Goal: Information Seeking & Learning: Get advice/opinions

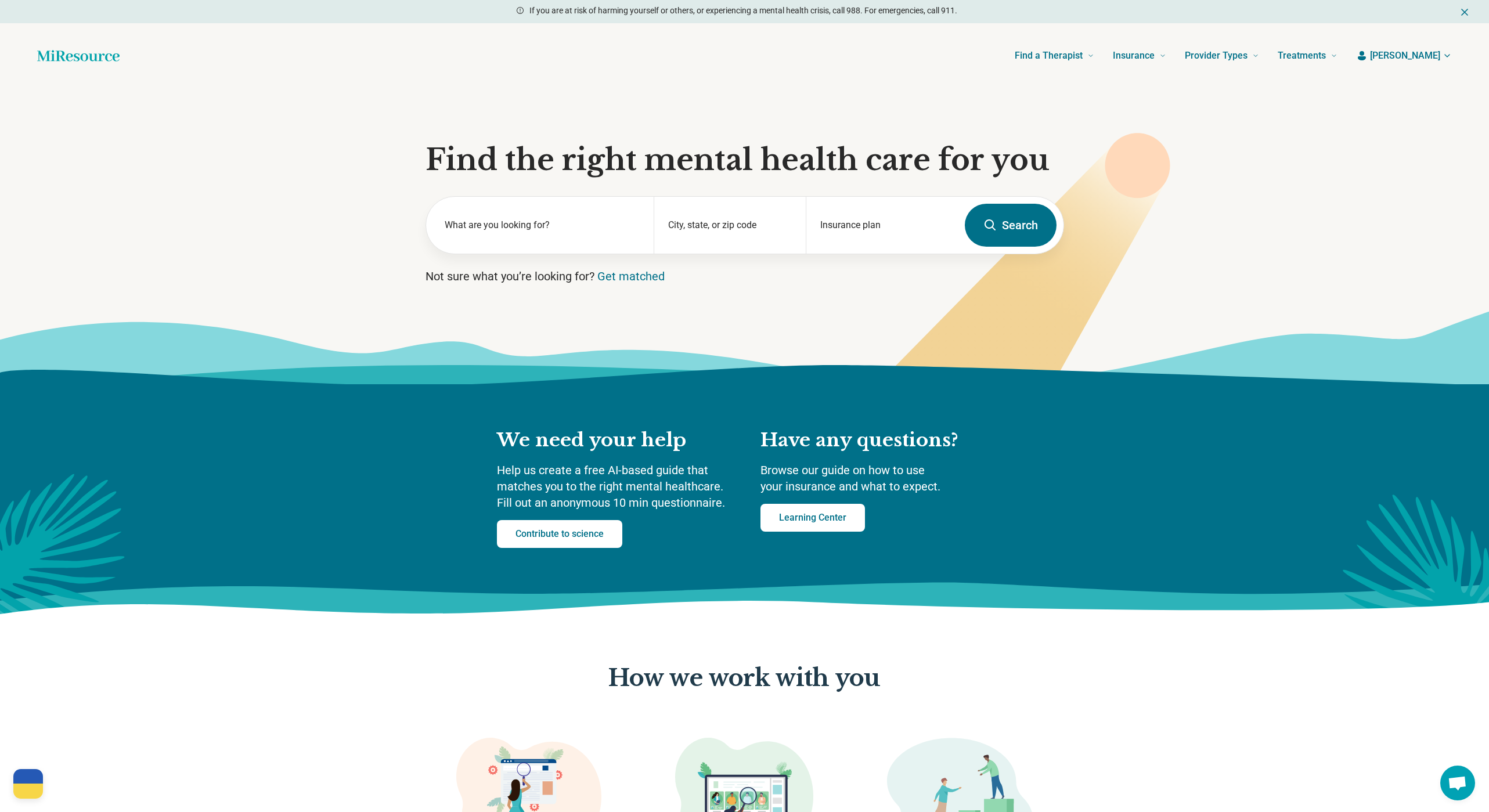
click at [1427, 57] on span "[PERSON_NAME]" at bounding box center [1405, 55] width 70 height 14
click at [1411, 80] on link "My resources" at bounding box center [1406, 89] width 92 height 30
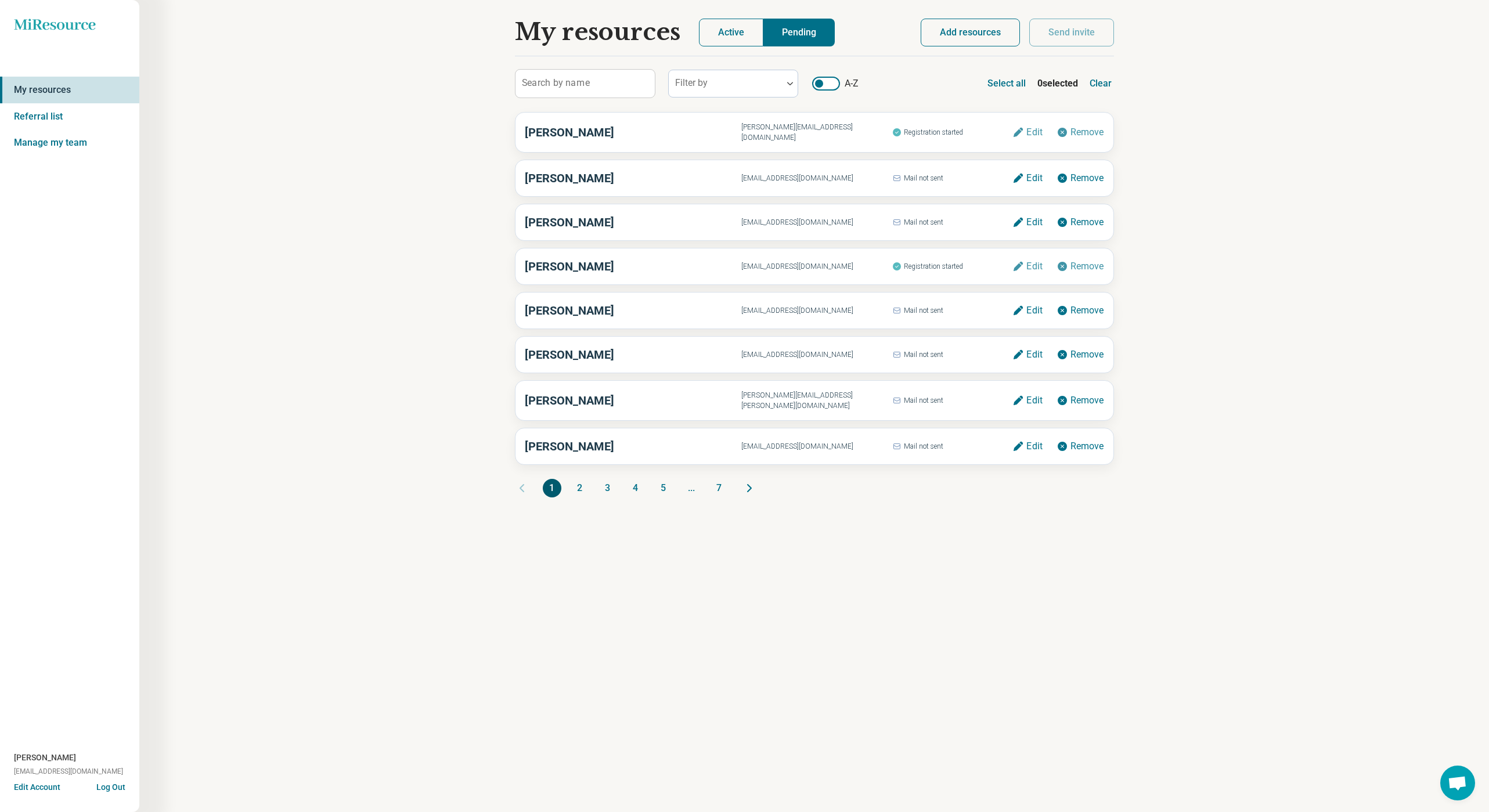
click at [733, 41] on button "Active" at bounding box center [731, 32] width 65 height 28
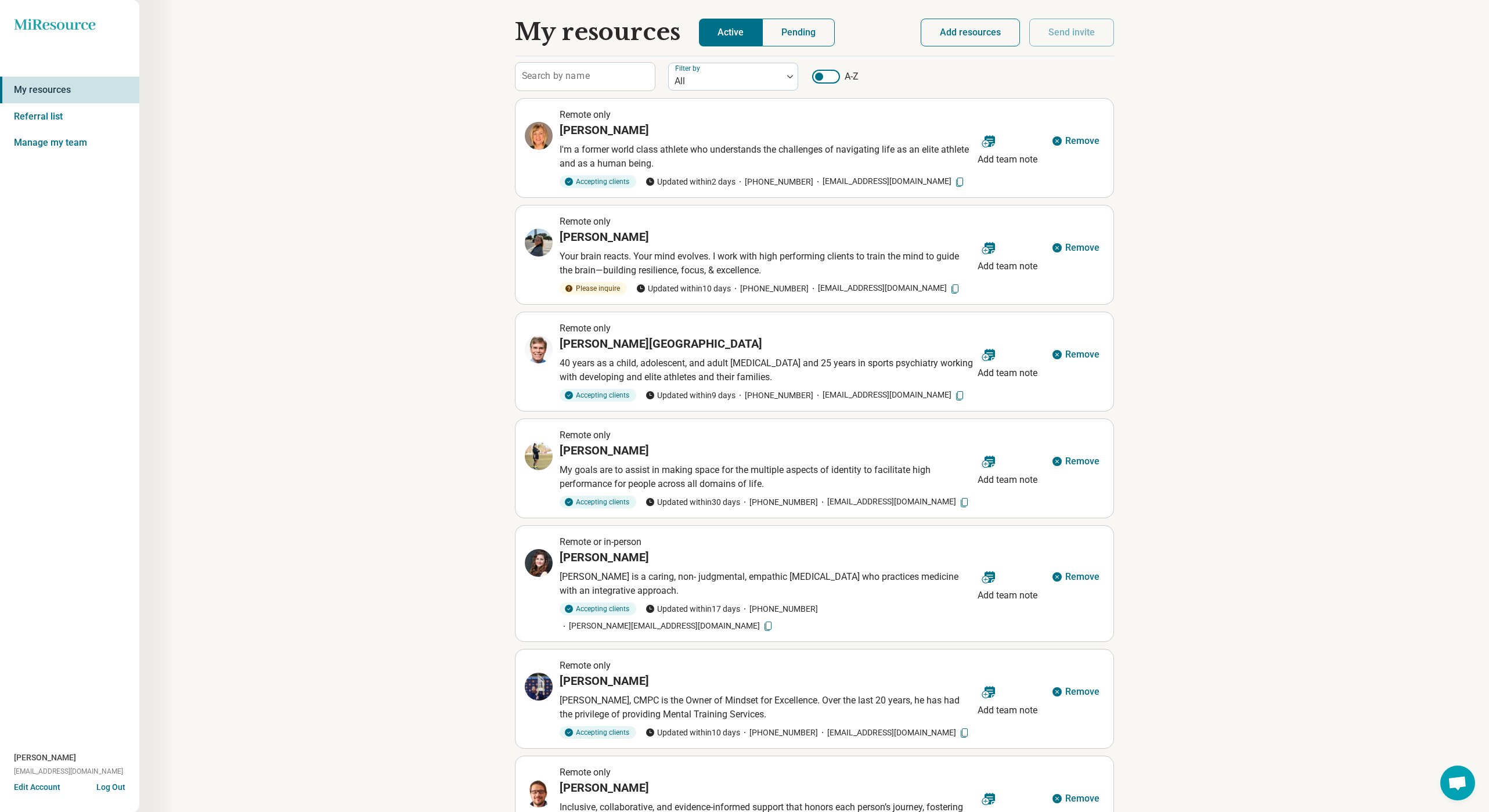
click at [968, 36] on button "Add resources" at bounding box center [970, 32] width 99 height 28
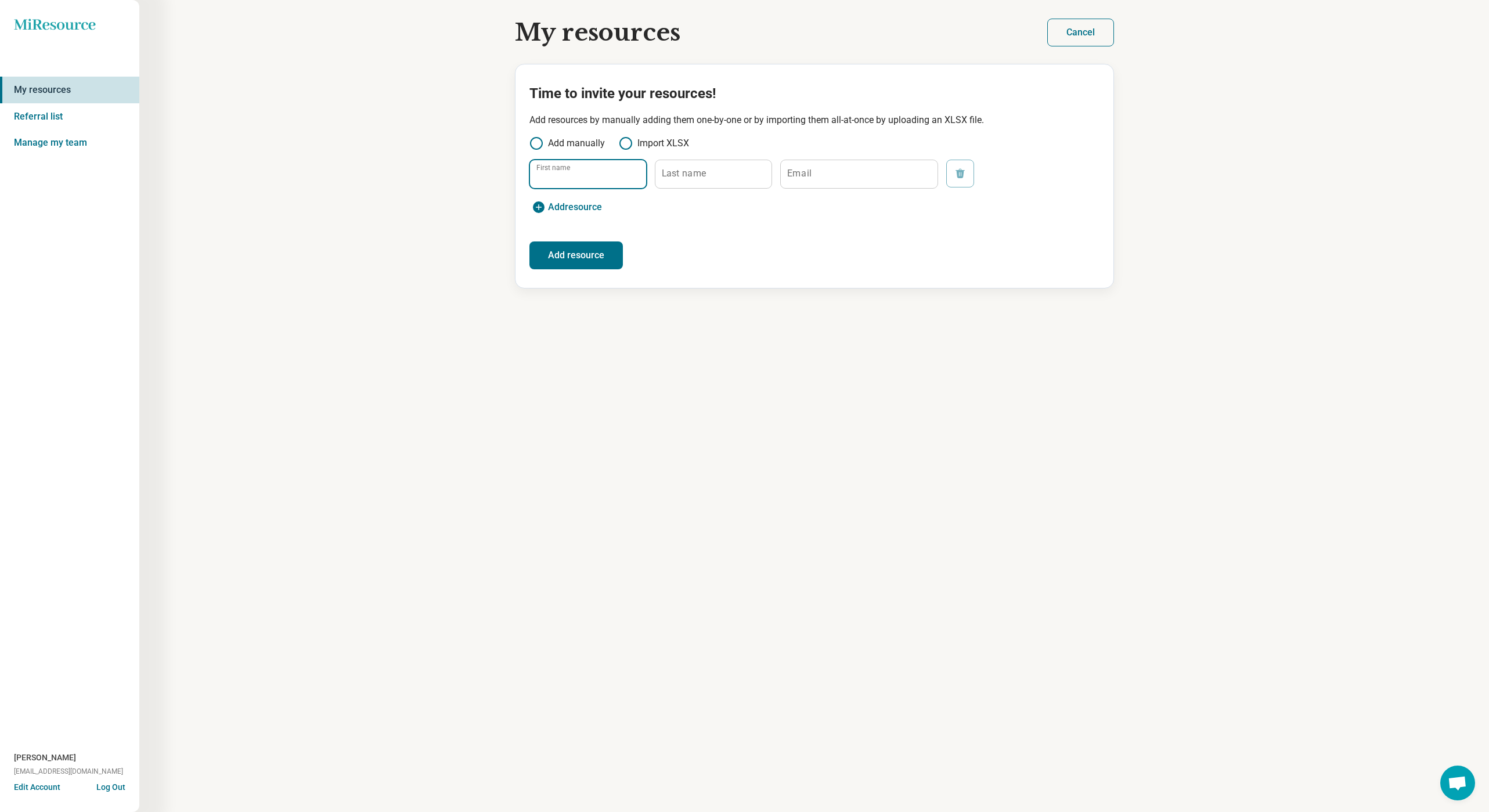
click at [586, 183] on input "First name" at bounding box center [588, 174] width 116 height 28
type input "*********"
click at [708, 177] on input "Last name" at bounding box center [713, 174] width 116 height 28
type input "******"
click at [810, 167] on input "Email" at bounding box center [859, 174] width 157 height 28
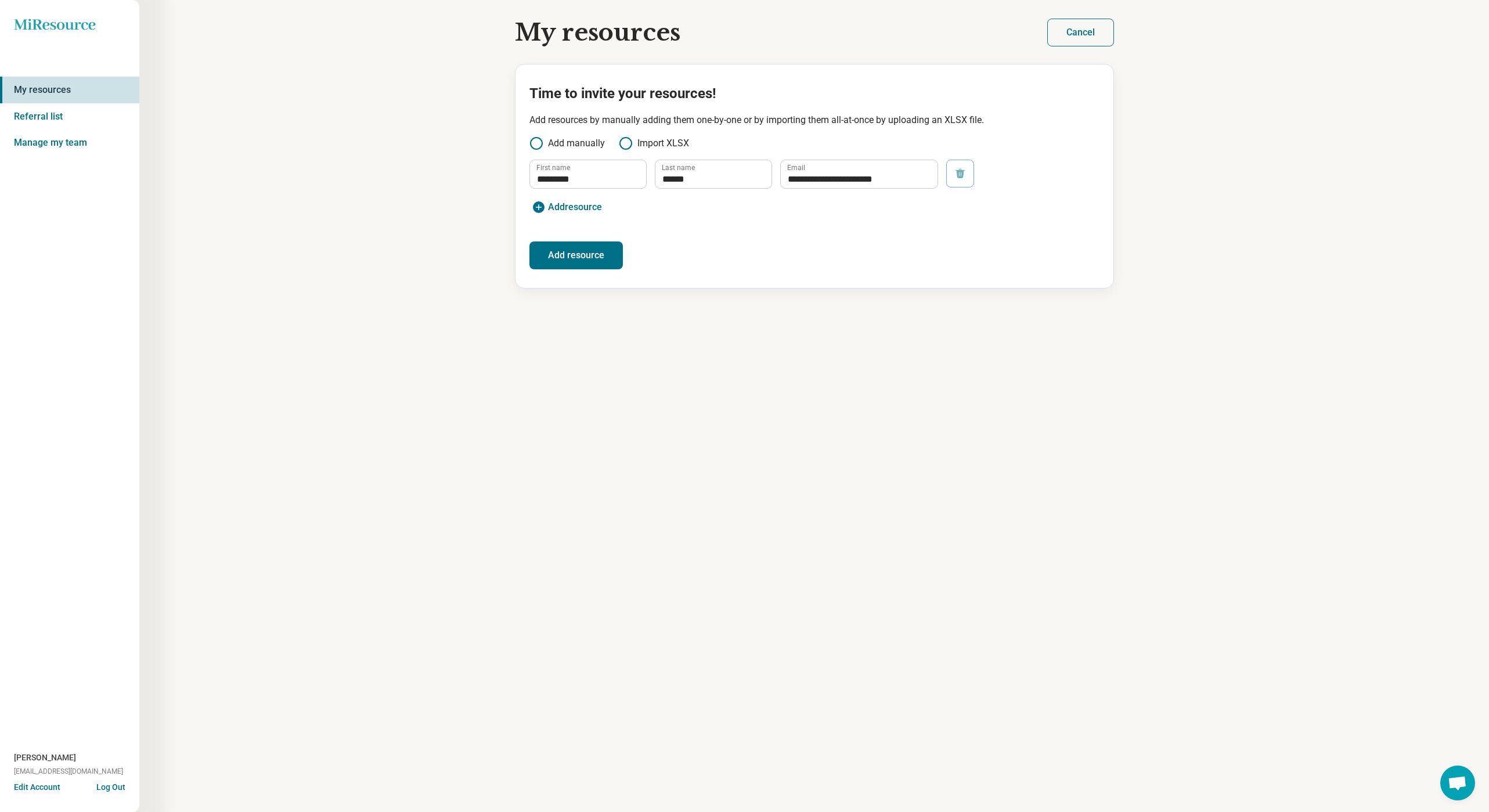
click at [567, 254] on button "Add resource" at bounding box center [576, 255] width 94 height 28
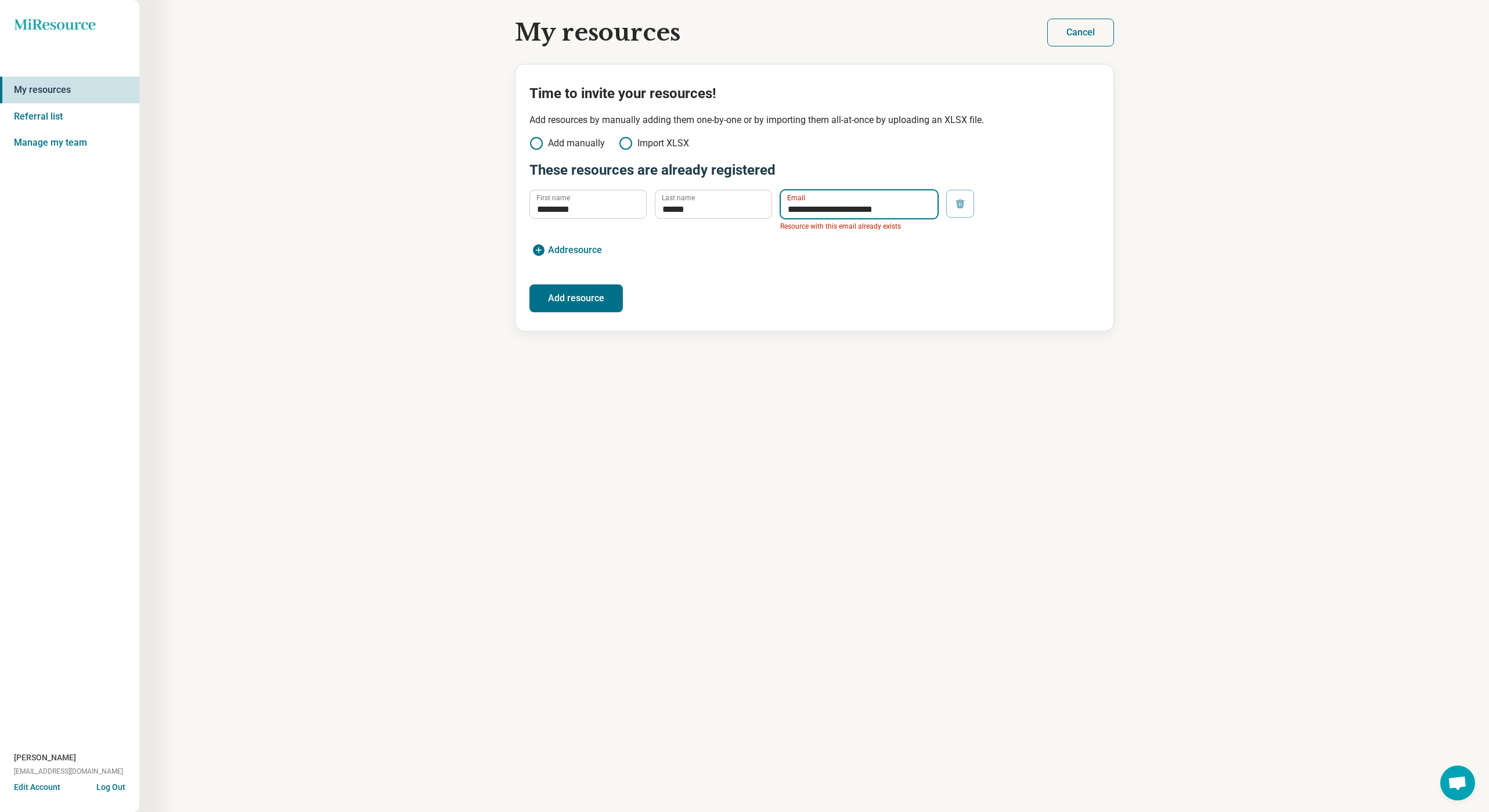
click at [833, 211] on input "**********" at bounding box center [859, 204] width 157 height 28
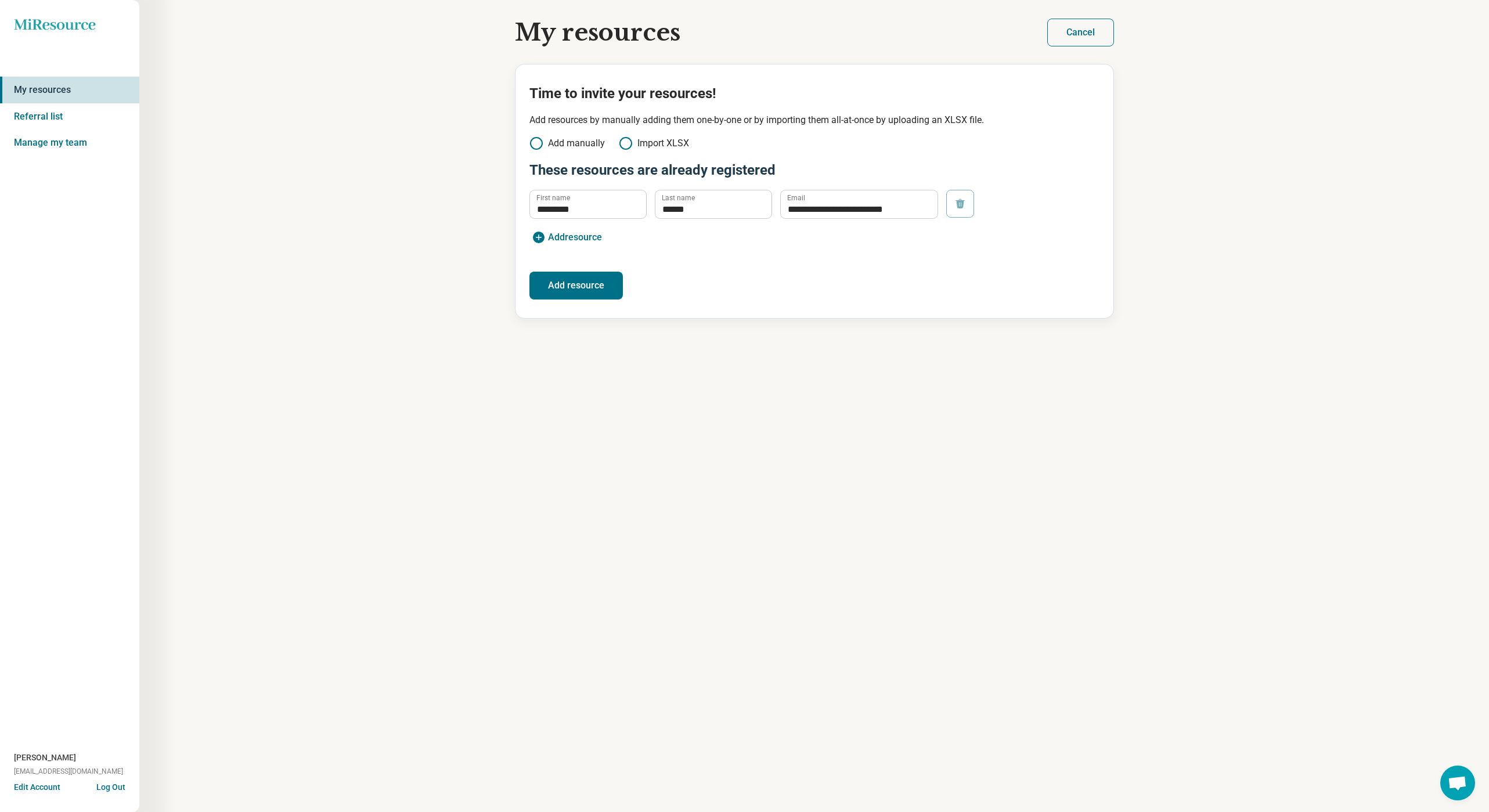
click at [576, 275] on button "Add resource" at bounding box center [576, 285] width 94 height 28
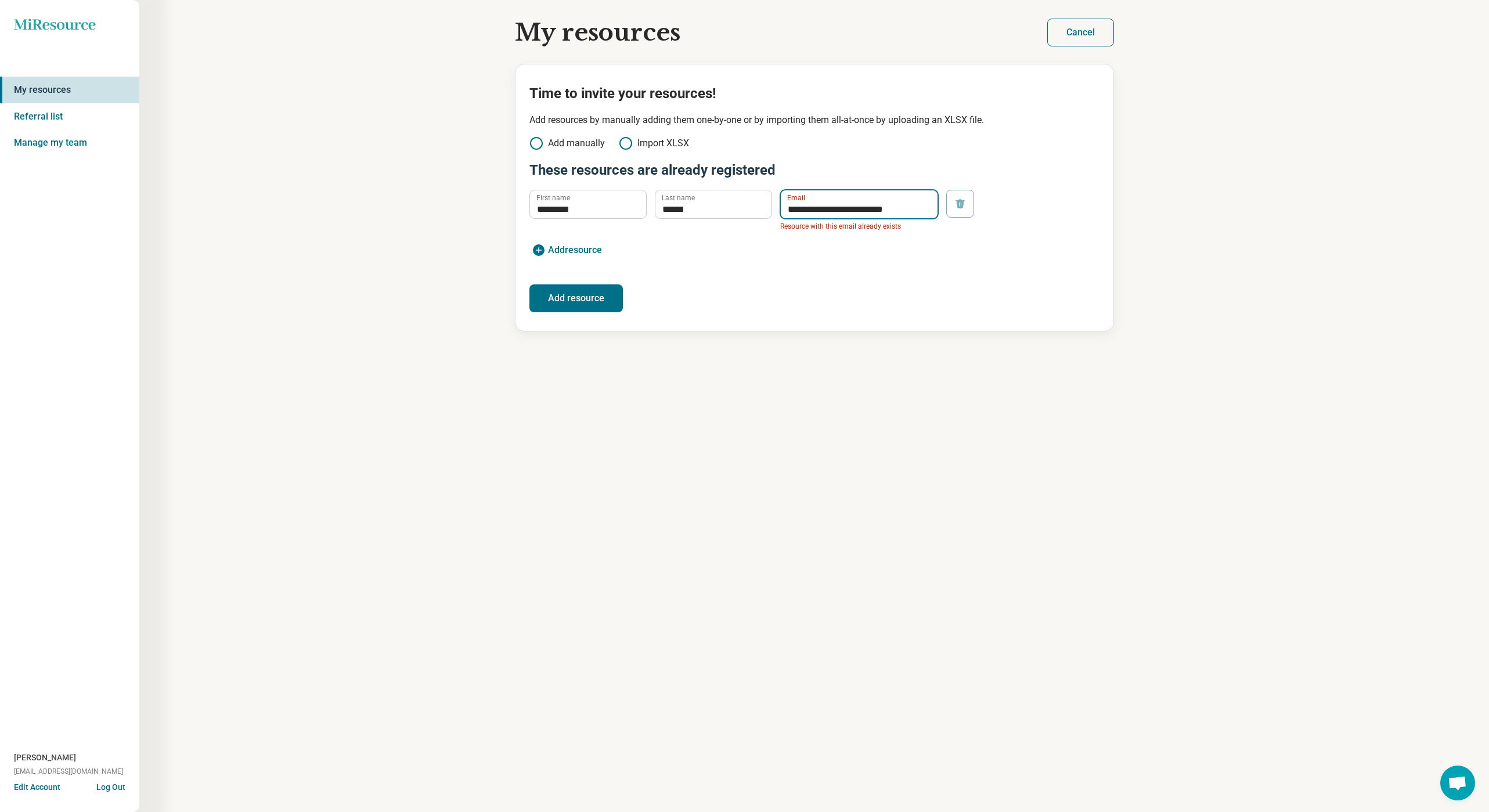
click at [846, 205] on input "**********" at bounding box center [859, 204] width 157 height 28
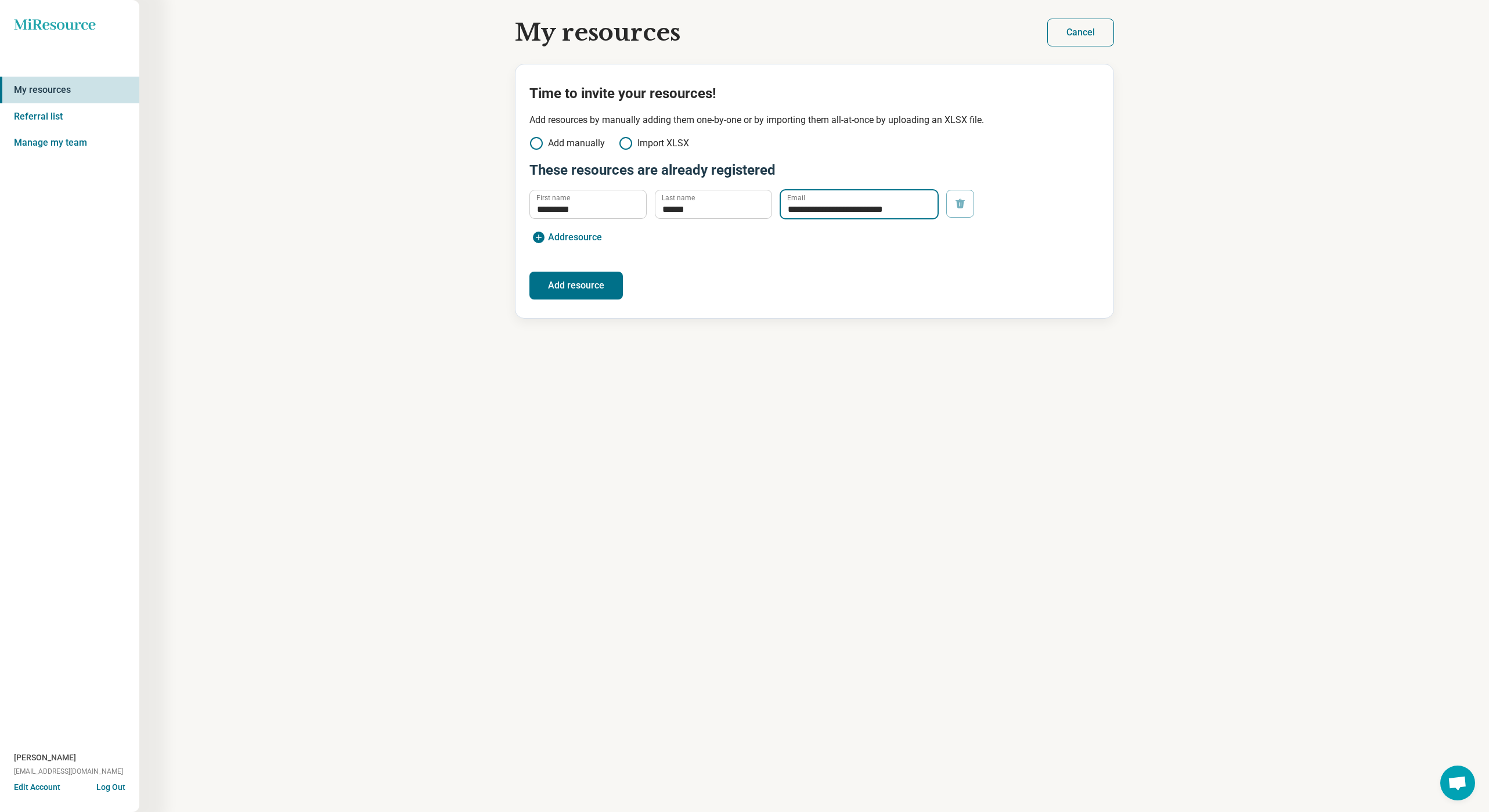
type input "**********"
click at [599, 284] on button "Add resource" at bounding box center [576, 285] width 94 height 28
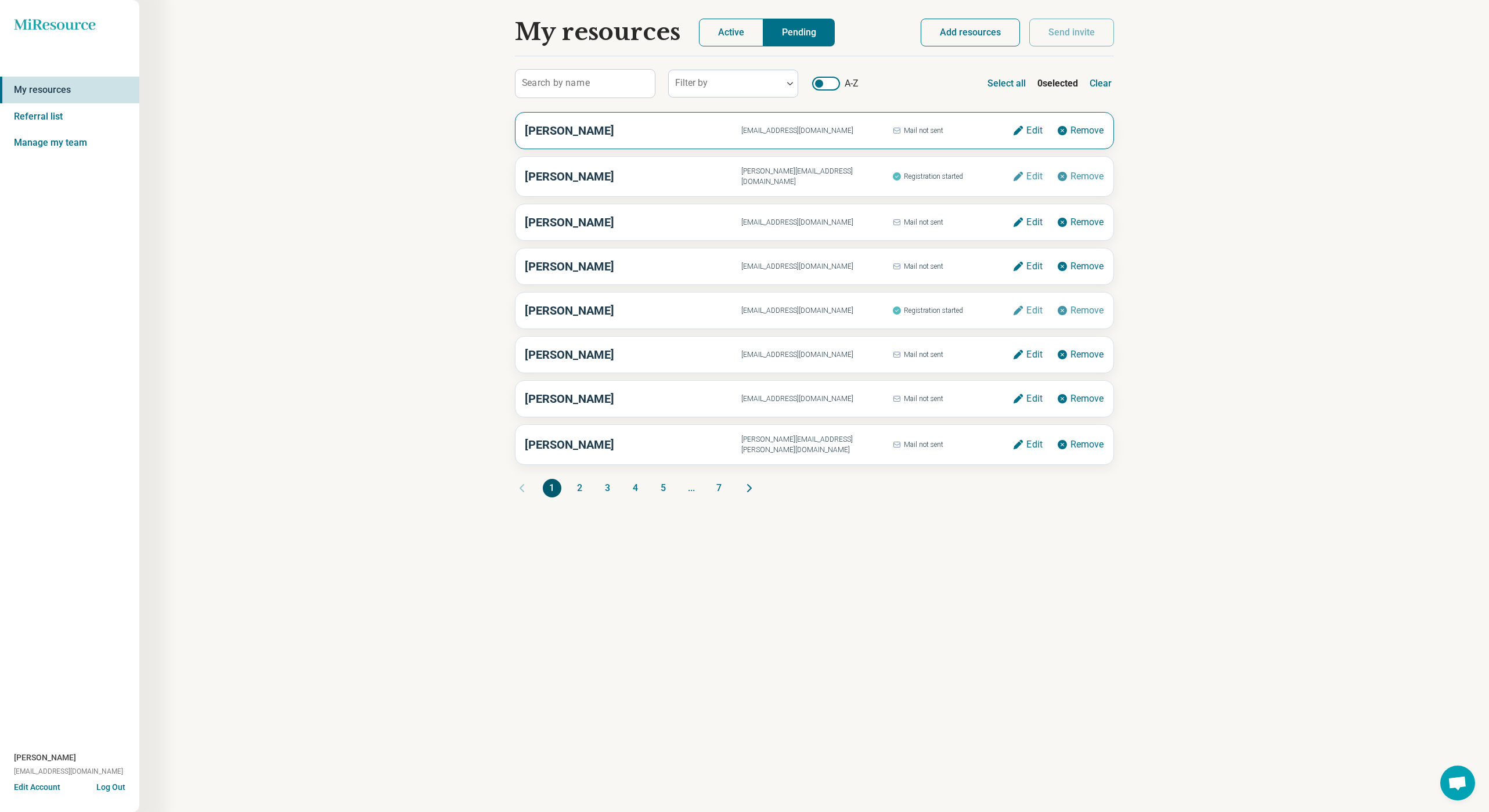
click at [814, 129] on span "mackenzie+25@miresource.com" at bounding box center [817, 131] width 151 height 10
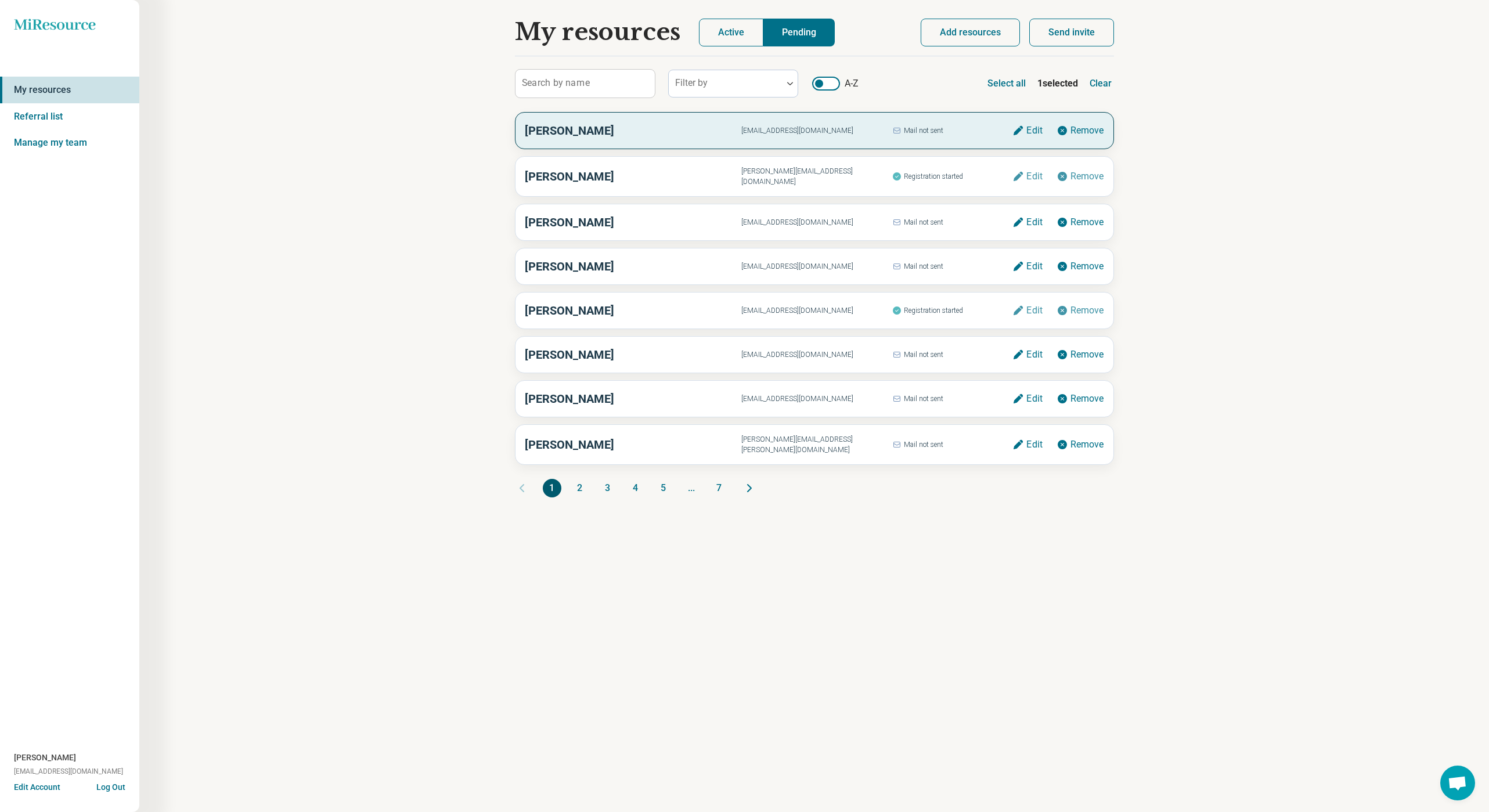
click at [1064, 32] on button "Send invite" at bounding box center [1071, 32] width 85 height 28
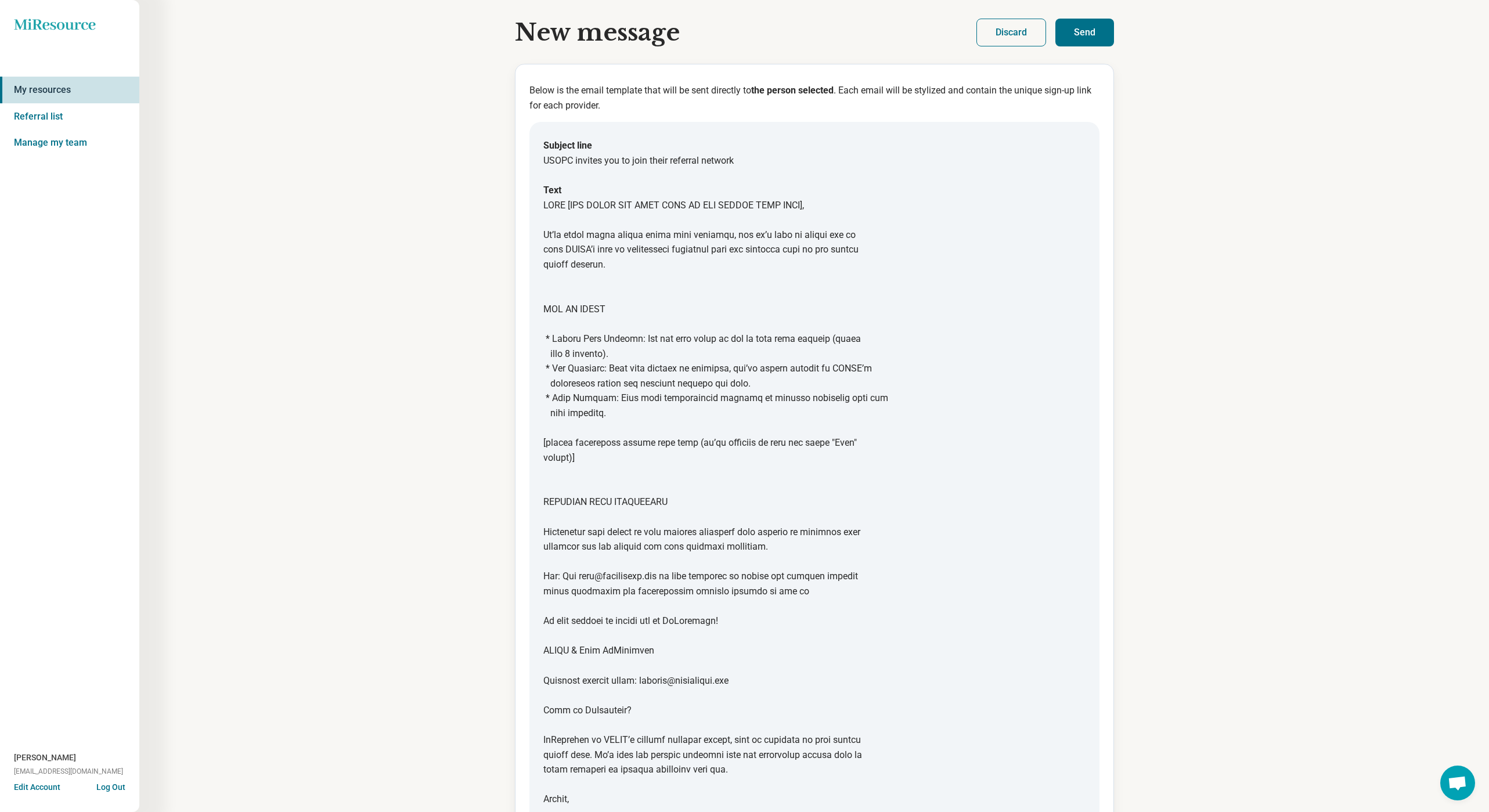
click at [1098, 34] on button "Send" at bounding box center [1084, 32] width 59 height 28
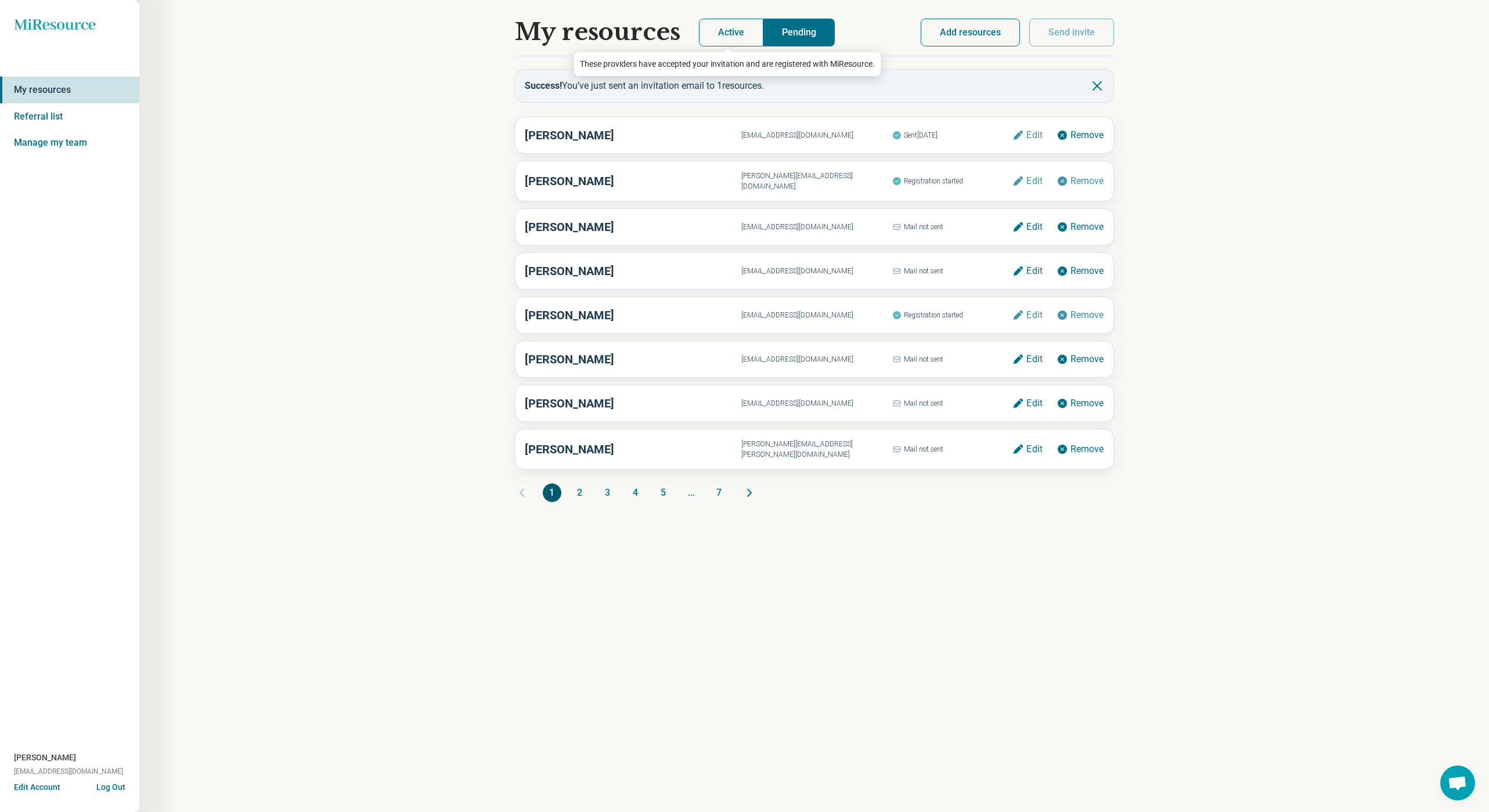
click at [733, 39] on button "Active" at bounding box center [731, 32] width 65 height 28
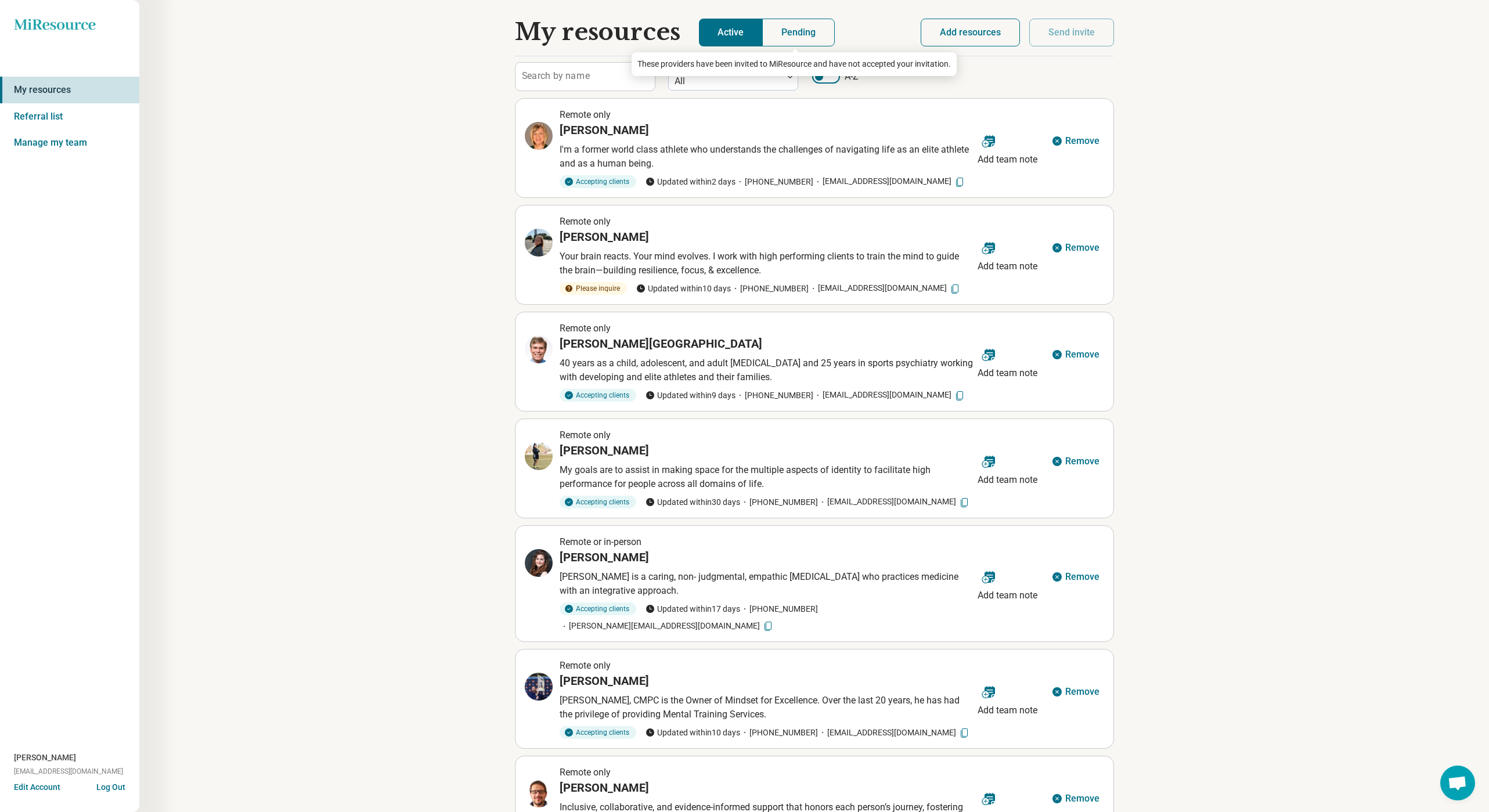
click at [806, 38] on button "Pending" at bounding box center [799, 32] width 73 height 28
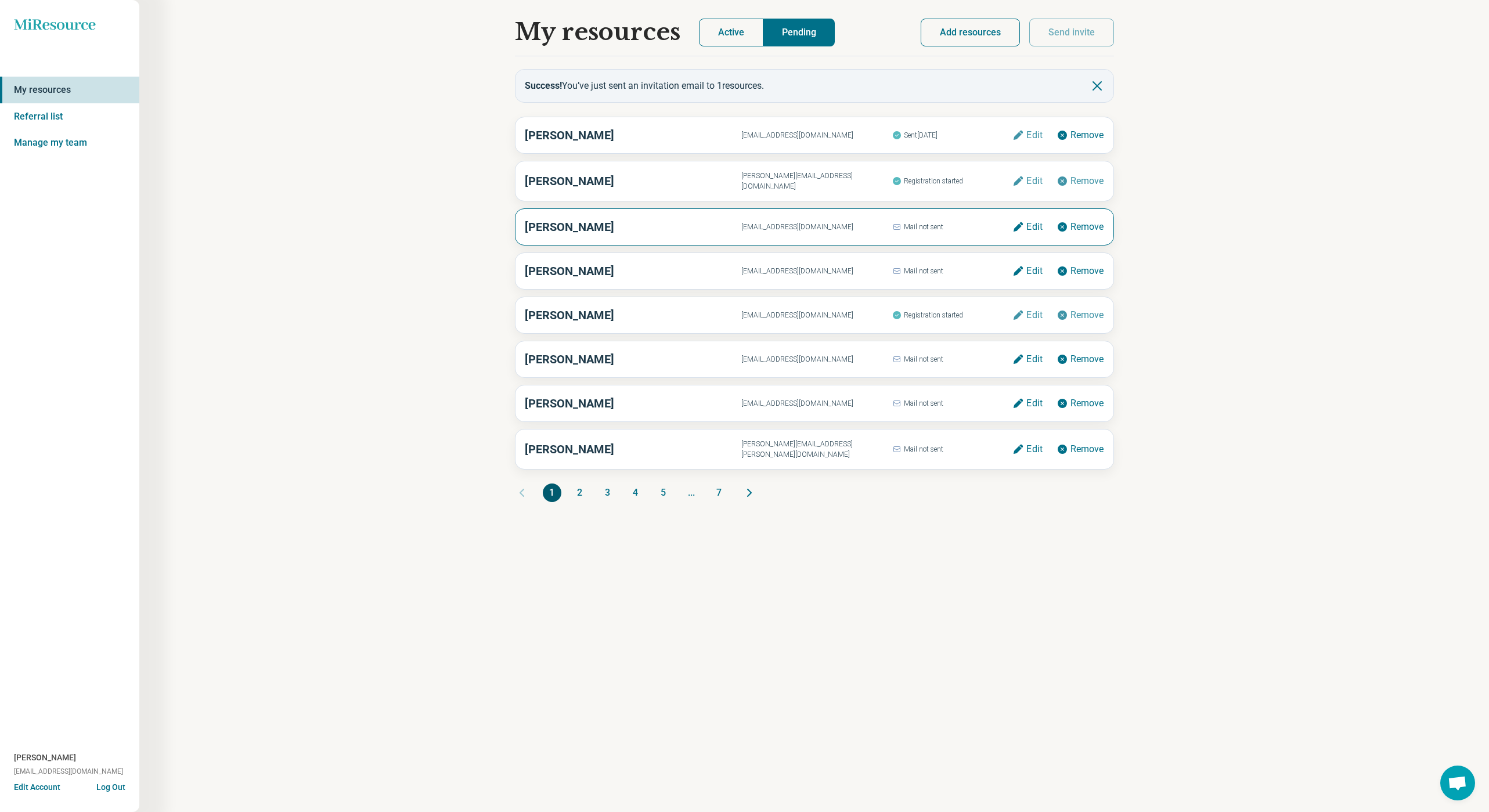
click at [781, 226] on span "craig_cypher@urmc.rochester.edu" at bounding box center [817, 227] width 151 height 10
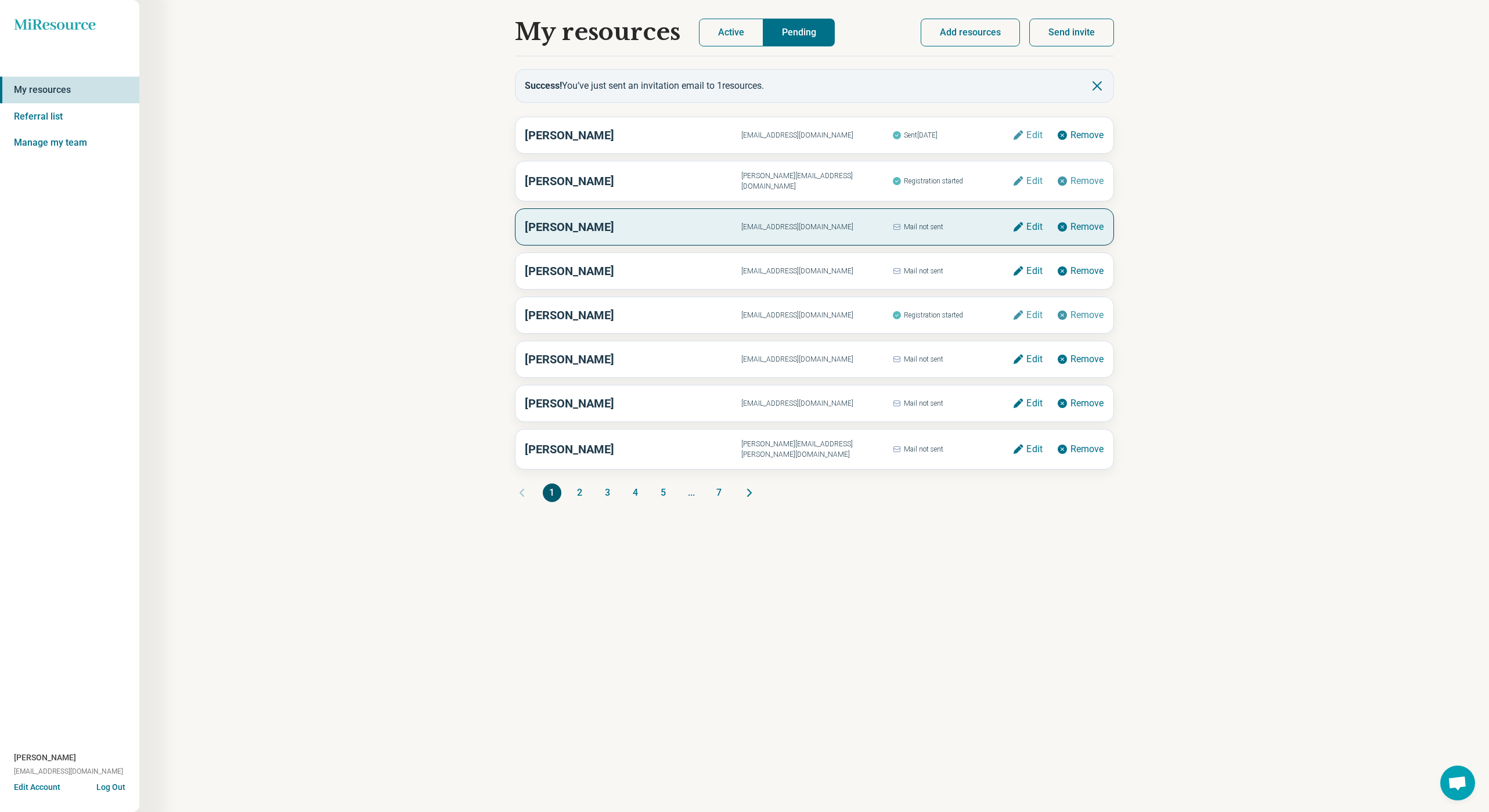
click at [743, 528] on div "My resources Active Pending Success! You’ve just sent an invitation email to 1 …" at bounding box center [814, 406] width 1350 height 812
click at [78, 25] on icon "Miresource logo" at bounding box center [55, 24] width 82 height 12
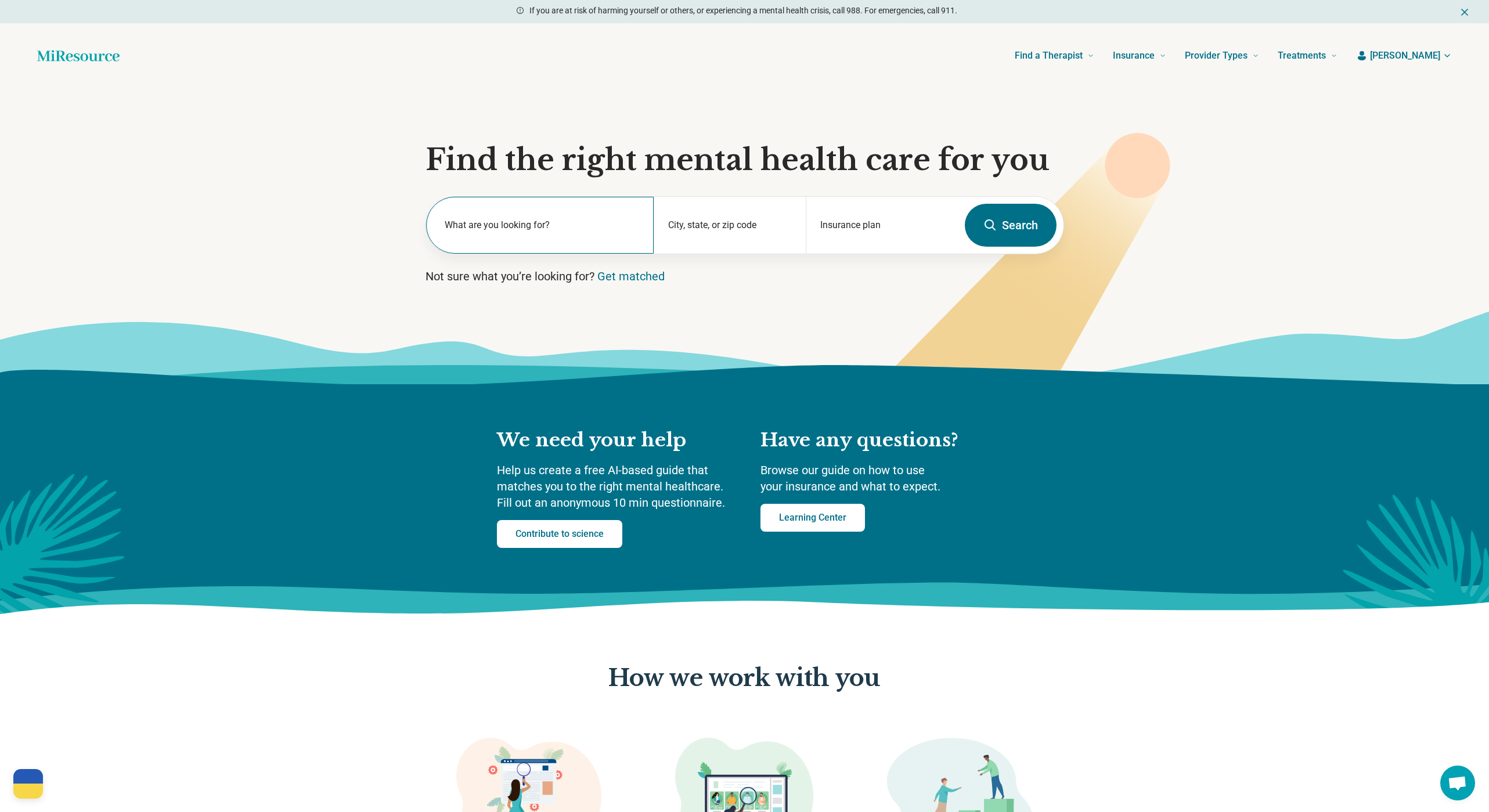
click at [535, 228] on label "What are you looking for?" at bounding box center [543, 225] width 196 height 14
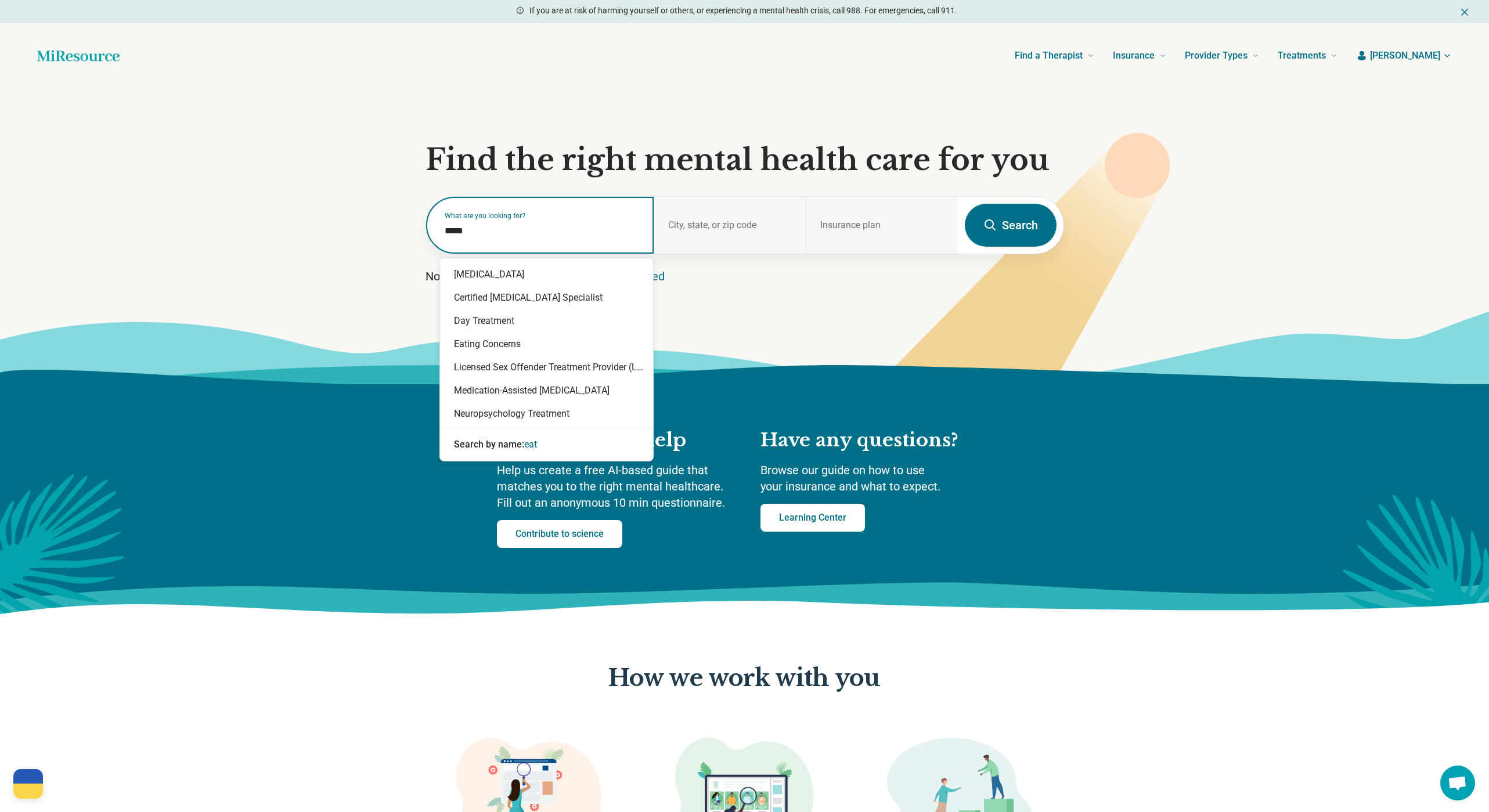
type input "******"
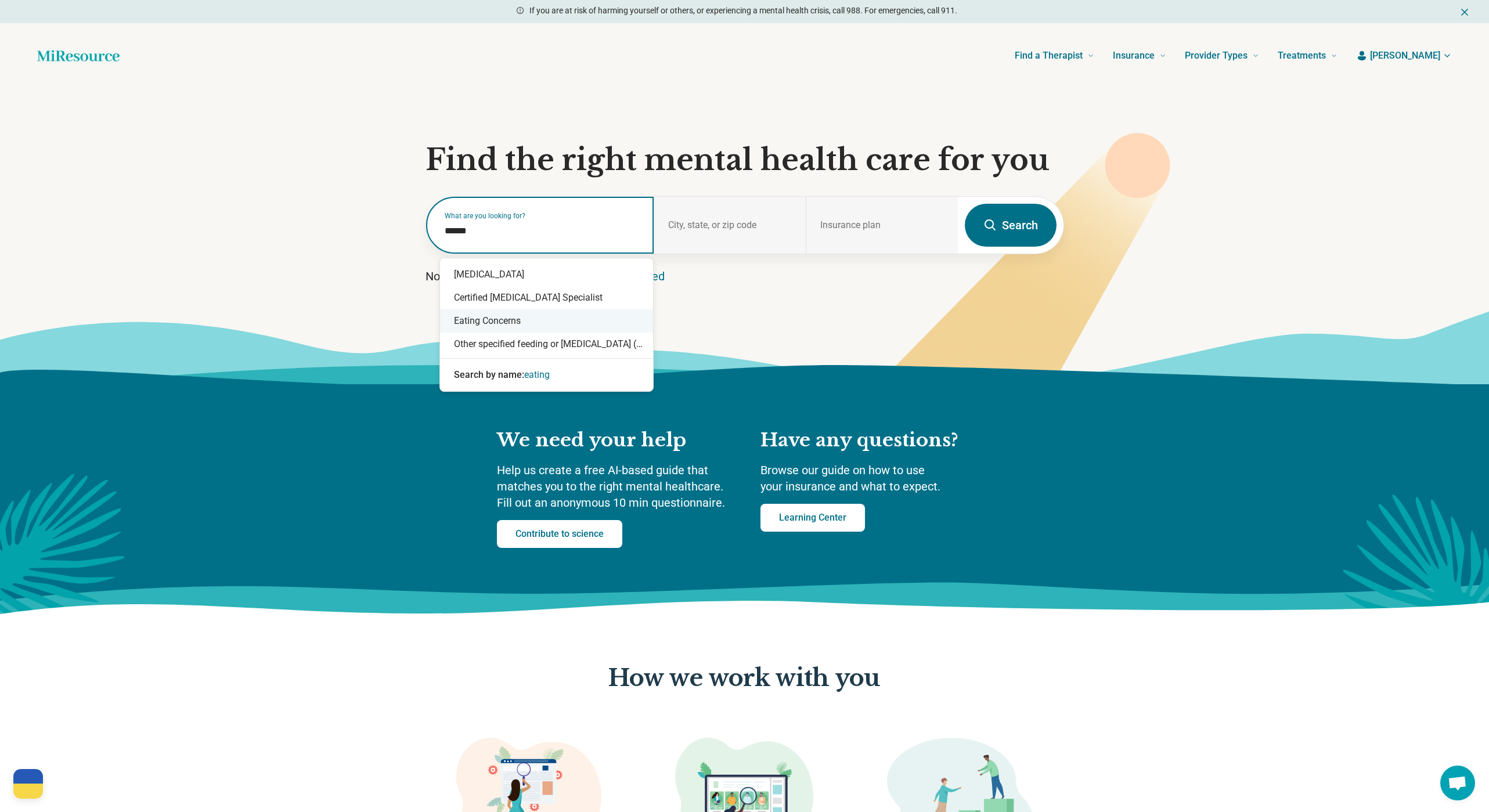
click at [520, 318] on div "Eating Concerns" at bounding box center [546, 321] width 213 height 23
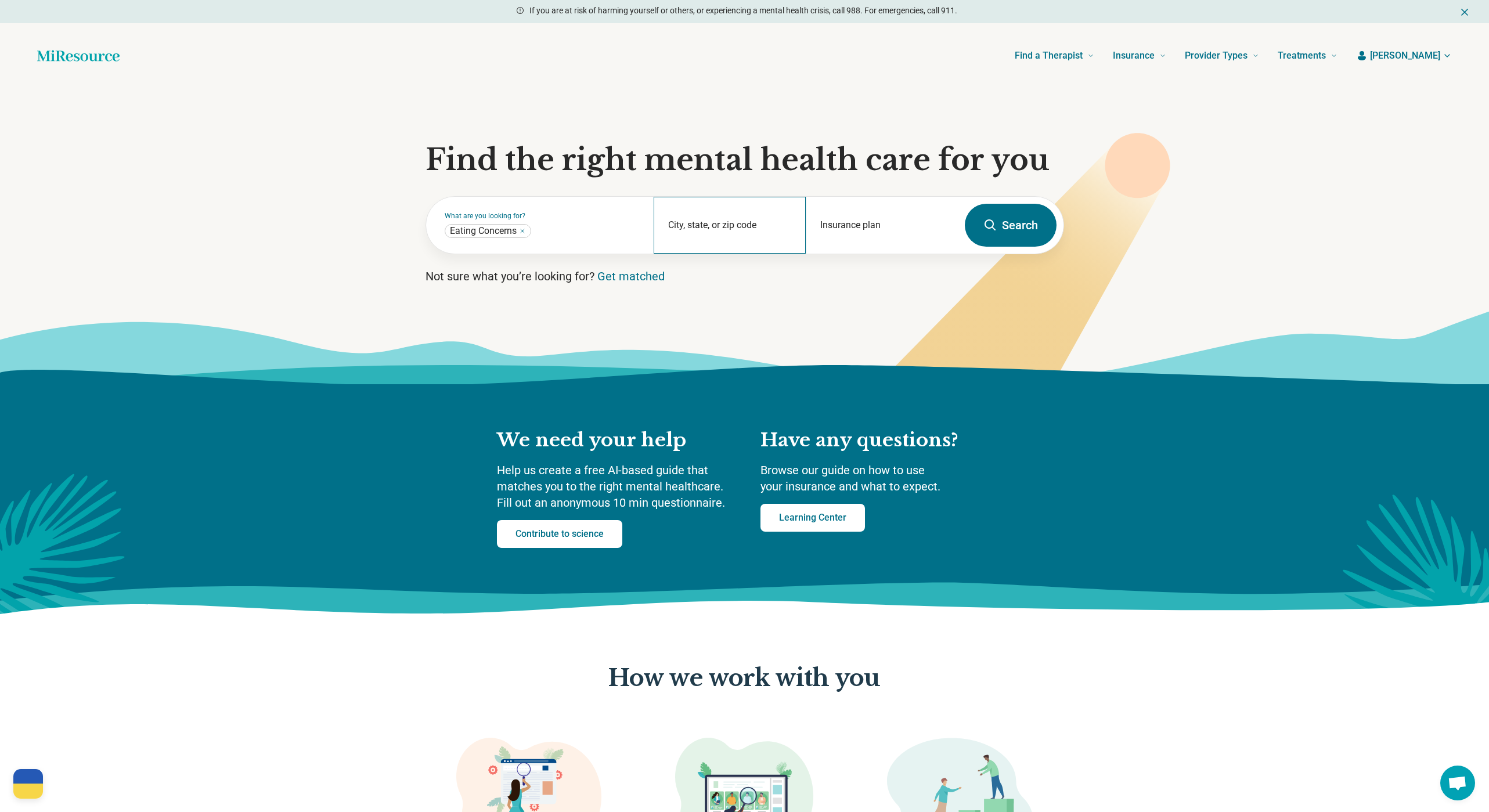
click at [703, 222] on div "City, state, or zip code" at bounding box center [729, 225] width 152 height 57
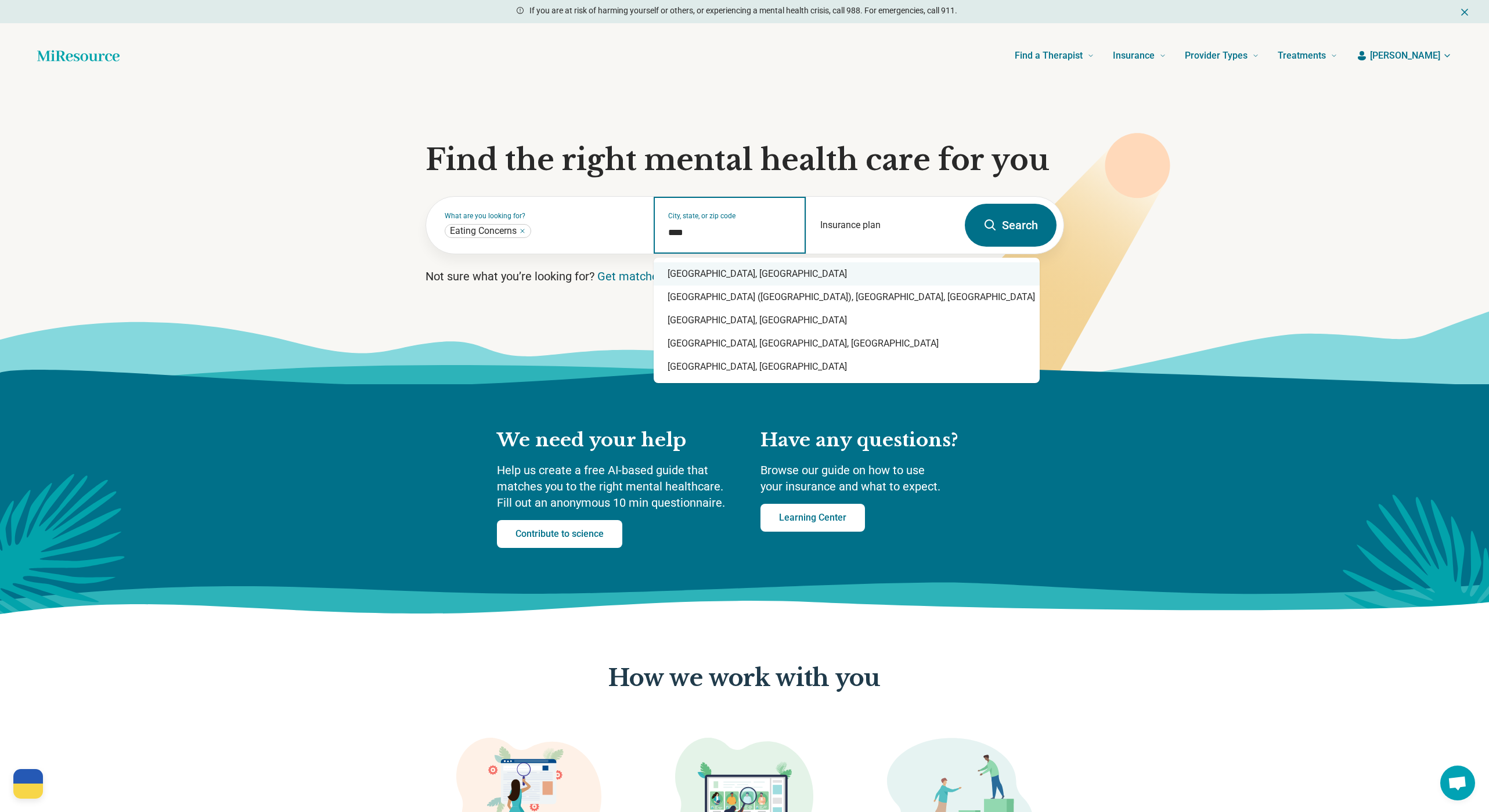
click at [703, 271] on div "San Diego, CA" at bounding box center [846, 274] width 386 height 23
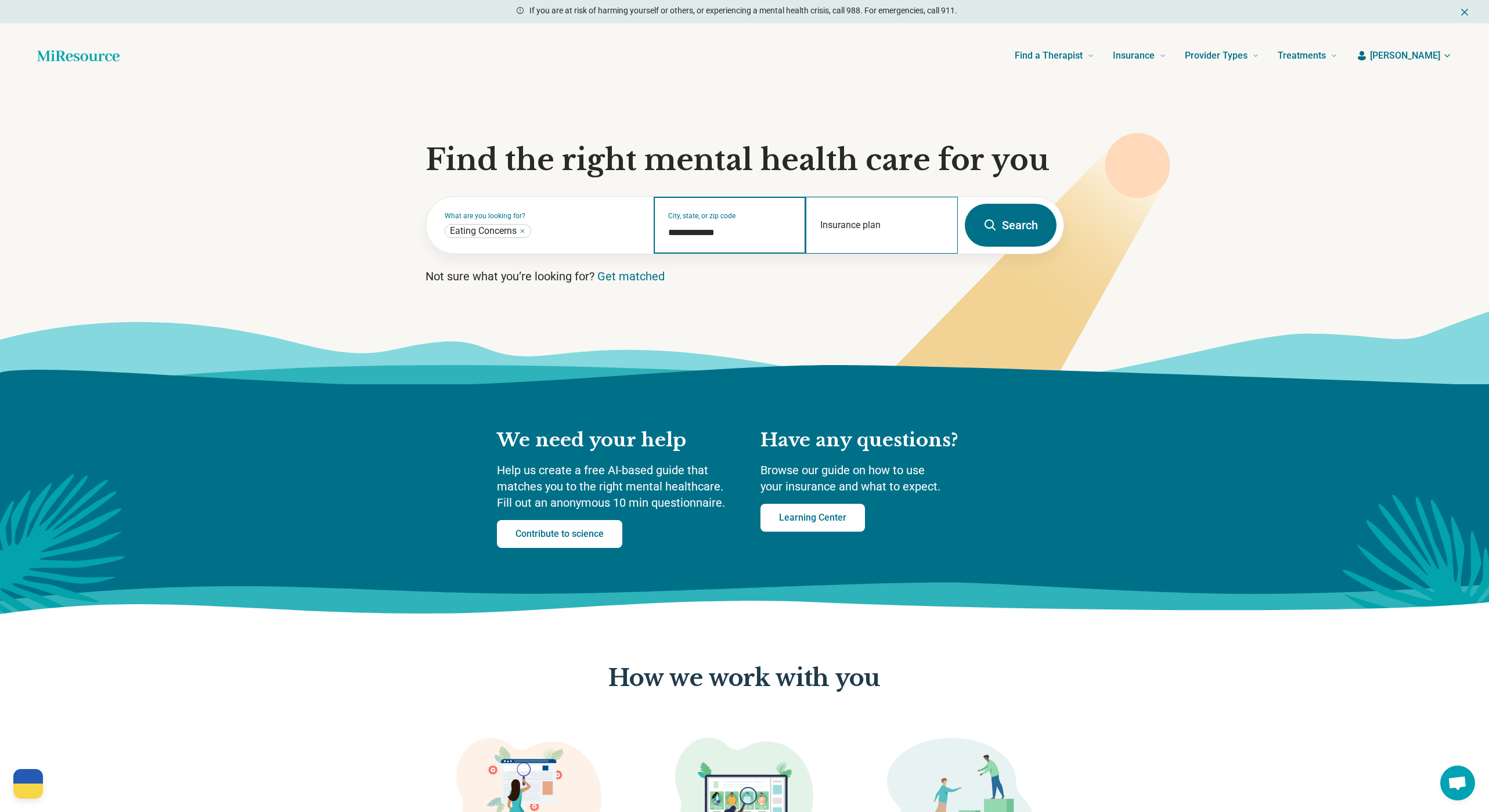
type input "**********"
click at [847, 232] on input "Insurance plan" at bounding box center [882, 233] width 124 height 14
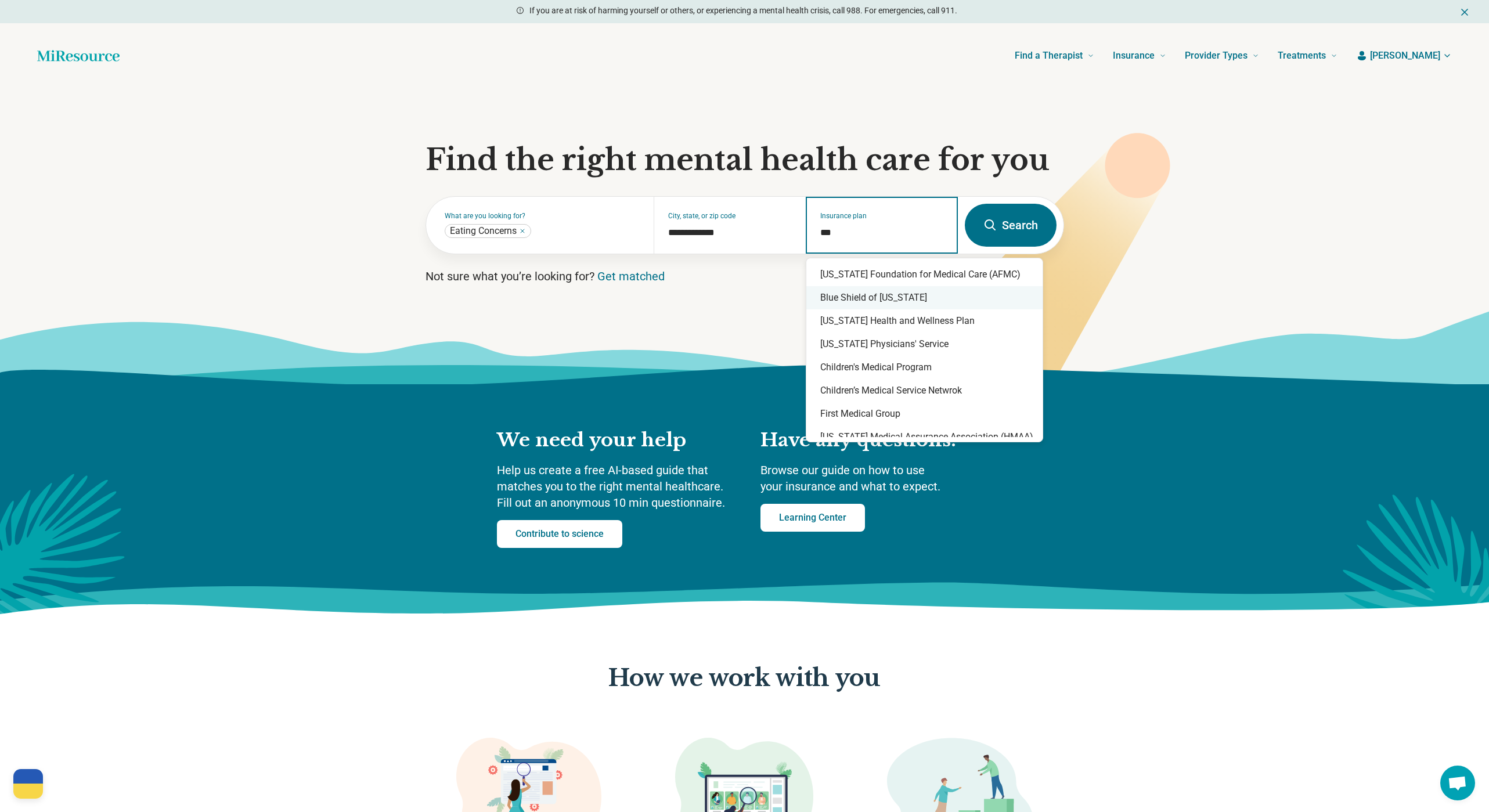
click at [881, 301] on div "Blue Shield of California" at bounding box center [924, 298] width 236 height 23
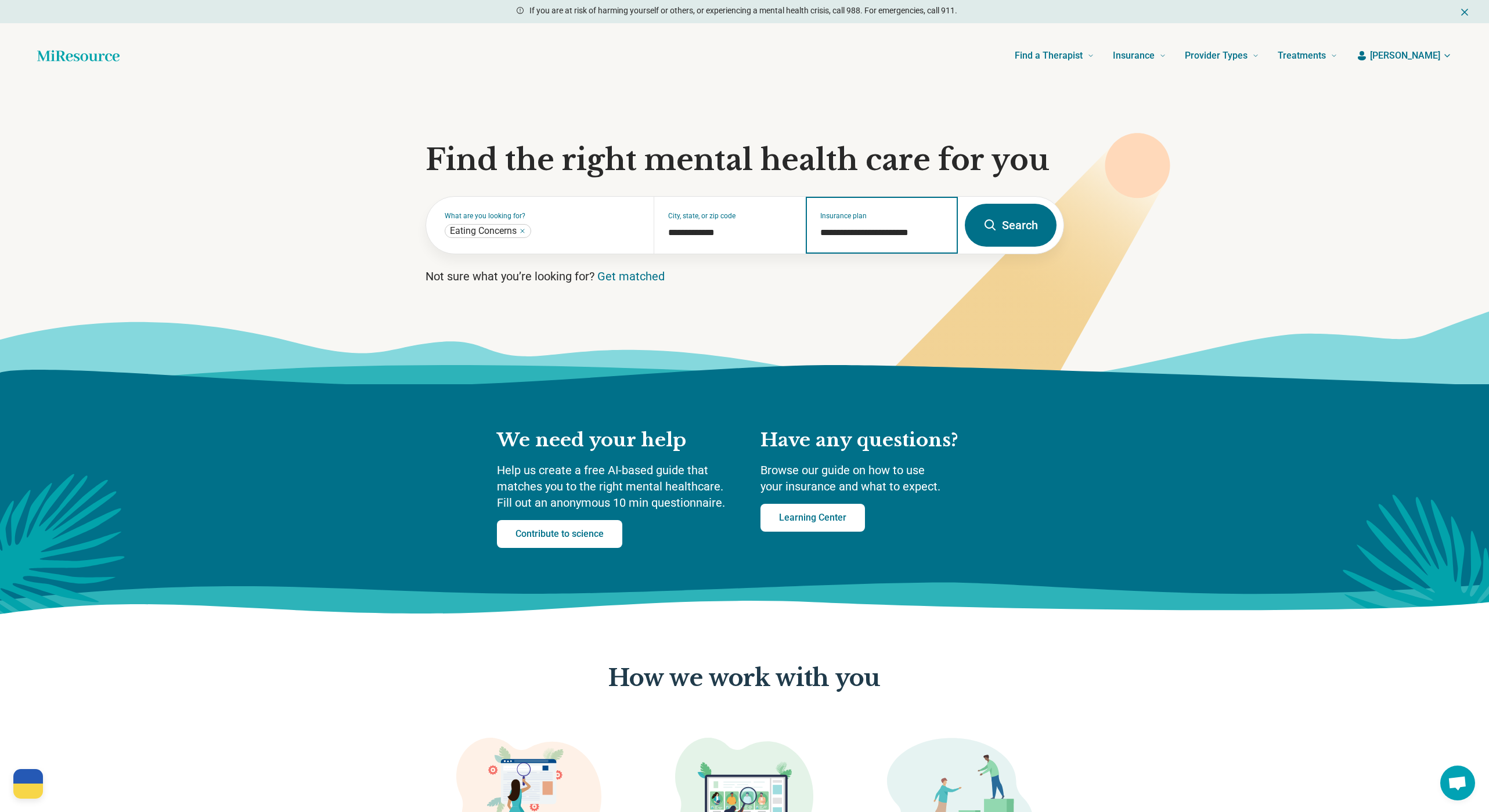
type input "**********"
click at [982, 222] on button "Search" at bounding box center [1011, 225] width 92 height 43
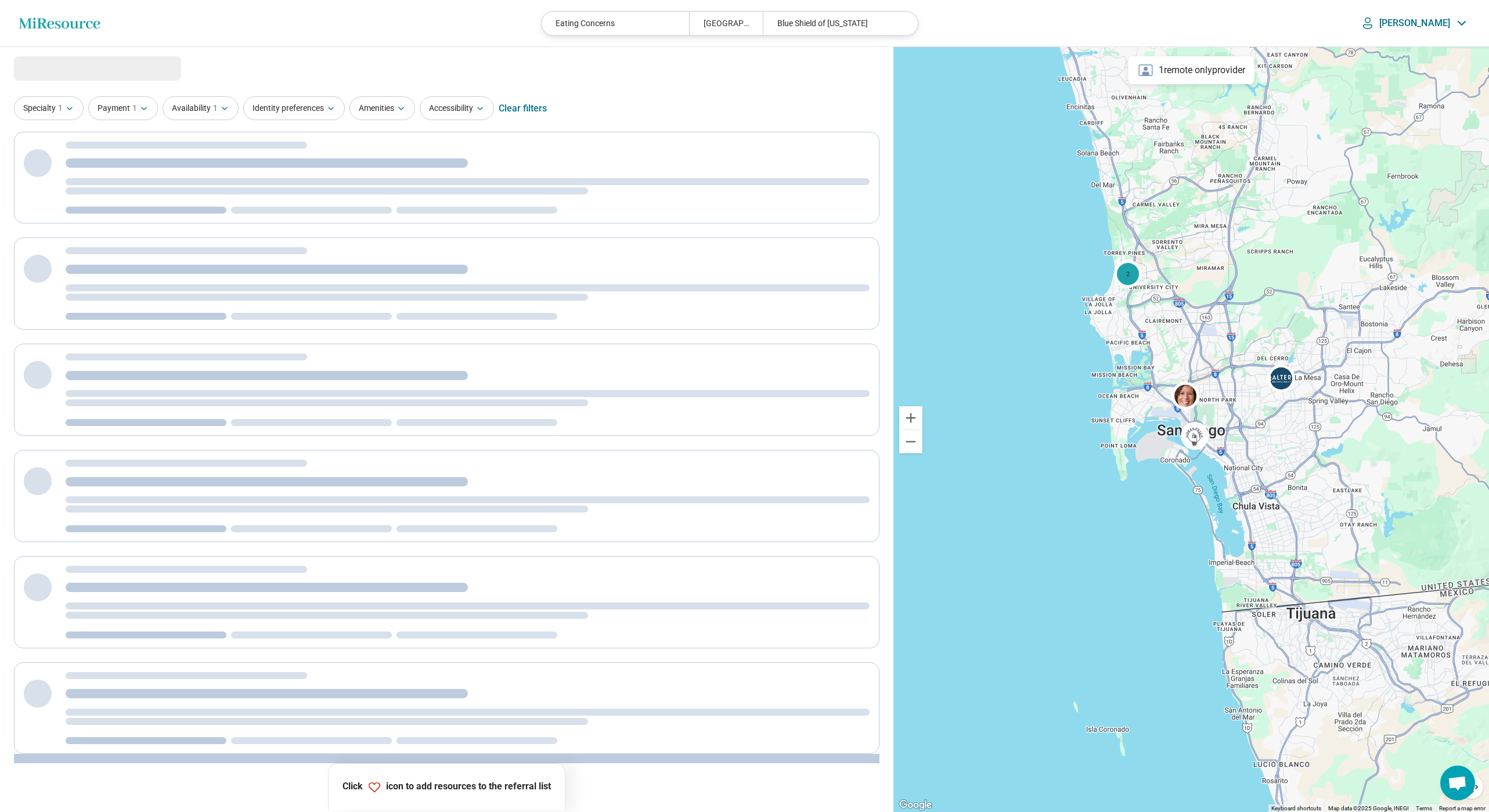
select select "***"
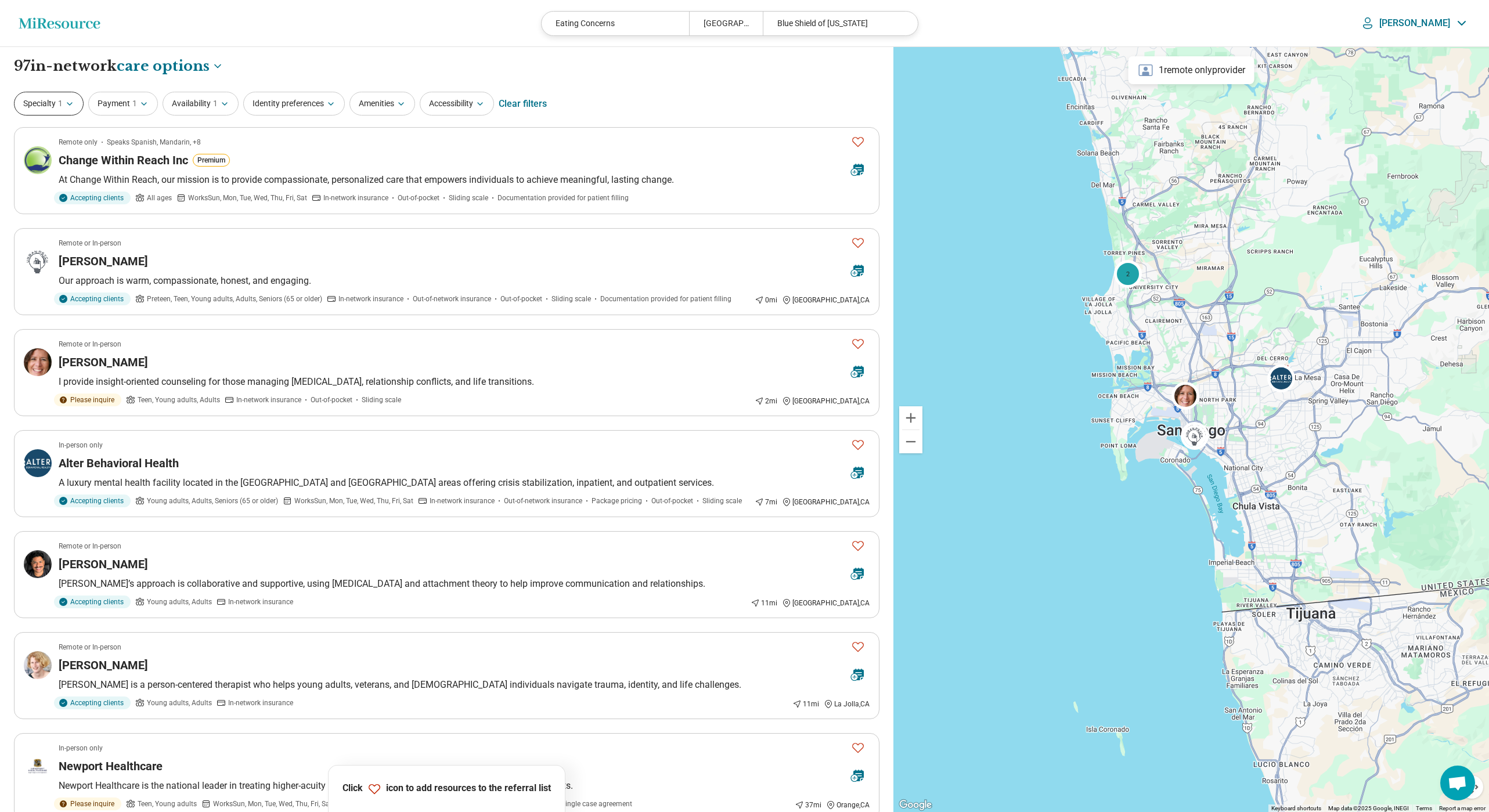
click at [58, 105] on span "1" at bounding box center [60, 103] width 5 height 12
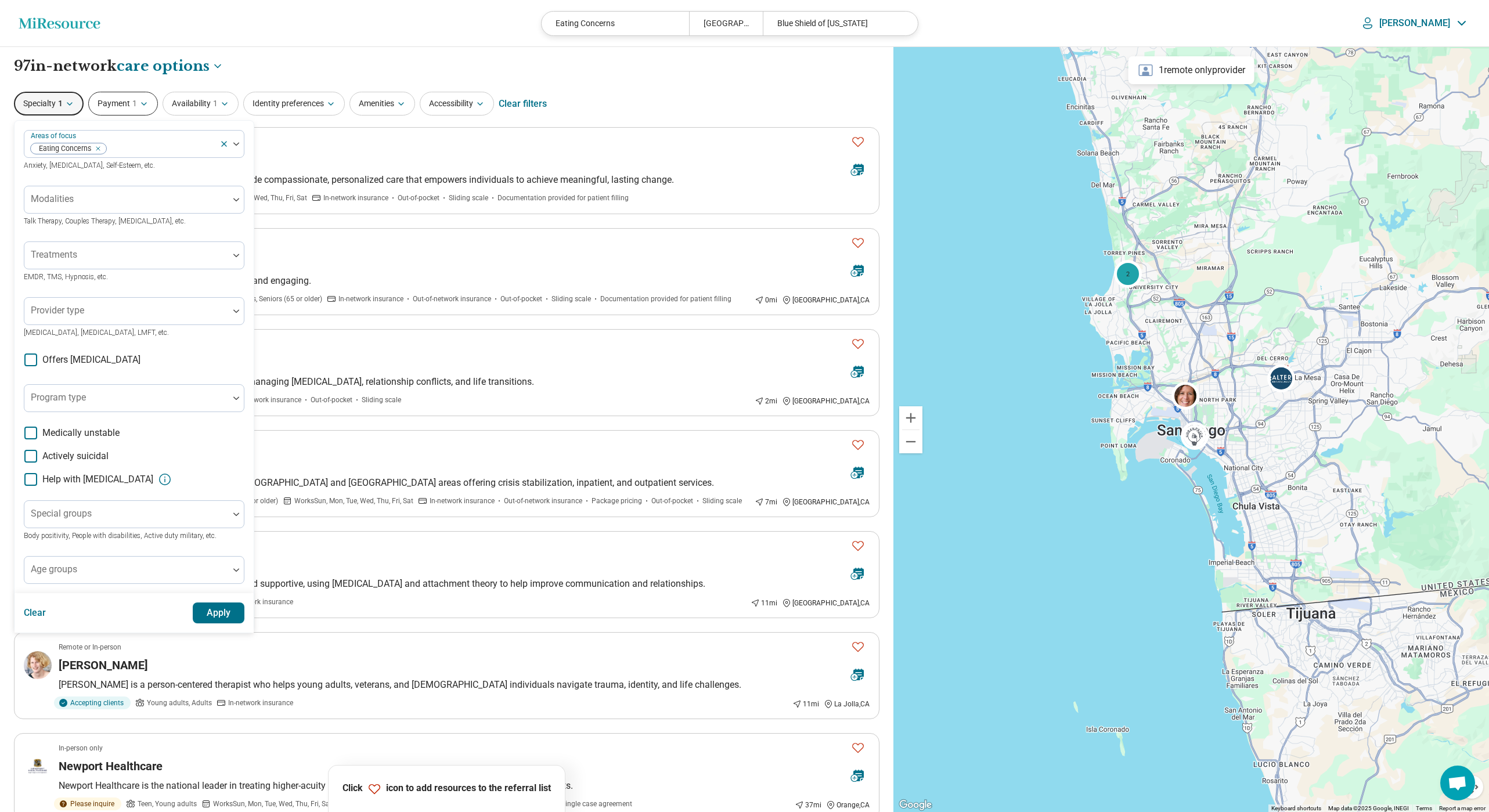
click at [137, 103] on button "Payment 1" at bounding box center [123, 103] width 70 height 24
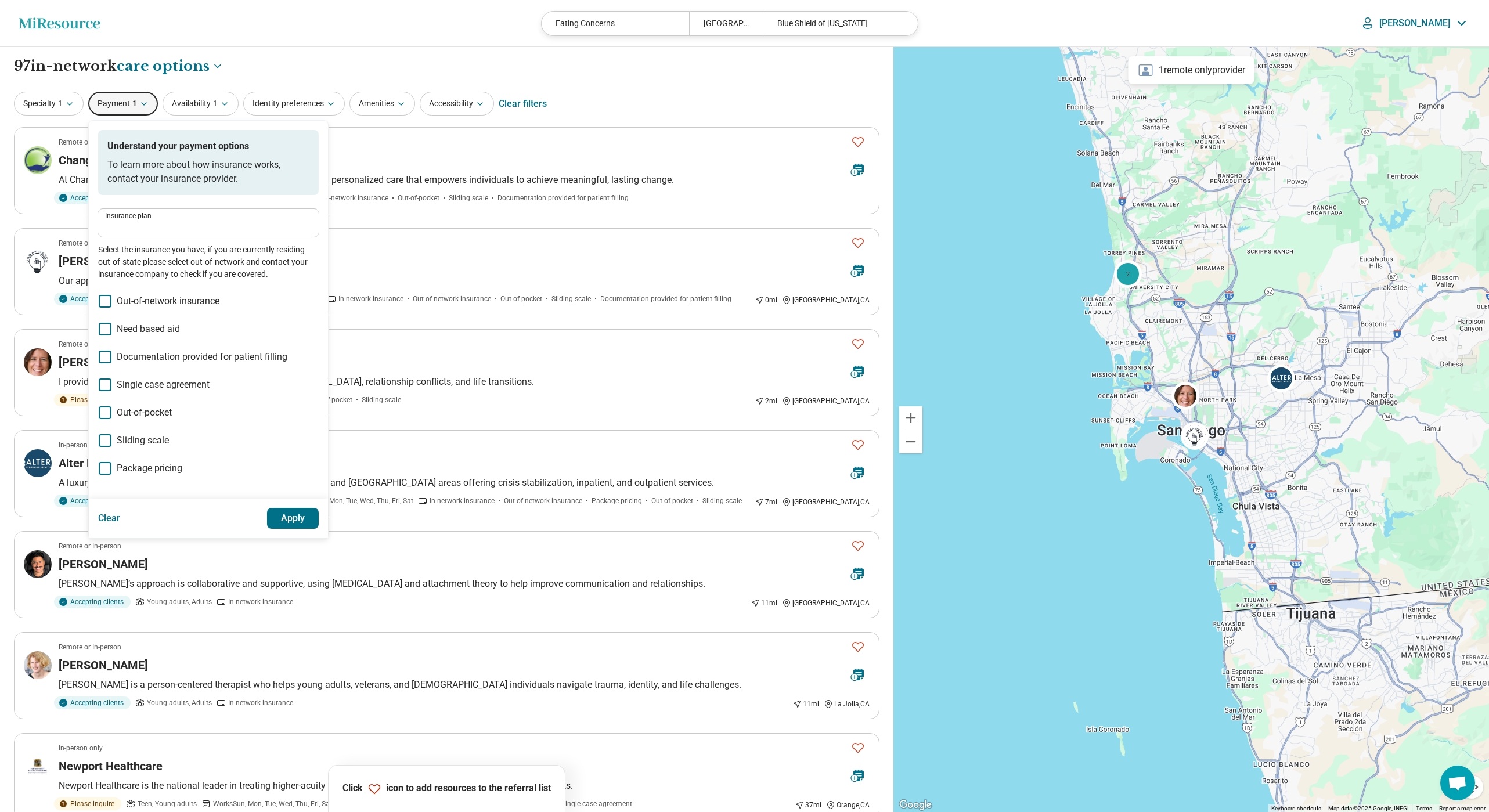
type input "**********"
click at [185, 102] on button "Availability 1" at bounding box center [200, 103] width 76 height 24
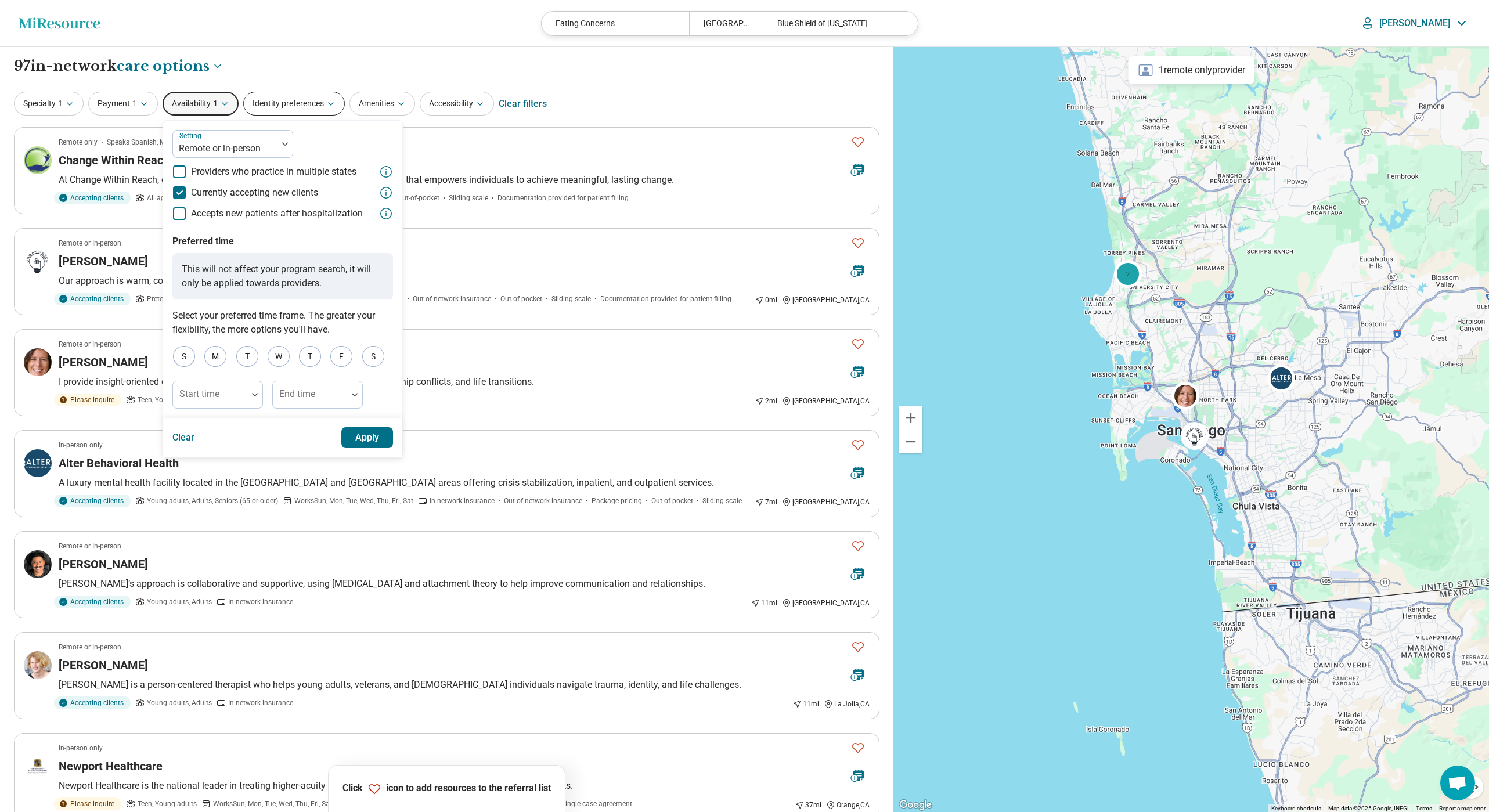
click at [268, 98] on button "Identity preferences" at bounding box center [294, 103] width 102 height 24
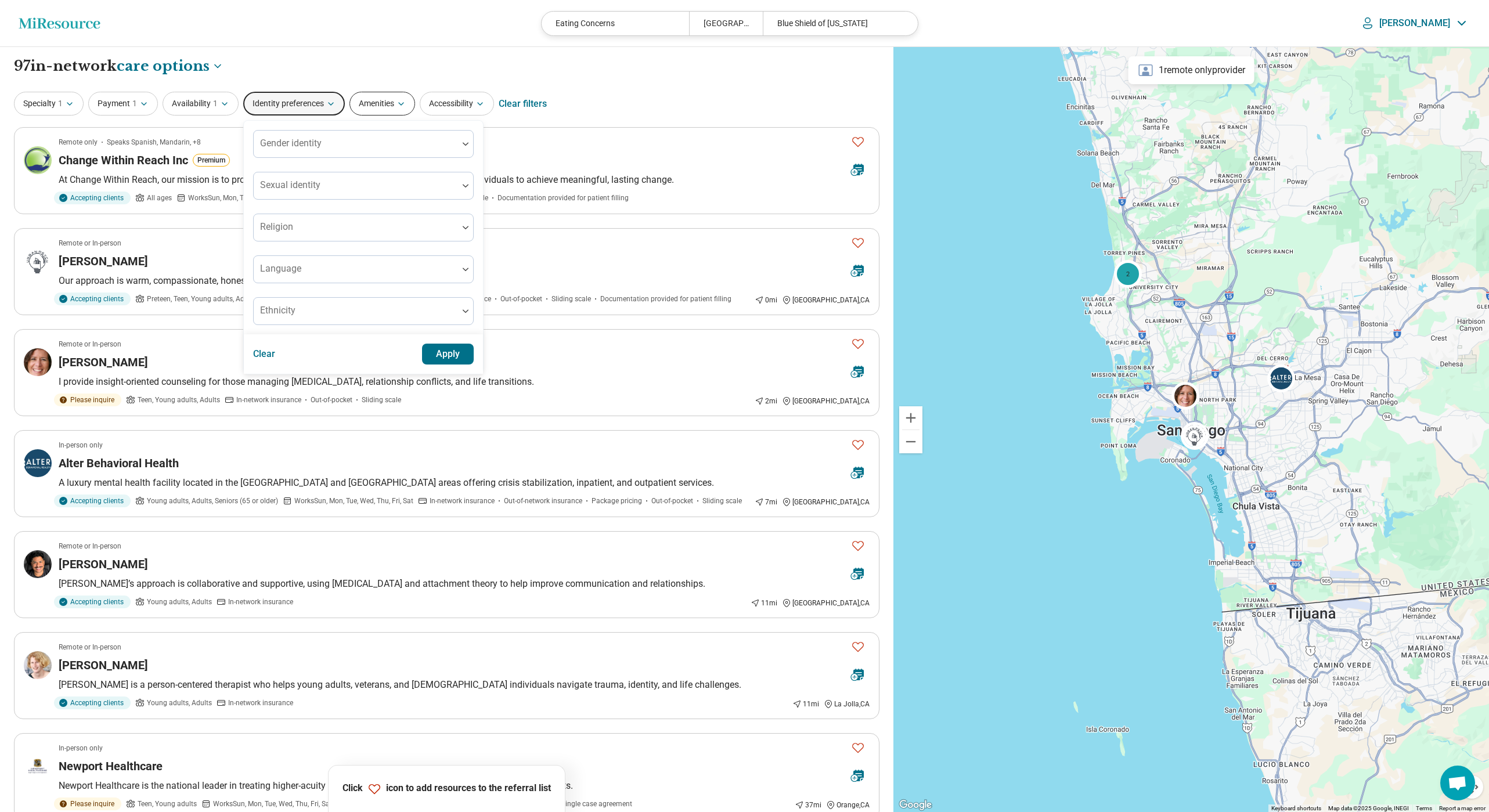
click at [377, 104] on button "Amenities" at bounding box center [382, 103] width 66 height 24
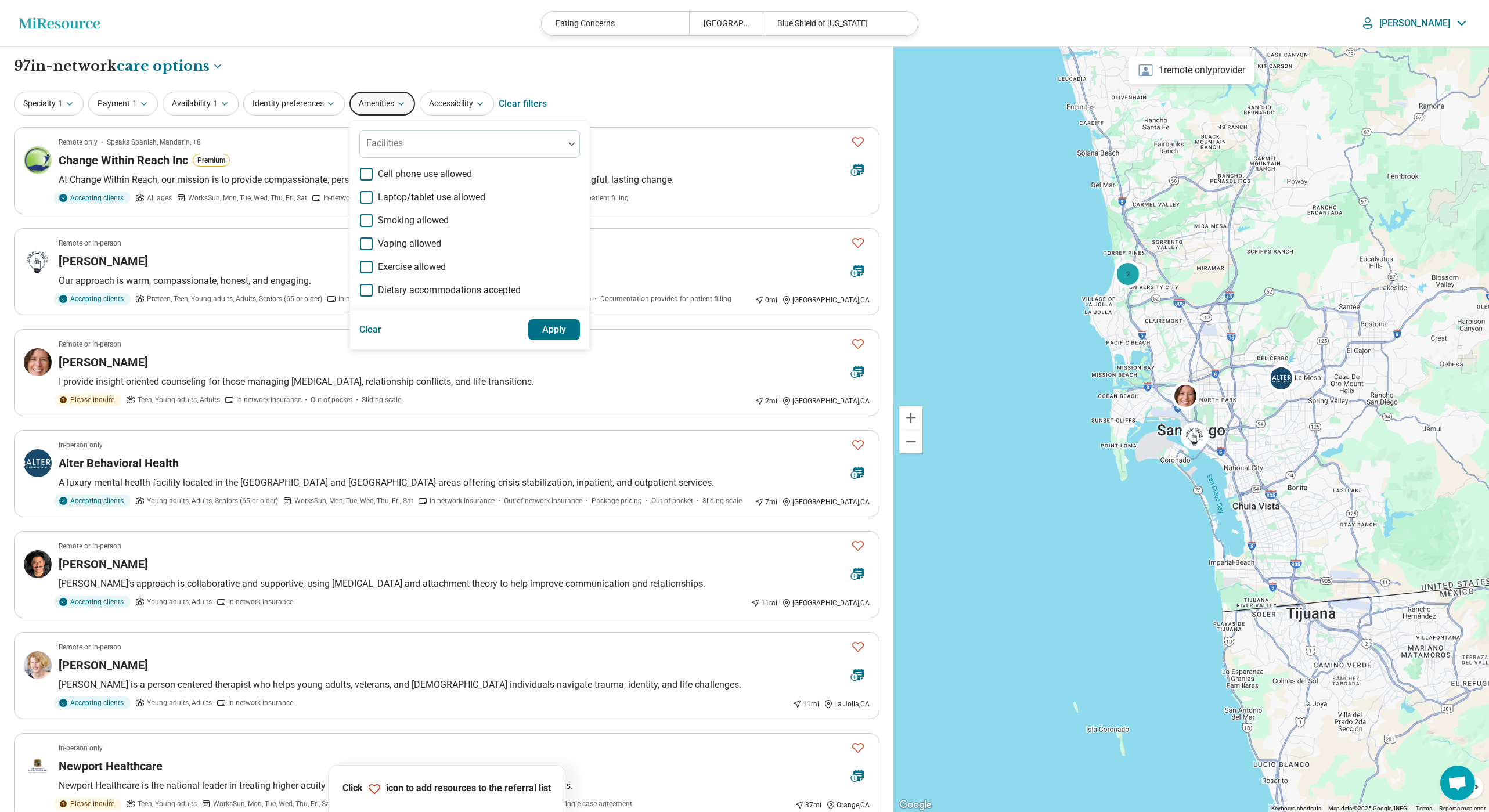
click at [178, 74] on body "**********" at bounding box center [744, 743] width 1489 height 1487
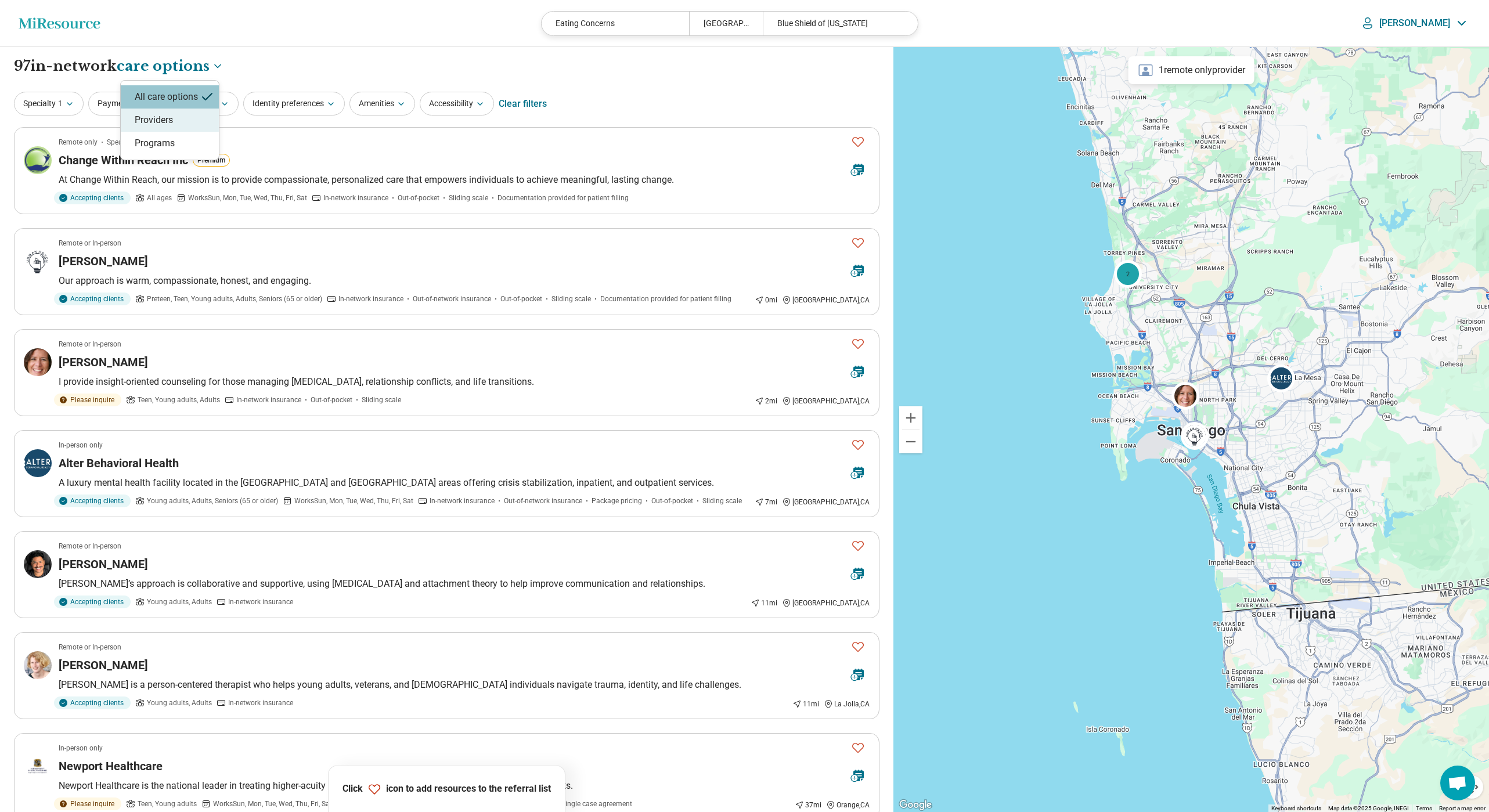
click at [386, 107] on body "**********" at bounding box center [744, 743] width 1489 height 1487
click at [382, 104] on button "Amenities" at bounding box center [382, 103] width 66 height 24
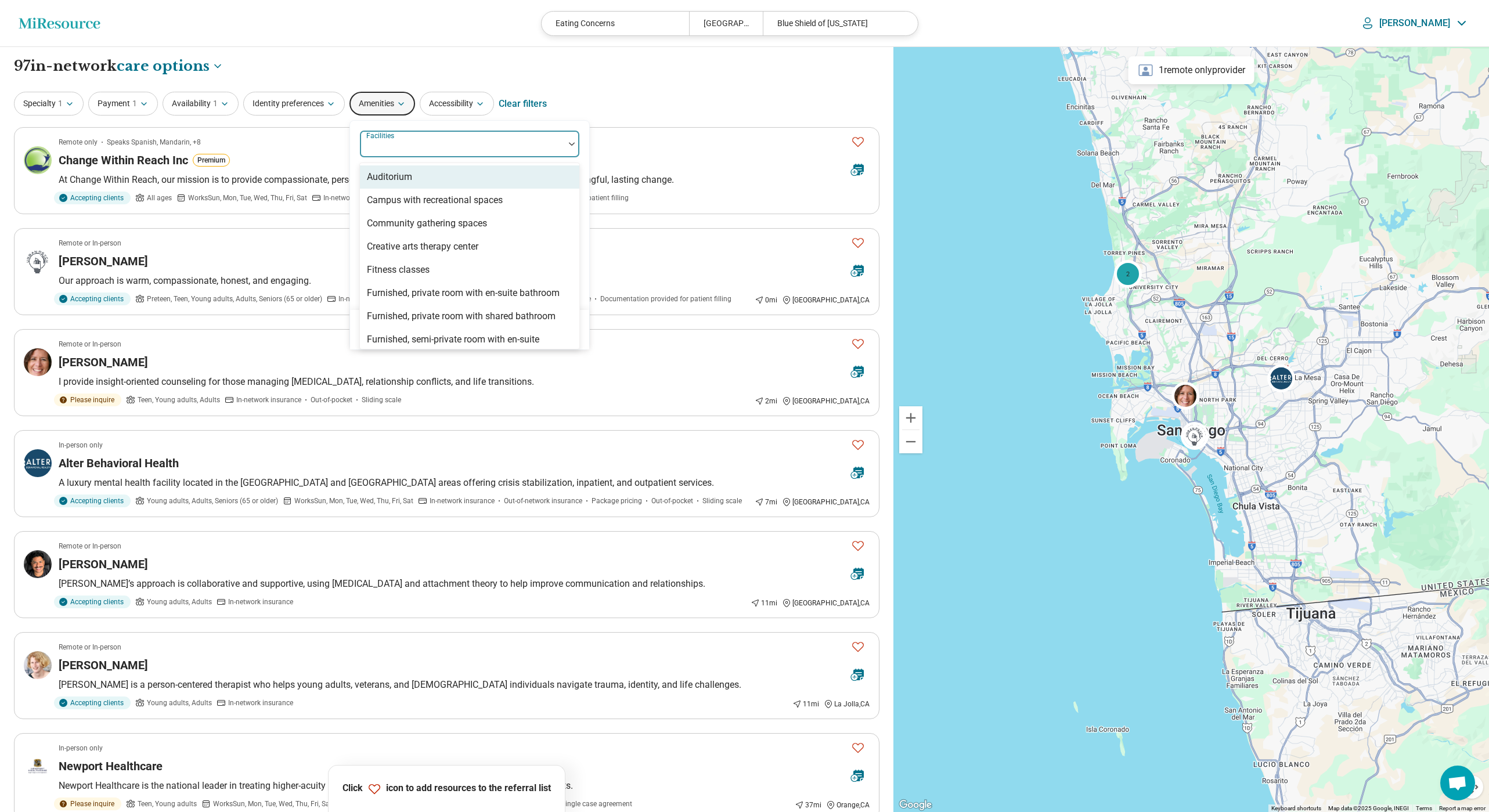
click at [451, 151] on div at bounding box center [462, 148] width 195 height 16
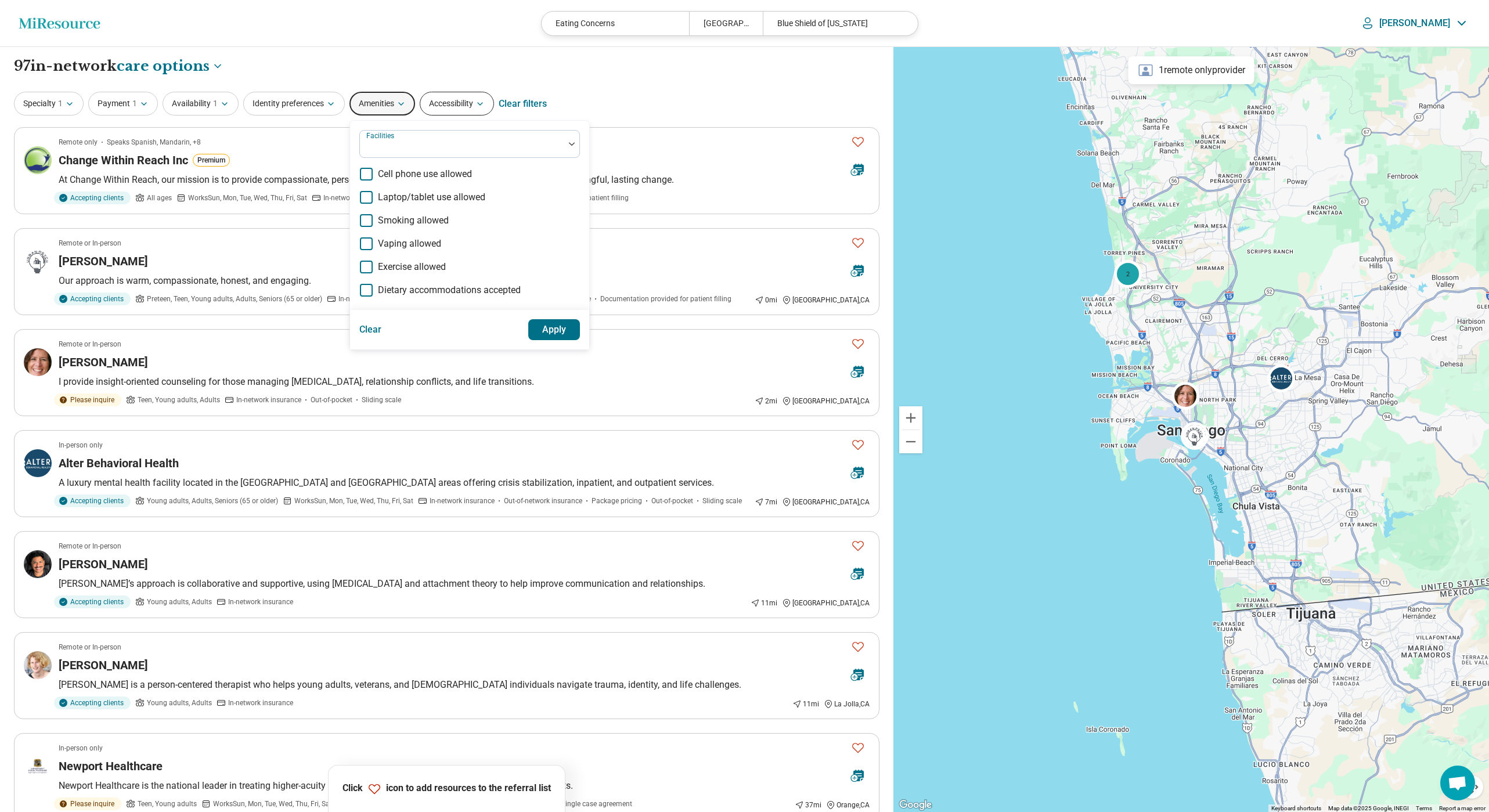
click at [466, 103] on button "Accessibility" at bounding box center [457, 103] width 75 height 24
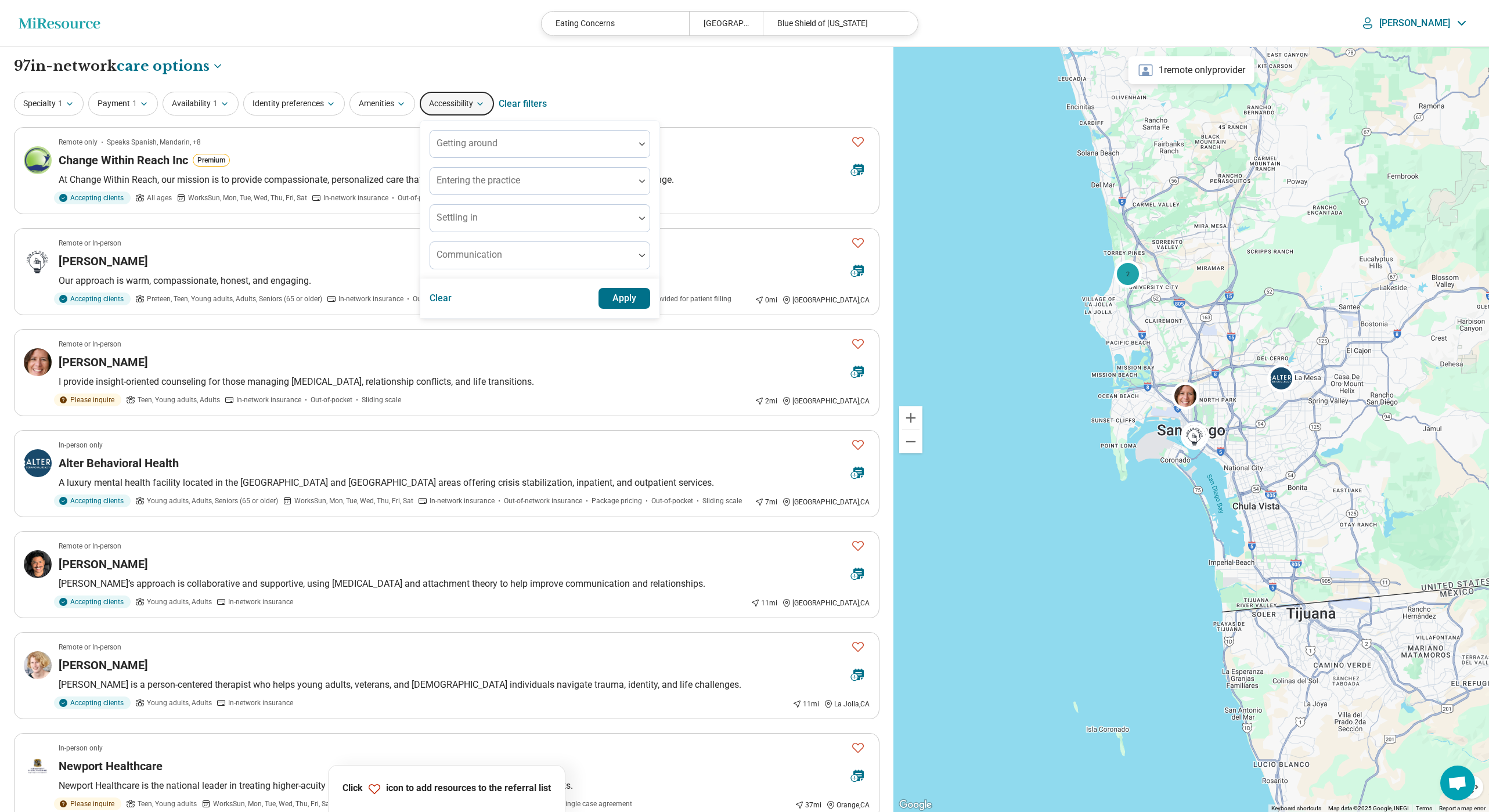
click at [466, 103] on button "Accessibility" at bounding box center [457, 103] width 75 height 24
click at [389, 74] on div "**********" at bounding box center [446, 66] width 865 height 20
click at [413, 269] on article "Remote or In-person Dr. Margaret Sawires Our approach is warm, compassionate, h…" at bounding box center [446, 271] width 865 height 87
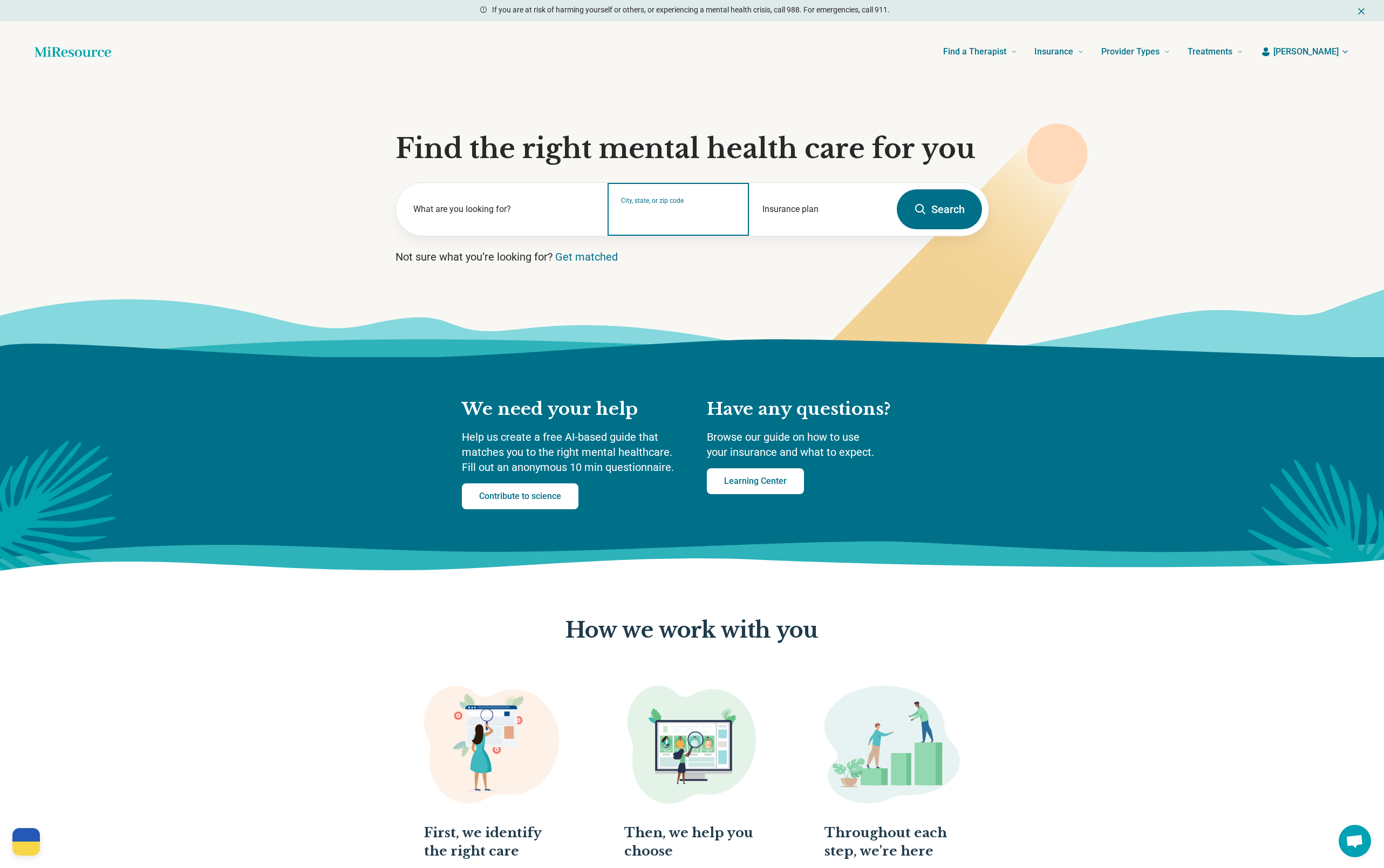
click at [684, 211] on input "City, state, or zip code" at bounding box center [678, 216] width 115 height 13
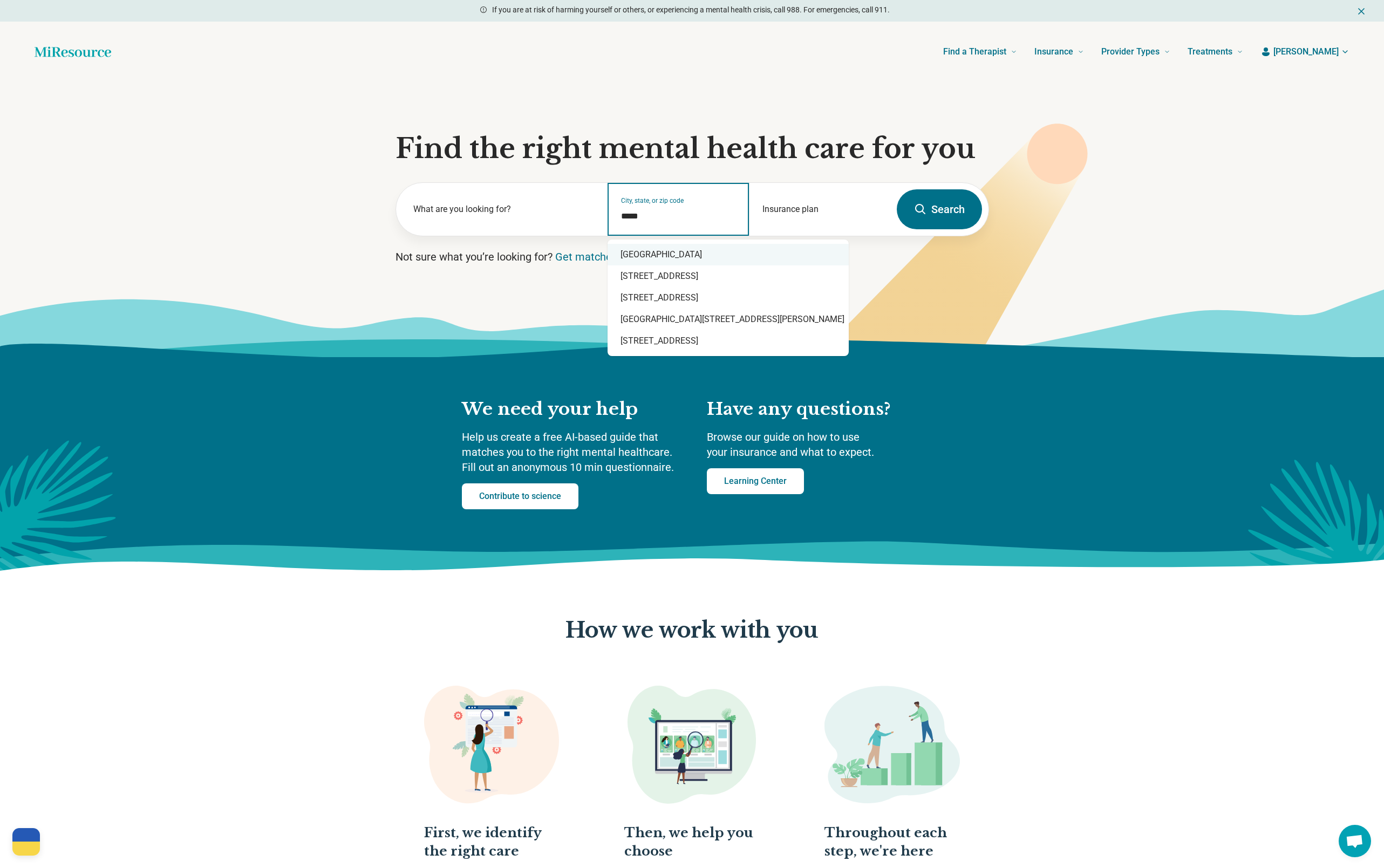
click at [688, 253] on div "Rancho Santa Fe, CA 92067" at bounding box center [727, 255] width 241 height 22
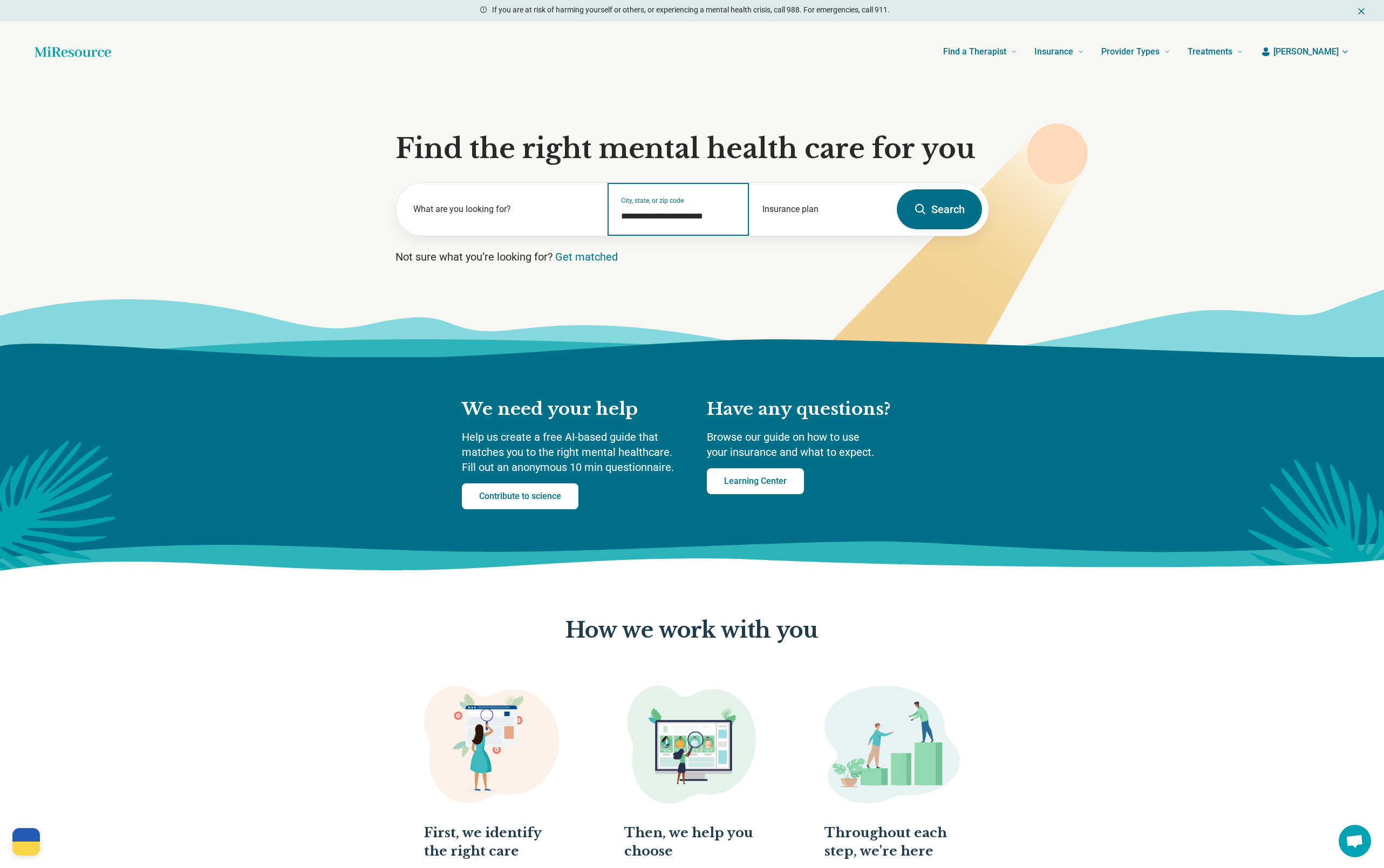
type input "**********"
click at [936, 208] on button "Search" at bounding box center [939, 209] width 85 height 40
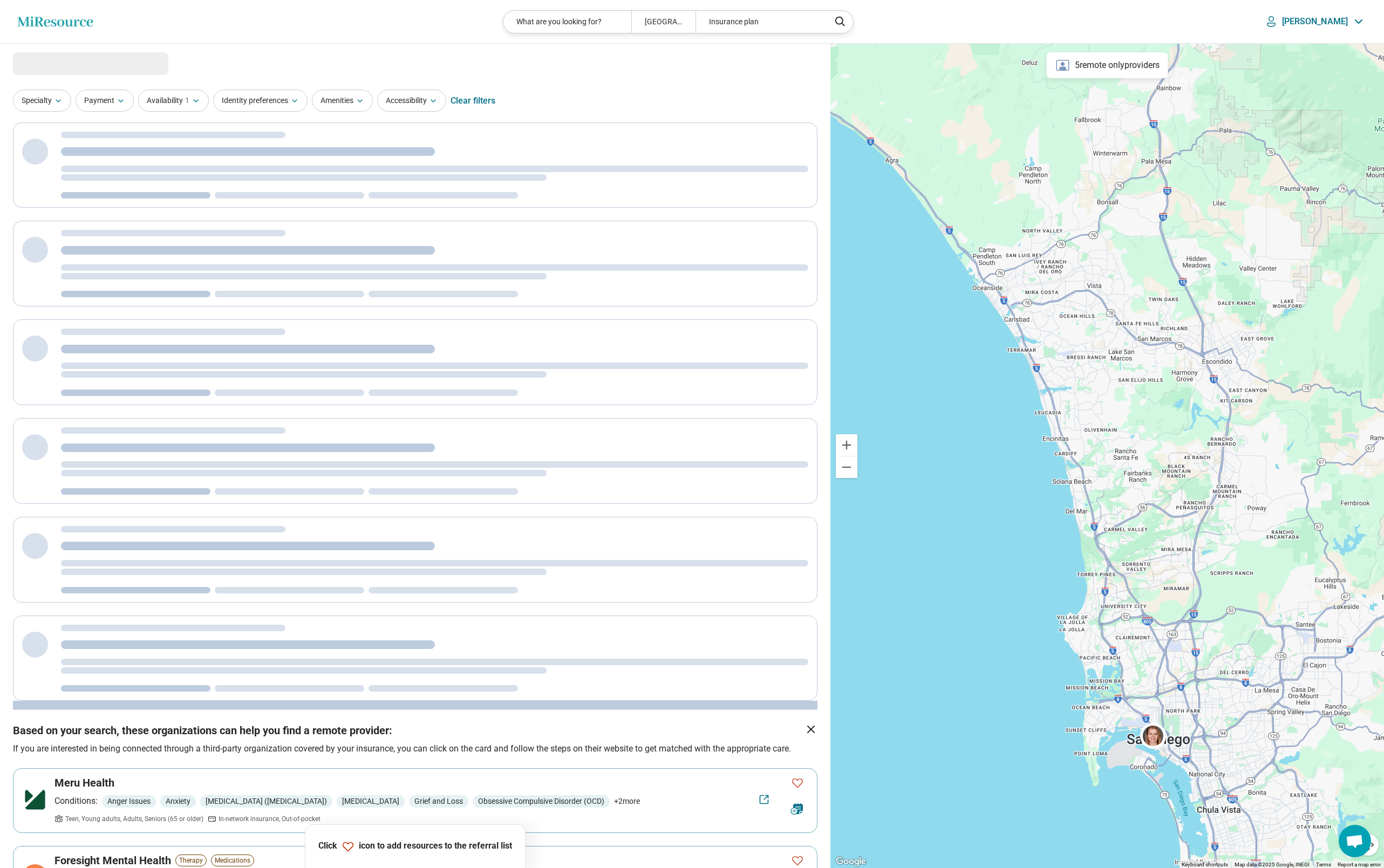
select select "***"
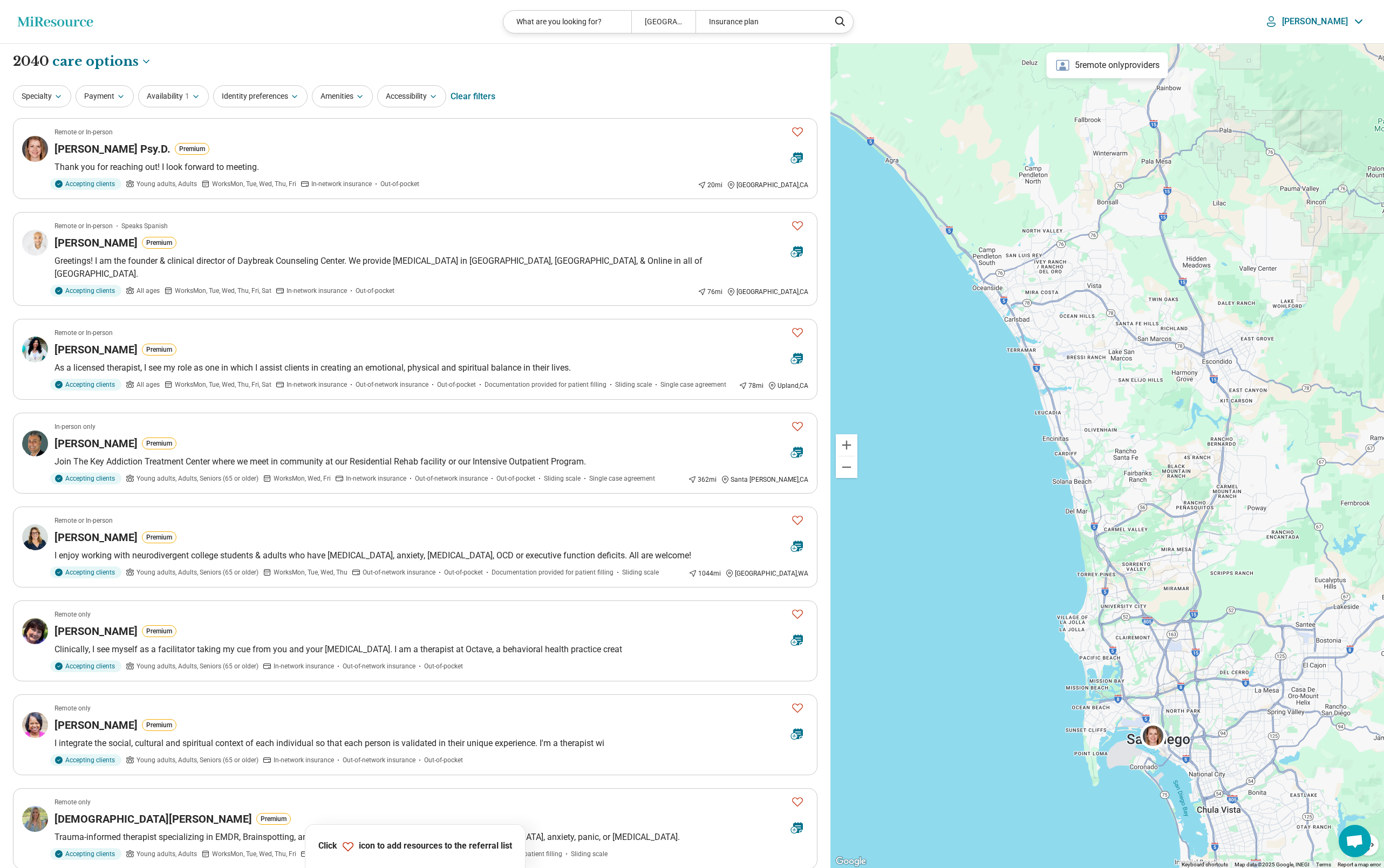
click at [942, 23] on p "[PERSON_NAME]" at bounding box center [1315, 21] width 66 height 11
click at [942, 48] on link "My Dashboard" at bounding box center [1329, 54] width 74 height 28
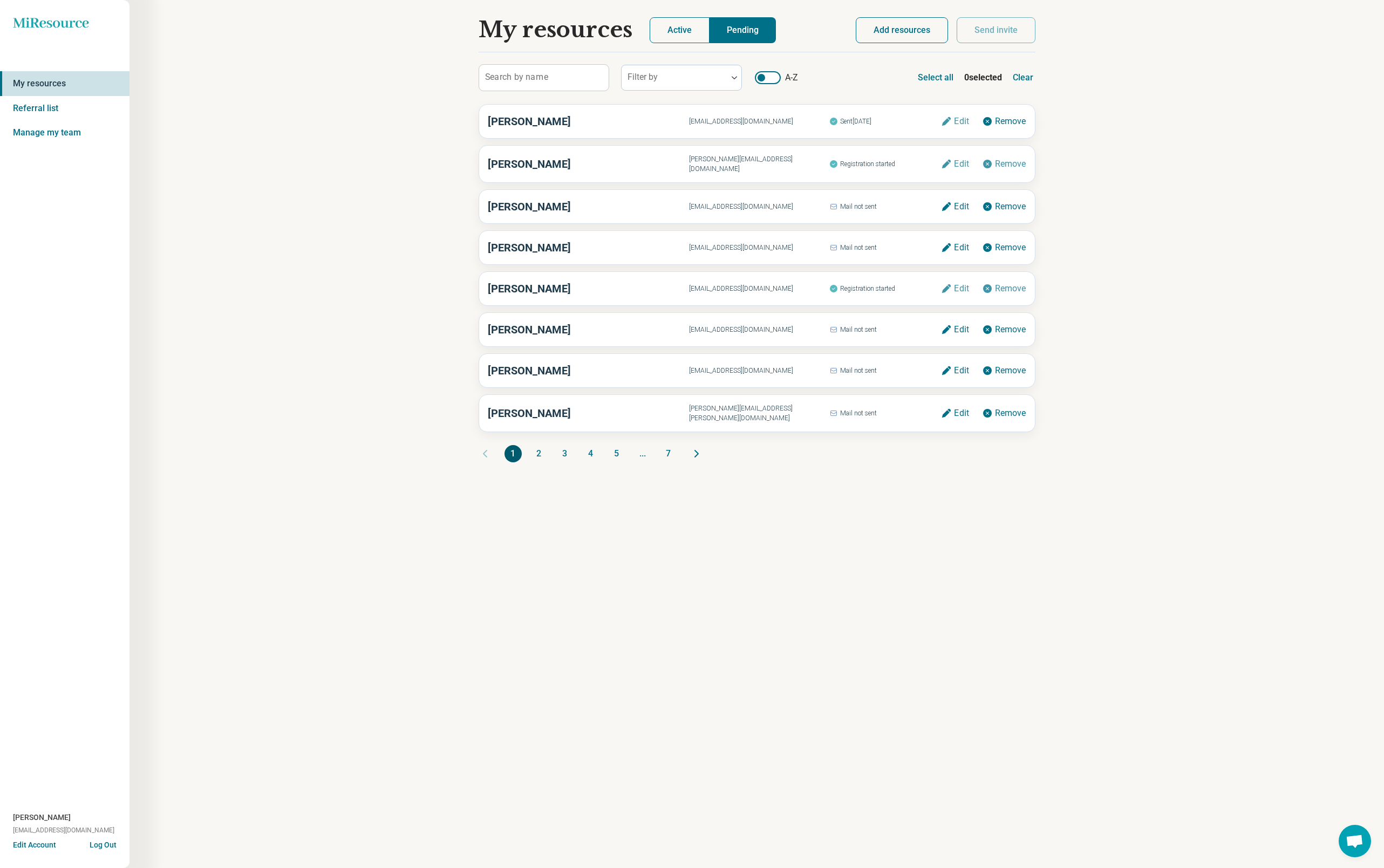
click at [908, 21] on button "Add resources" at bounding box center [901, 30] width 92 height 26
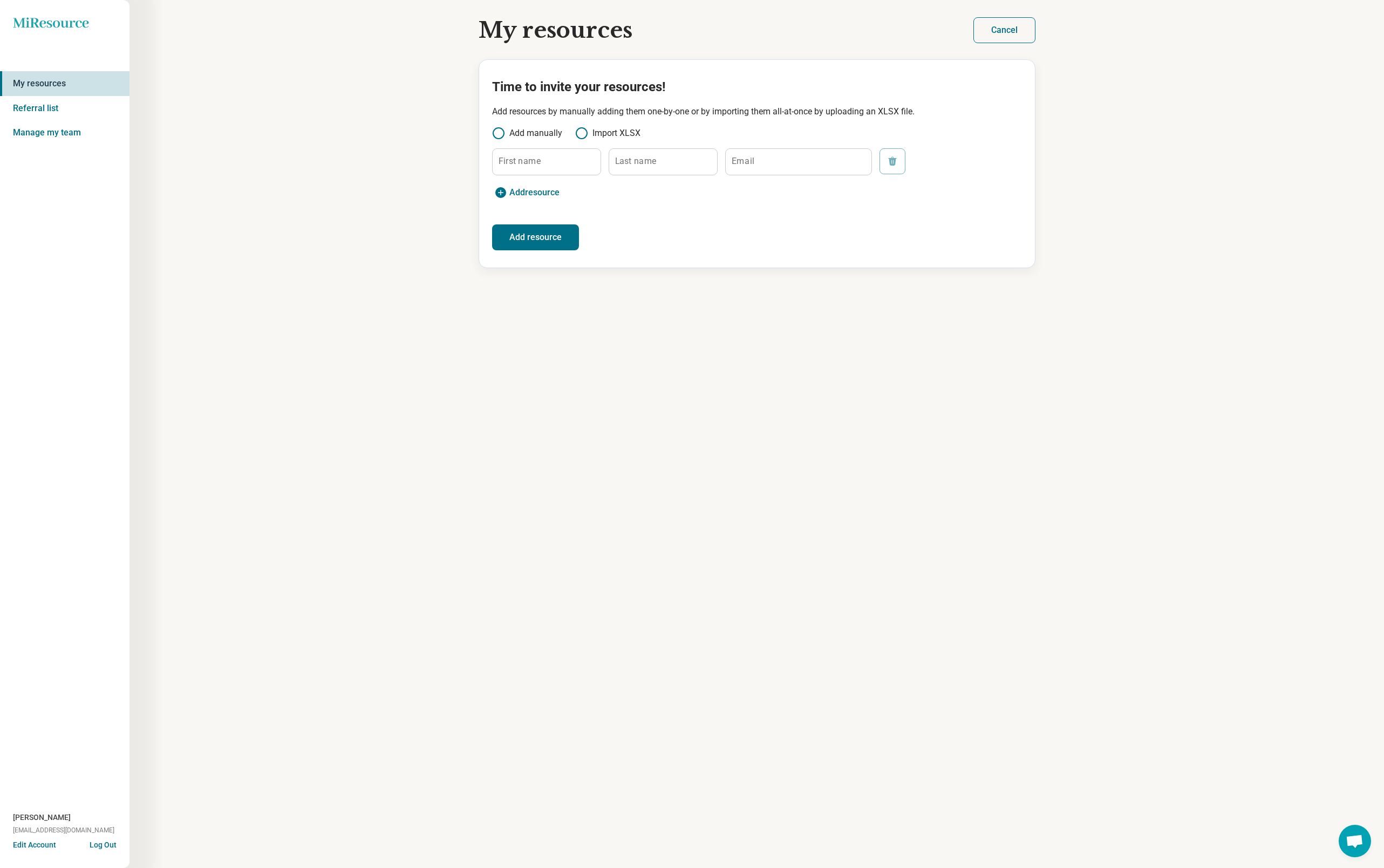
click at [536, 158] on label "First name" at bounding box center [520, 161] width 42 height 9
click at [536, 158] on input "First name" at bounding box center [547, 161] width 108 height 26
type input "*********"
click at [691, 158] on input "Last name" at bounding box center [663, 161] width 108 height 26
type input "******"
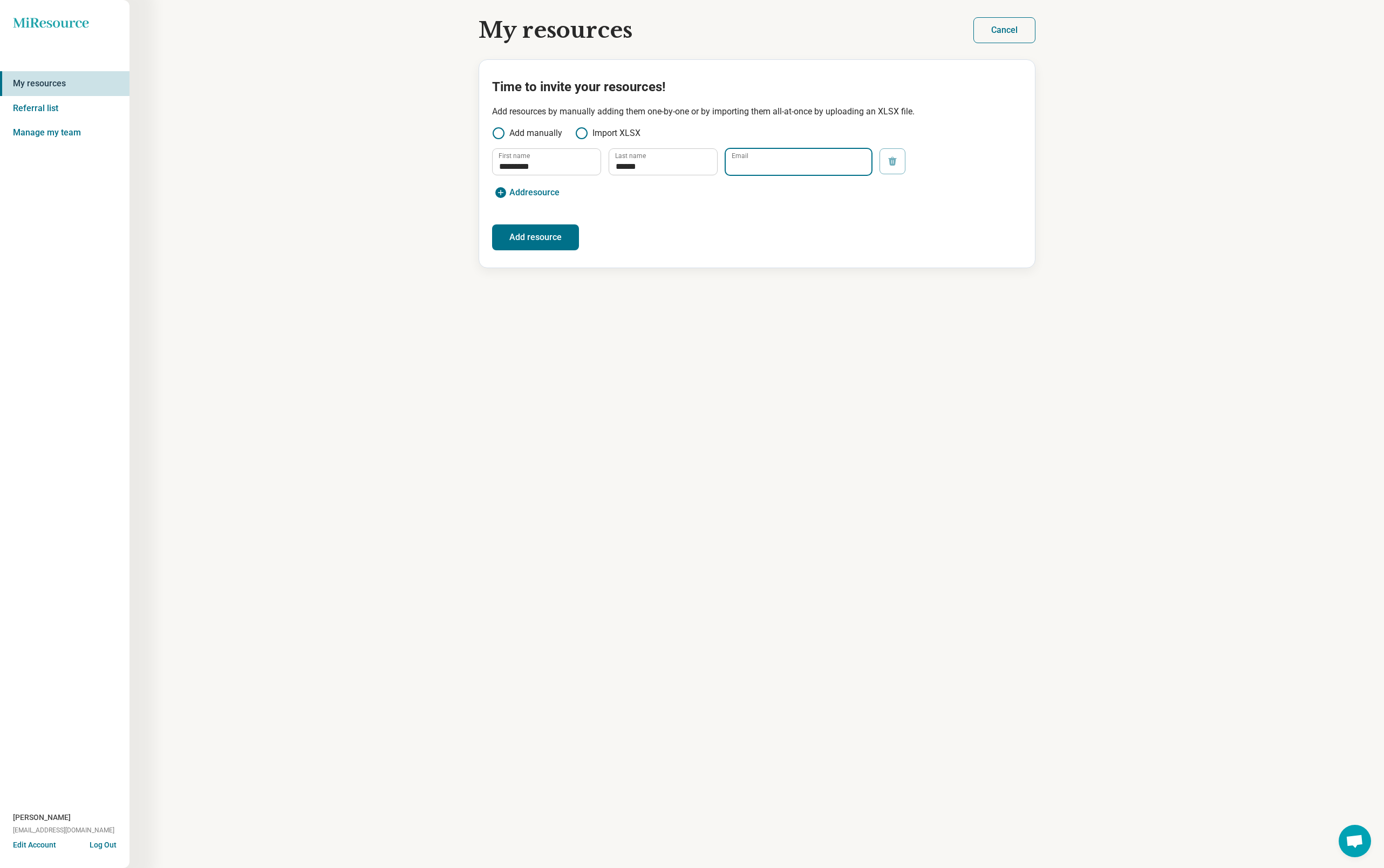
click at [771, 162] on input "Email" at bounding box center [798, 161] width 146 height 26
type input "**********"
click at [535, 238] on button "Add resource" at bounding box center [536, 237] width 87 height 26
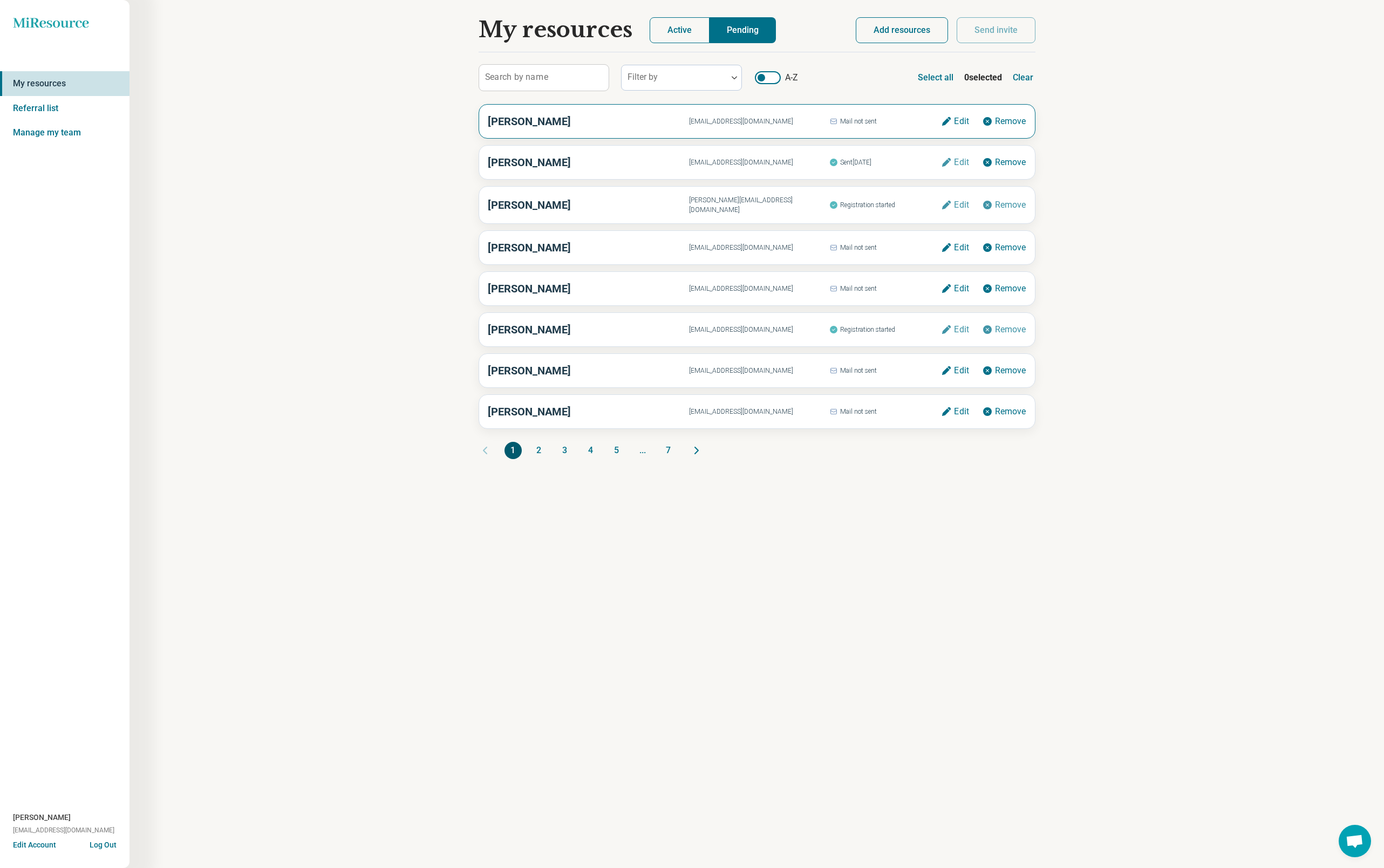
click at [734, 120] on span "mackenzie+30@miresource.com" at bounding box center [759, 121] width 140 height 10
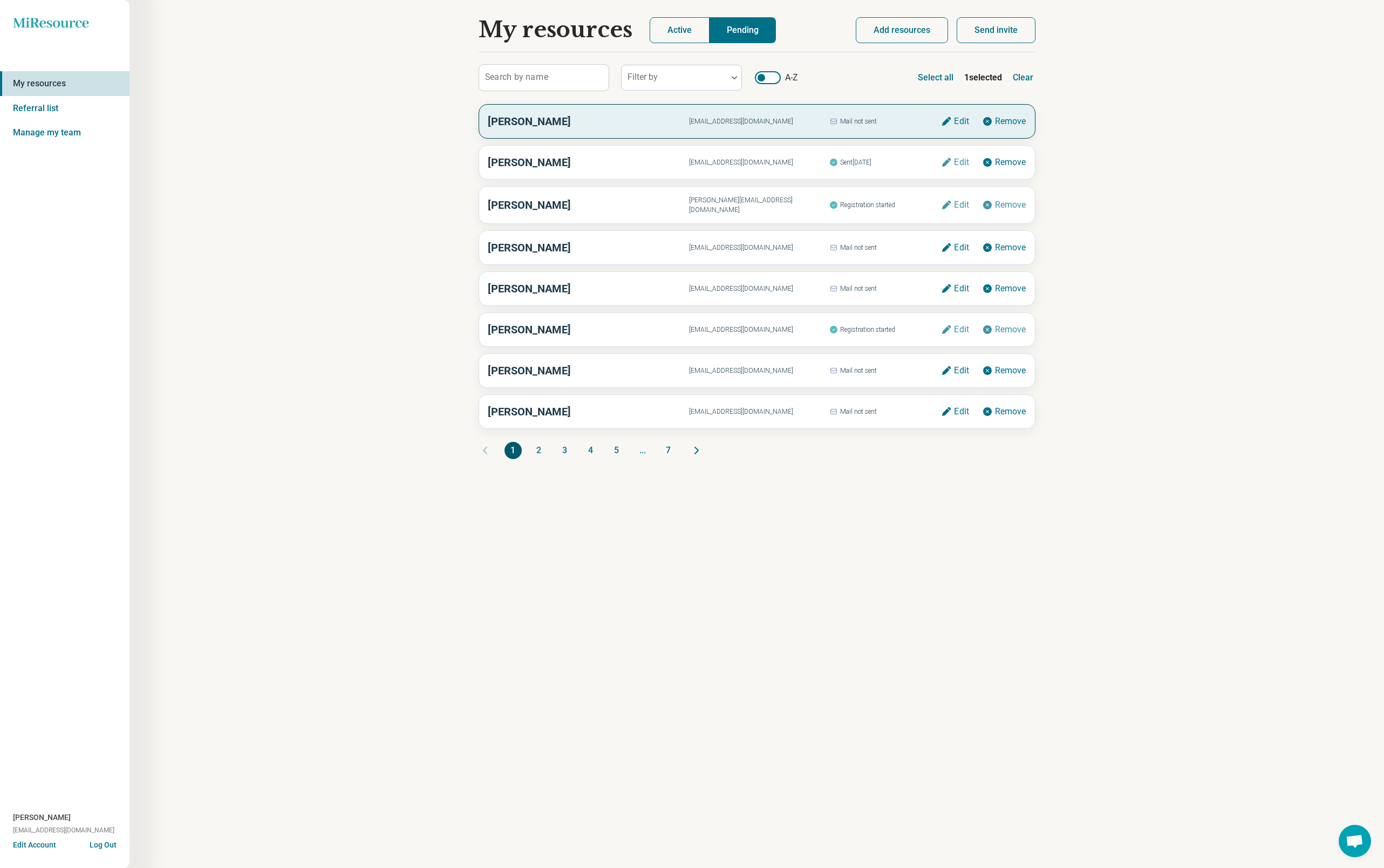
click at [942, 30] on button "Send invite" at bounding box center [996, 30] width 79 height 26
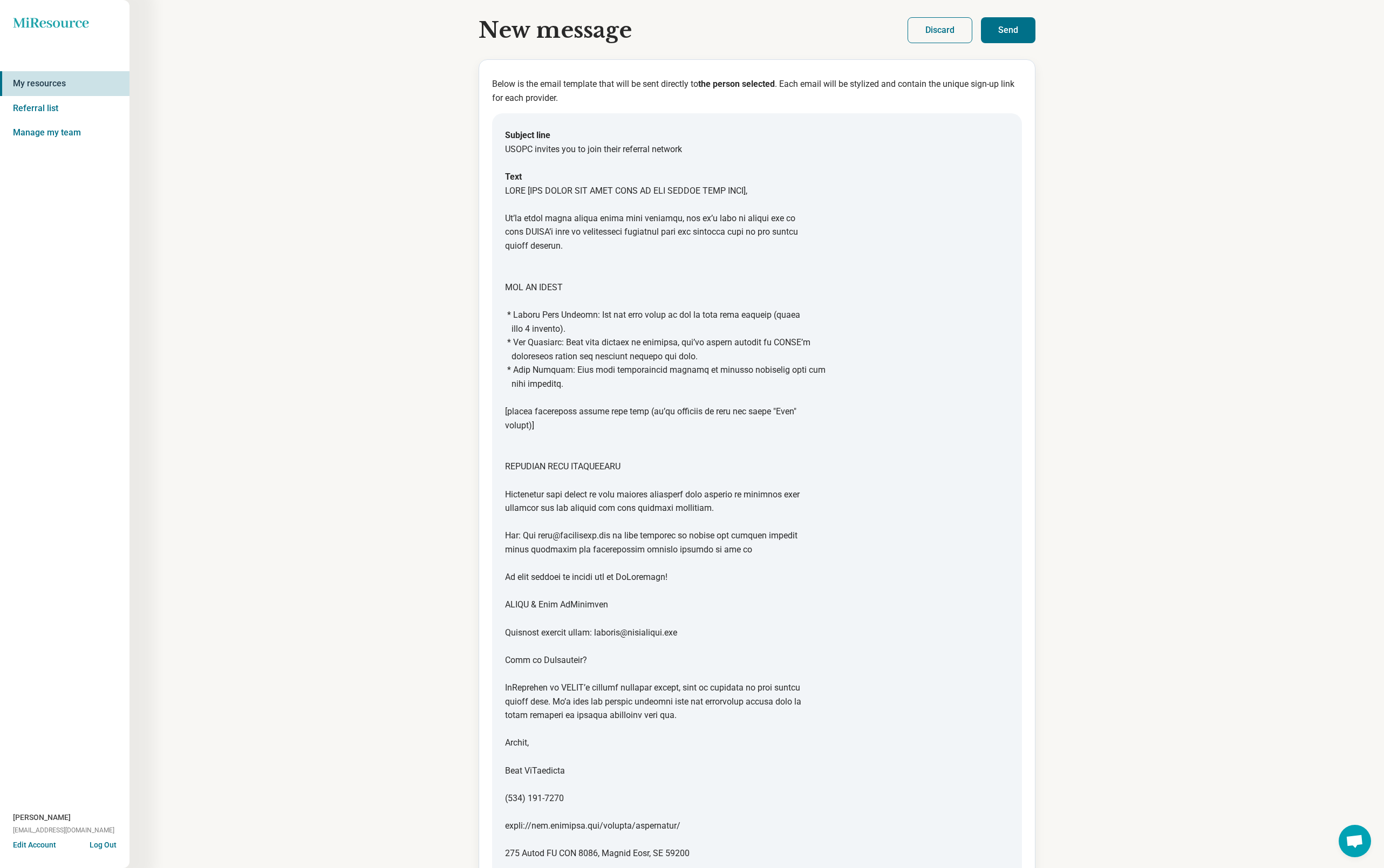
click at [942, 33] on button "Send" at bounding box center [1008, 30] width 54 height 26
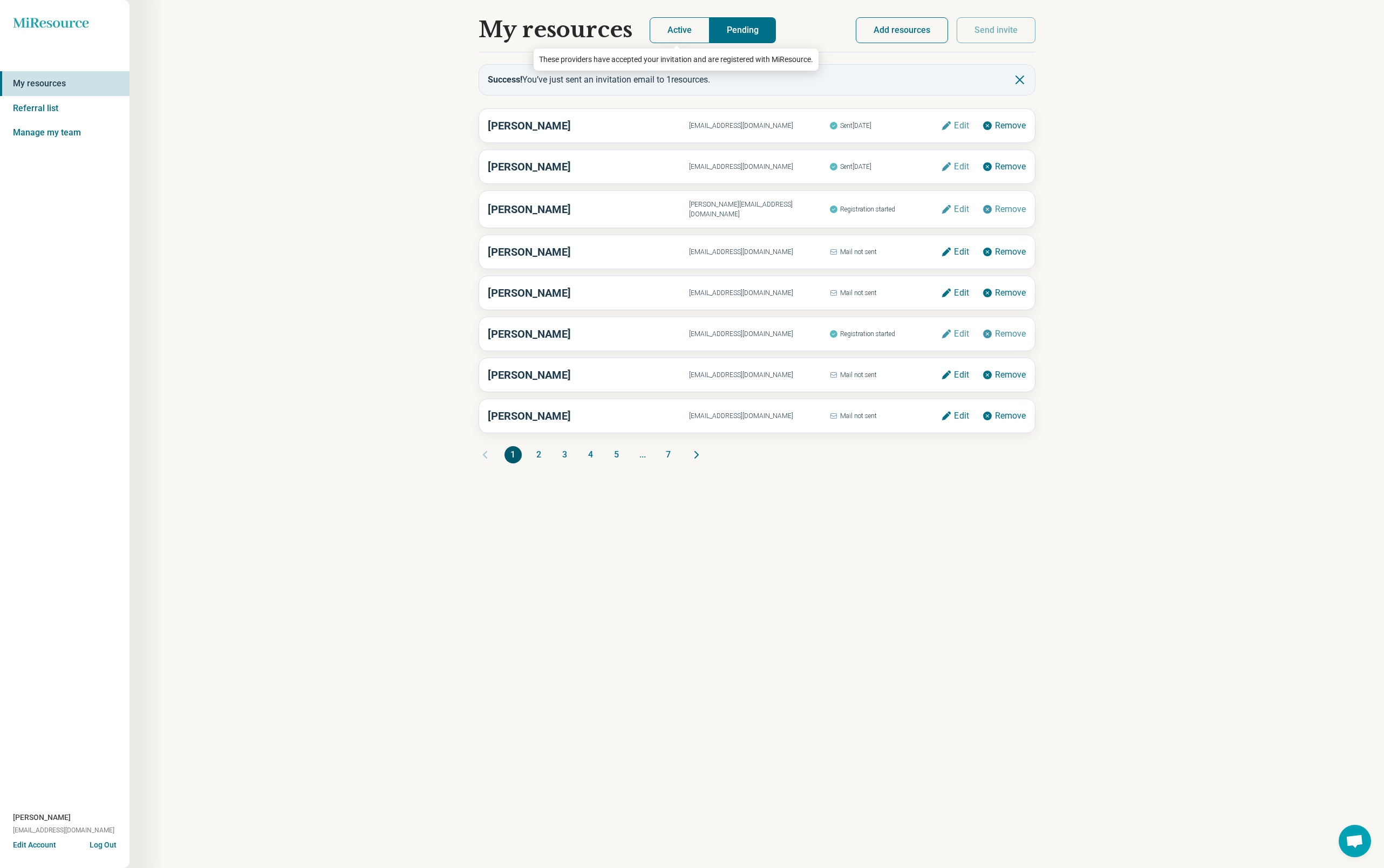
click at [672, 30] on button "Active" at bounding box center [679, 30] width 60 height 26
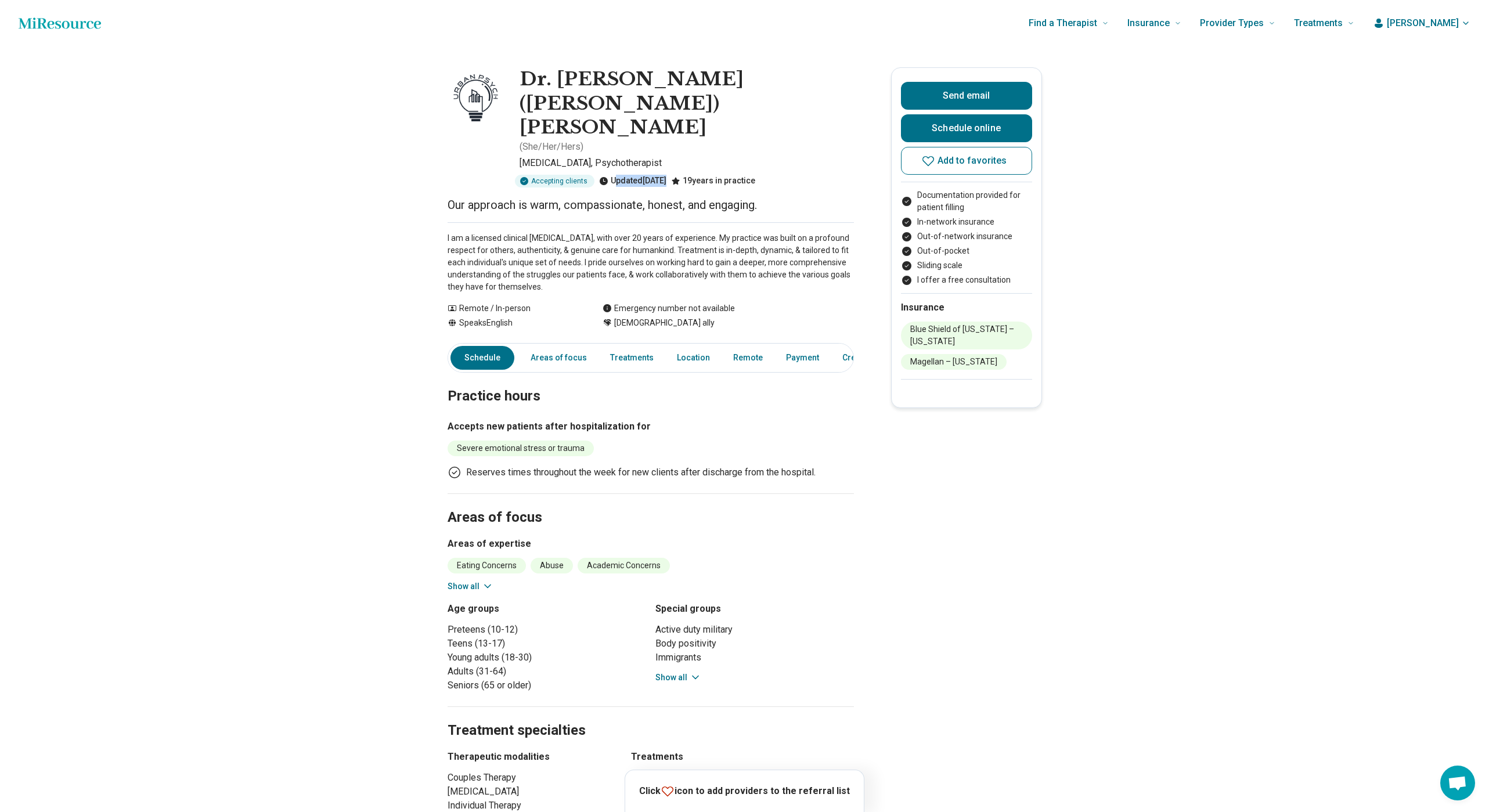
drag, startPoint x: 610, startPoint y: 158, endPoint x: 687, endPoint y: 156, distance: 77.0
click at [687, 175] on div "Accepting clients Updated [DATE] 19 years in practice" at bounding box center [687, 181] width 334 height 13
click at [640, 197] on p "Our approach is warm, compassionate, honest, and engaging." at bounding box center [651, 205] width 406 height 16
click at [967, 94] on button "Send email" at bounding box center [966, 95] width 131 height 28
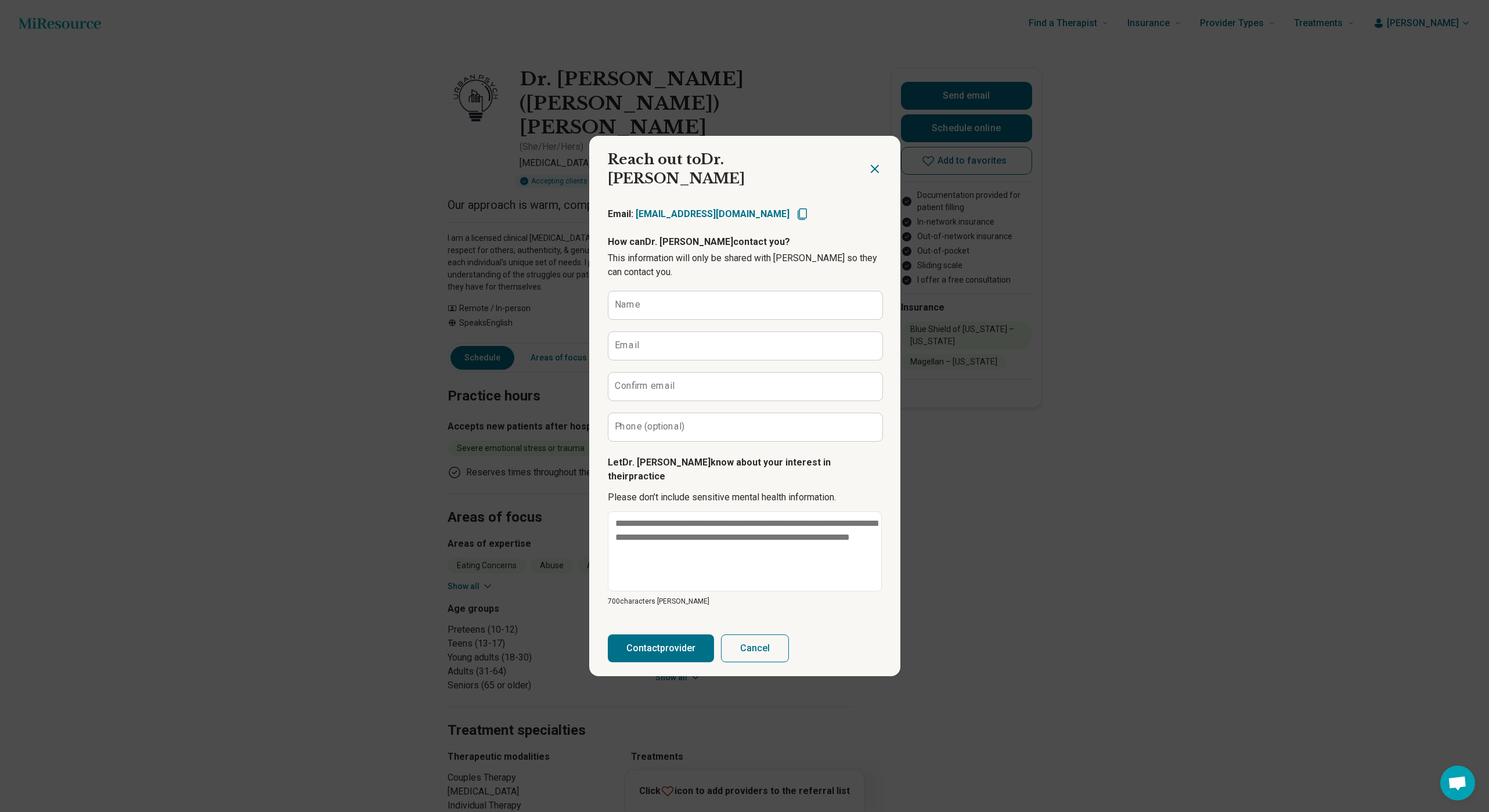
click at [773, 635] on button "Cancel" at bounding box center [755, 648] width 68 height 28
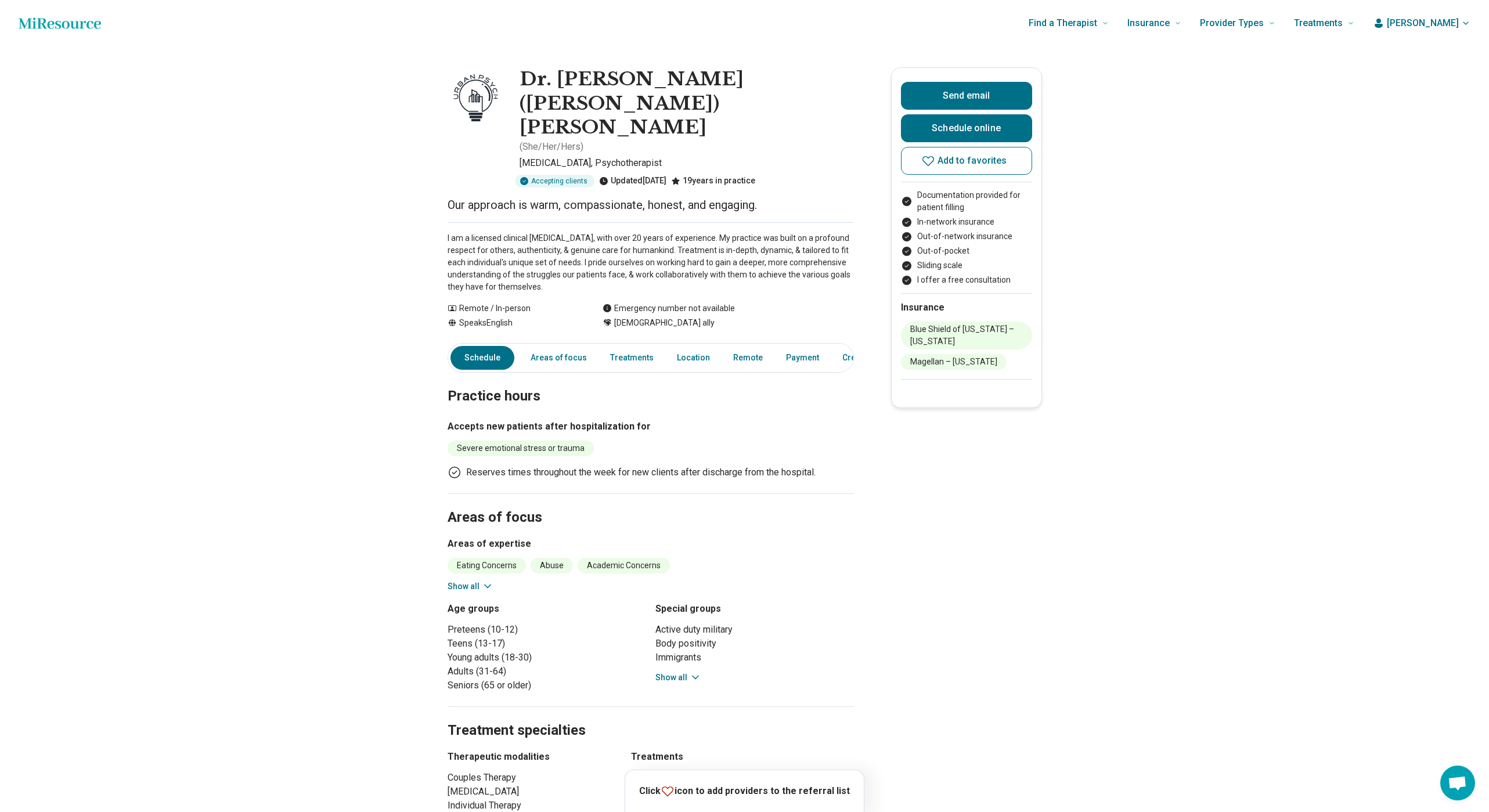
click at [68, 29] on icon "Home page" at bounding box center [60, 23] width 83 height 23
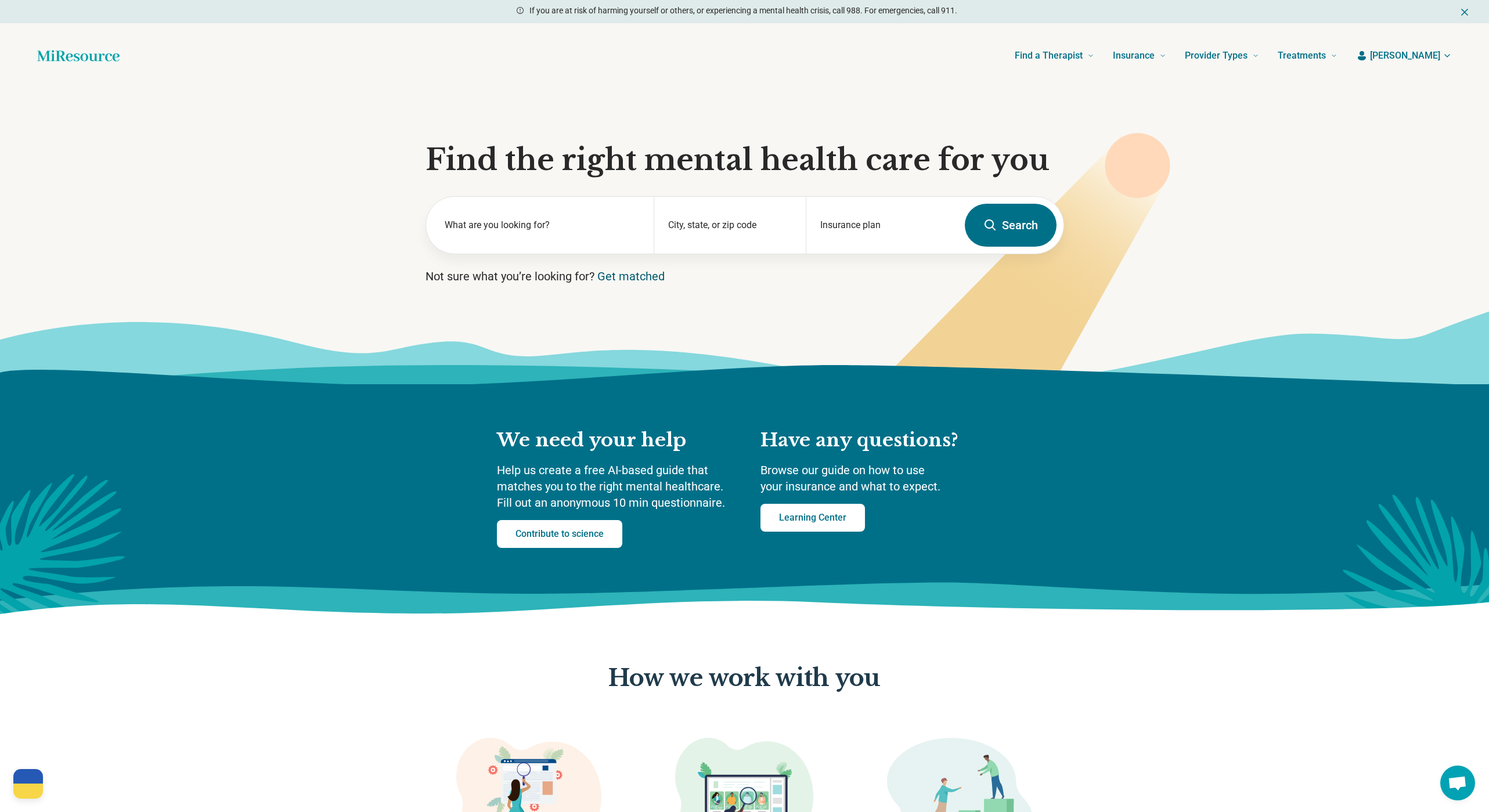
click at [626, 274] on link "Get matched" at bounding box center [631, 276] width 67 height 14
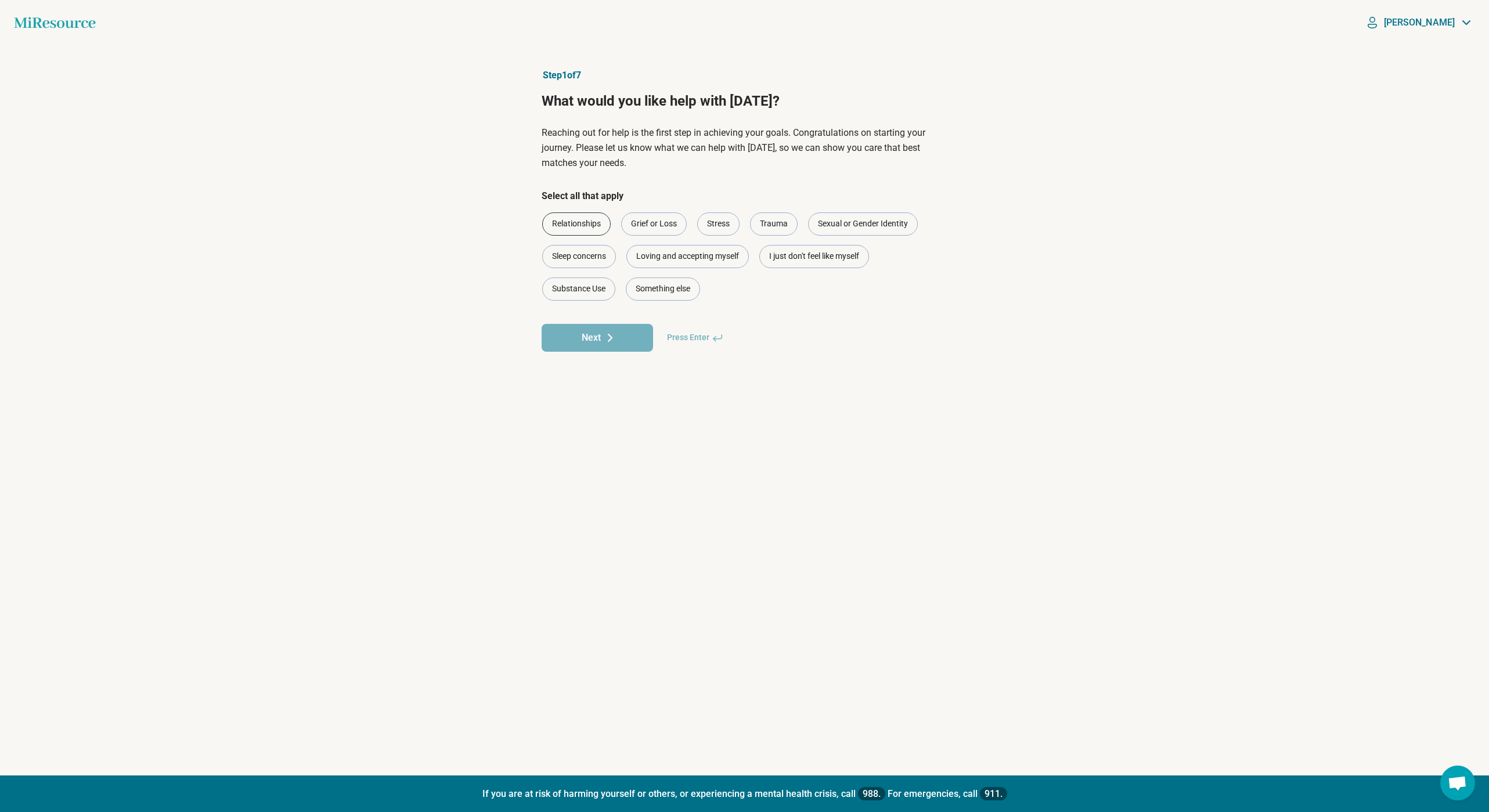
click at [587, 223] on div "Relationships" at bounding box center [576, 224] width 68 height 23
click at [612, 337] on icon at bounding box center [610, 337] width 4 height 7
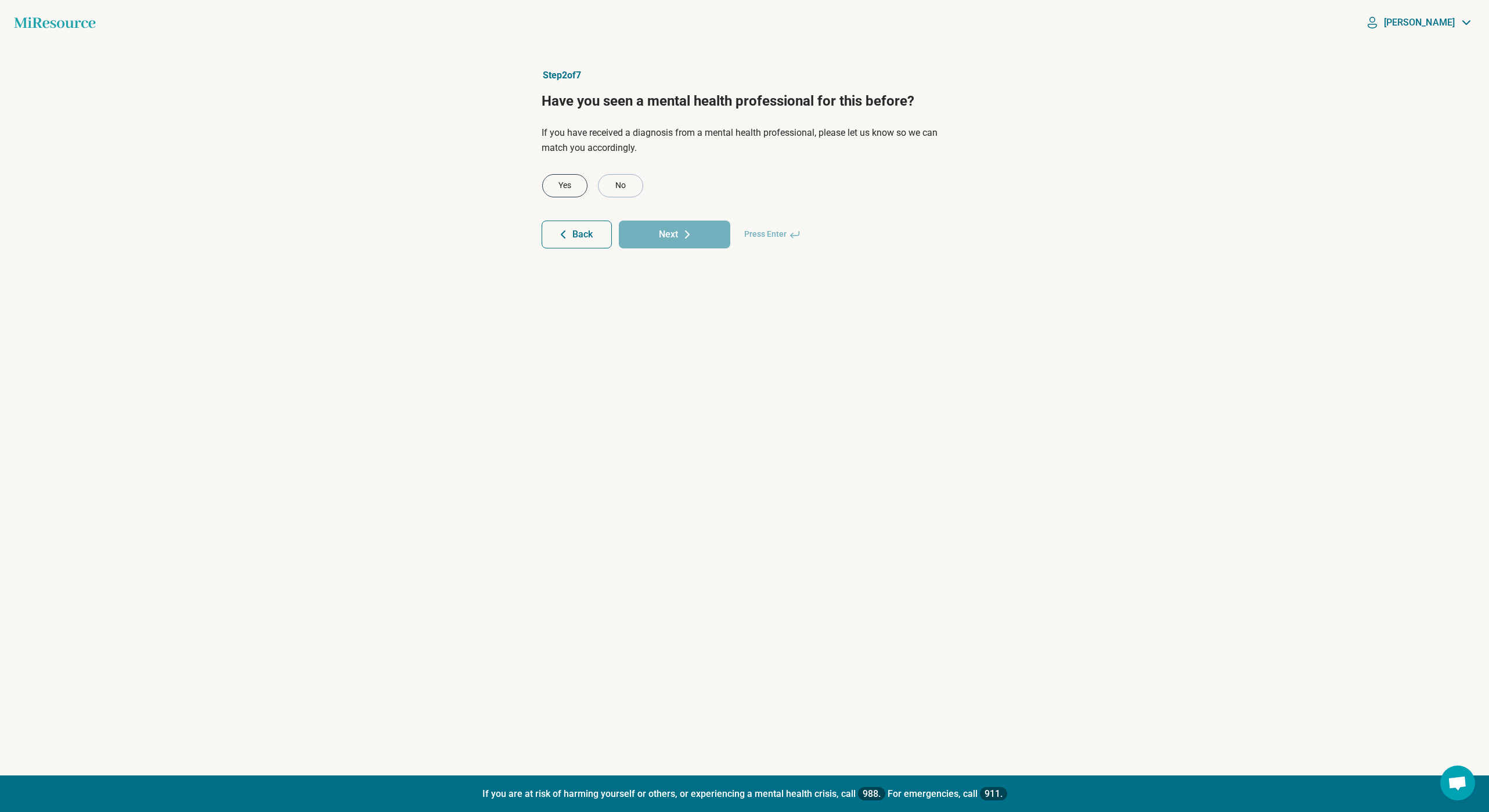
click at [559, 188] on div "Yes" at bounding box center [565, 186] width 46 height 23
click at [666, 238] on button "Next" at bounding box center [674, 234] width 111 height 28
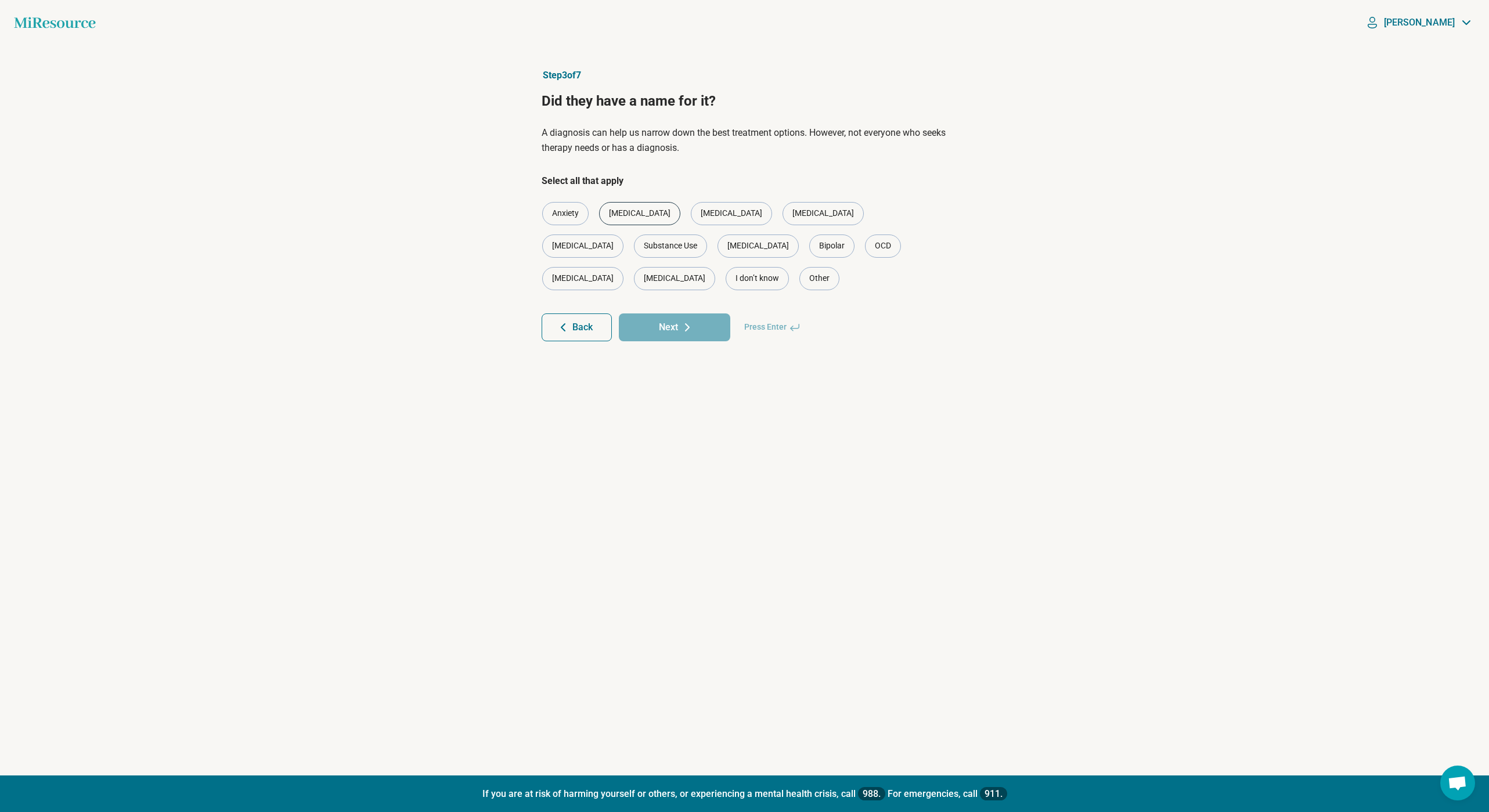
click at [632, 214] on div "[MEDICAL_DATA]" at bounding box center [640, 214] width 81 height 23
click at [675, 313] on button "Next" at bounding box center [674, 327] width 111 height 28
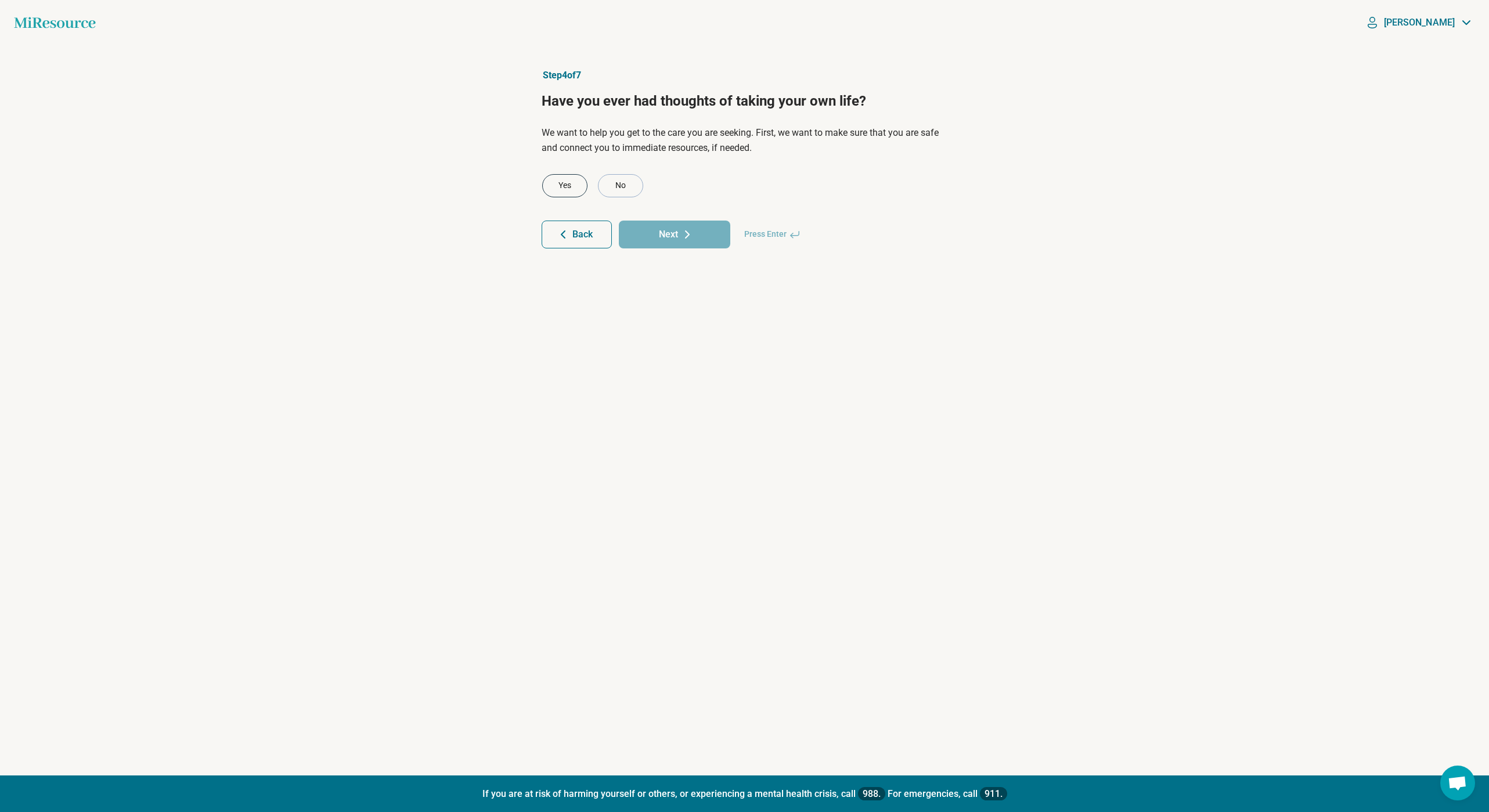
click at [566, 177] on div "Yes" at bounding box center [565, 186] width 46 height 23
click at [644, 228] on button "Next" at bounding box center [674, 234] width 111 height 28
click at [568, 175] on div "Yes" at bounding box center [565, 171] width 46 height 23
click at [695, 215] on button "Next" at bounding box center [674, 219] width 111 height 28
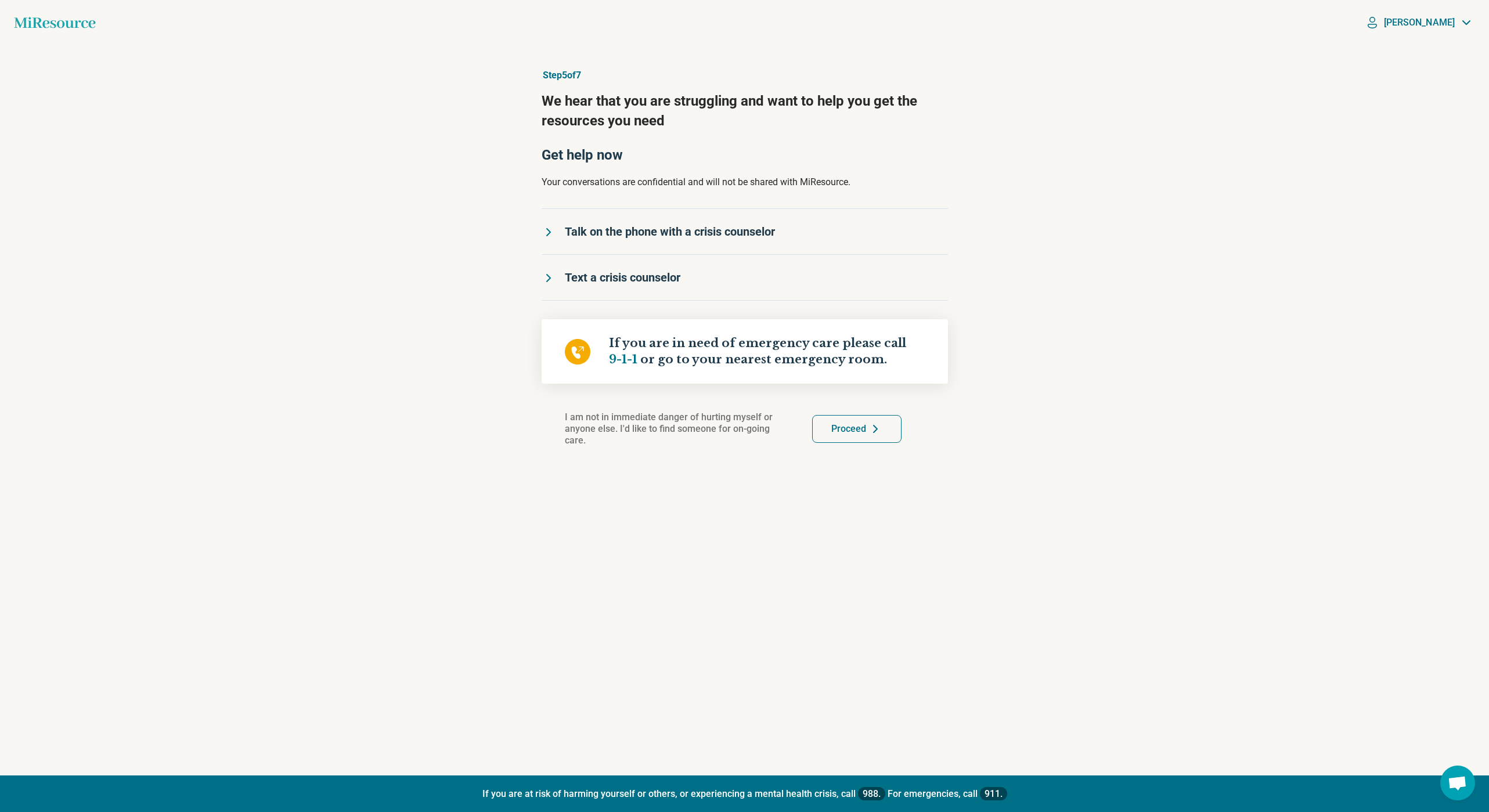
click at [874, 432] on icon at bounding box center [876, 428] width 4 height 7
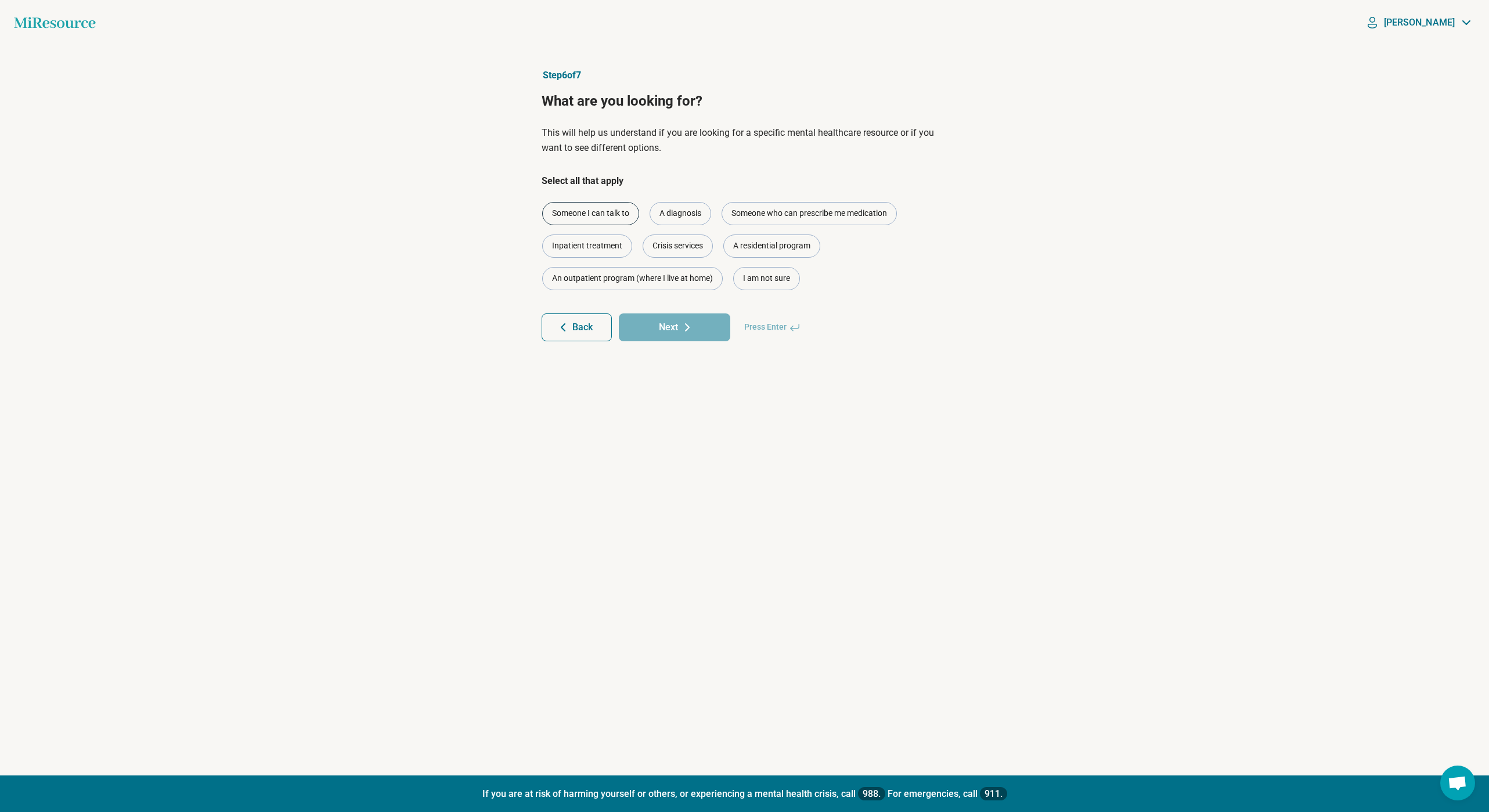
click at [605, 209] on div "Someone I can talk to" at bounding box center [590, 214] width 97 height 23
click at [660, 331] on button "Next" at bounding box center [674, 327] width 111 height 28
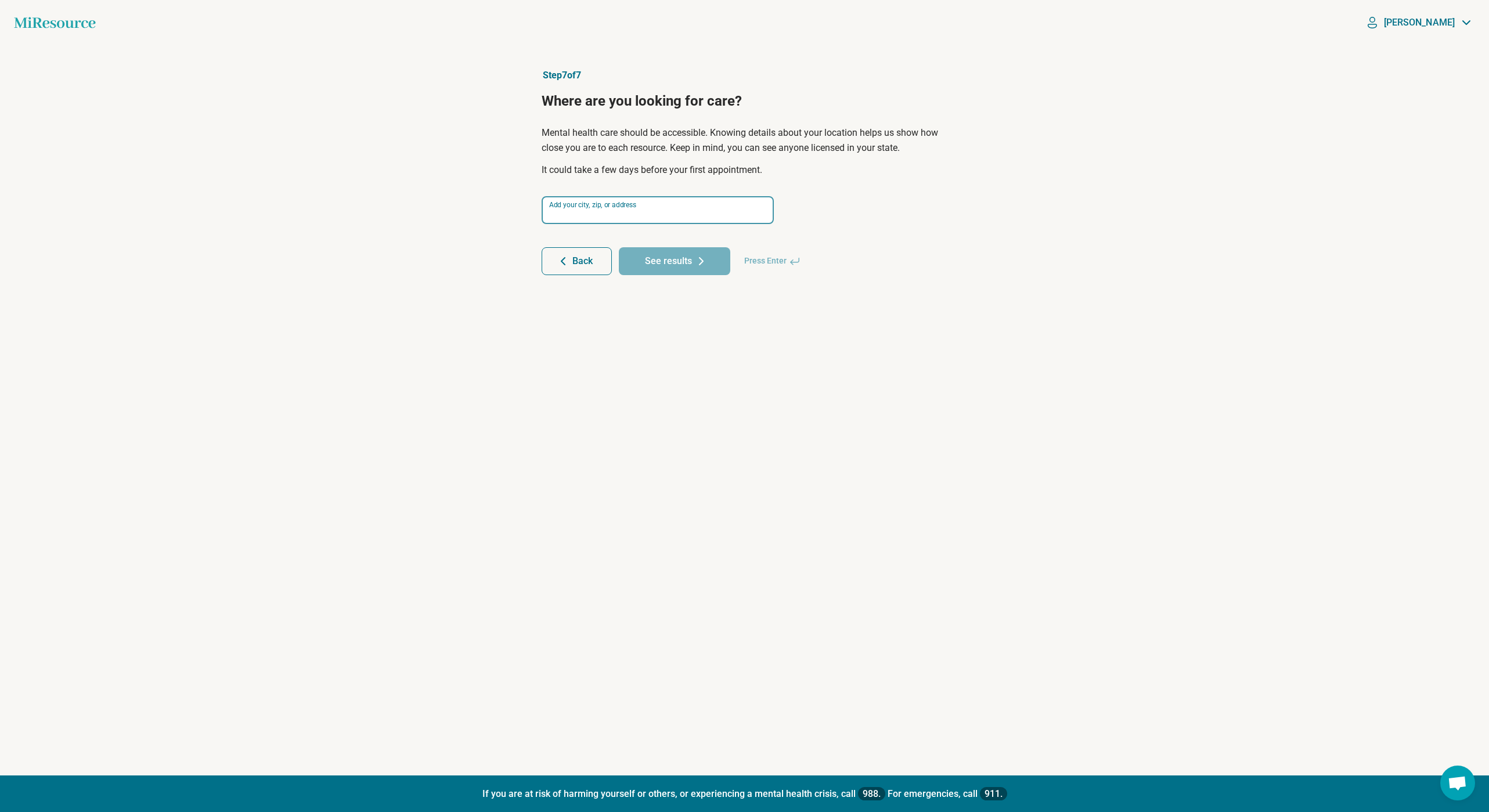
click at [620, 204] on input at bounding box center [657, 210] width 232 height 28
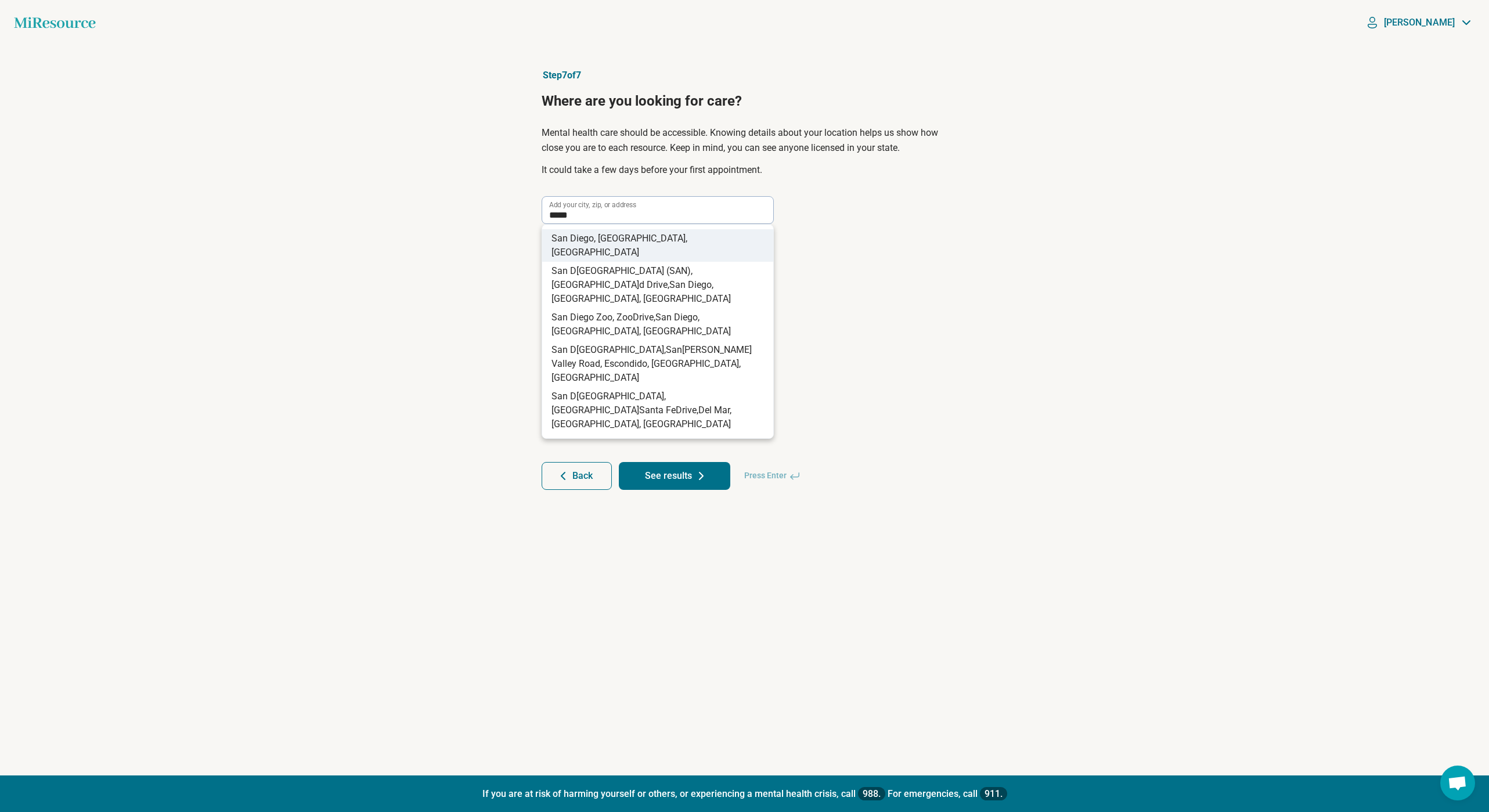
click at [626, 233] on span "iego, [GEOGRAPHIC_DATA], [GEOGRAPHIC_DATA]" at bounding box center [619, 245] width 136 height 25
type input "**********"
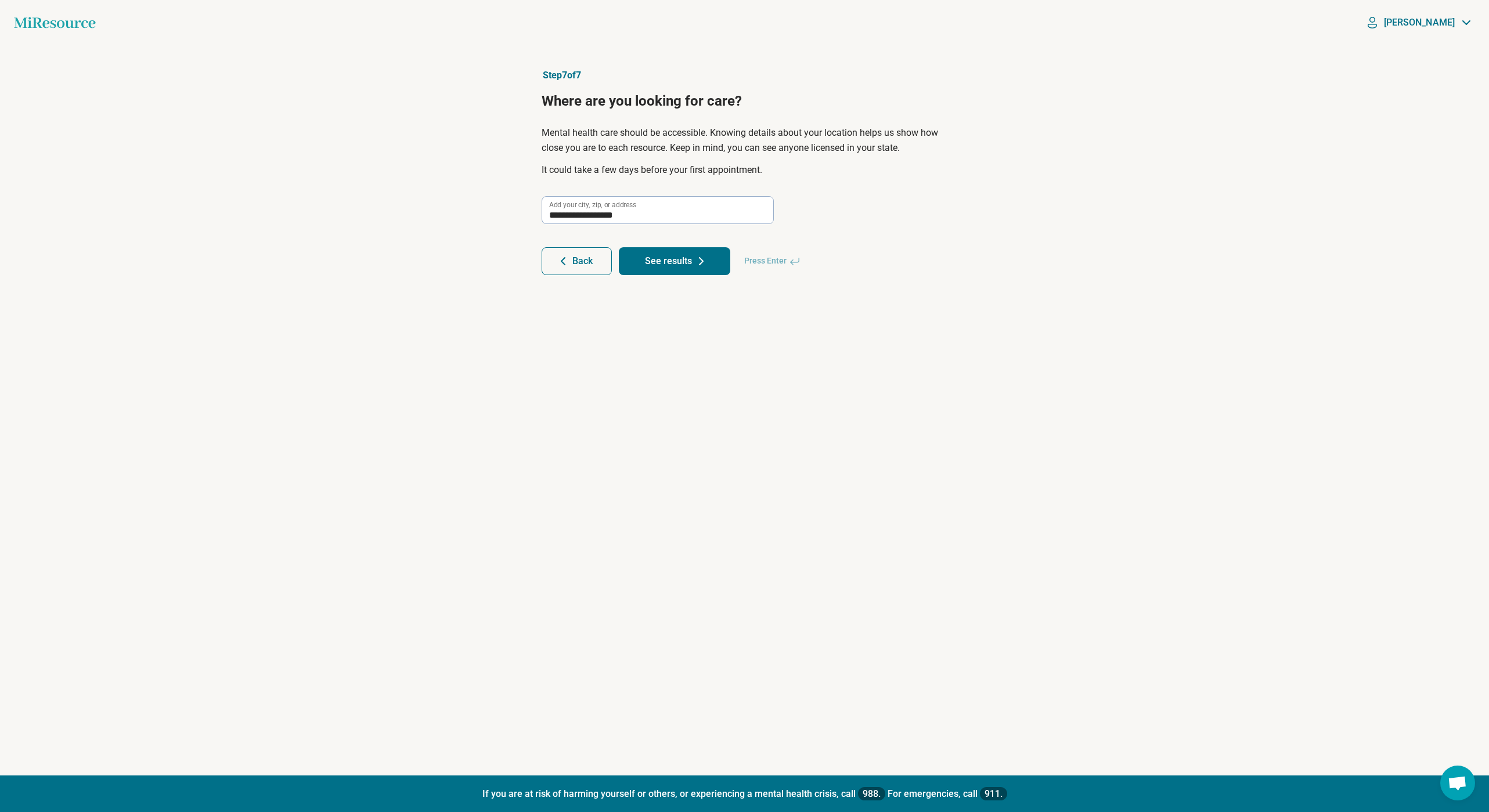
click at [640, 263] on button "See results" at bounding box center [674, 261] width 111 height 28
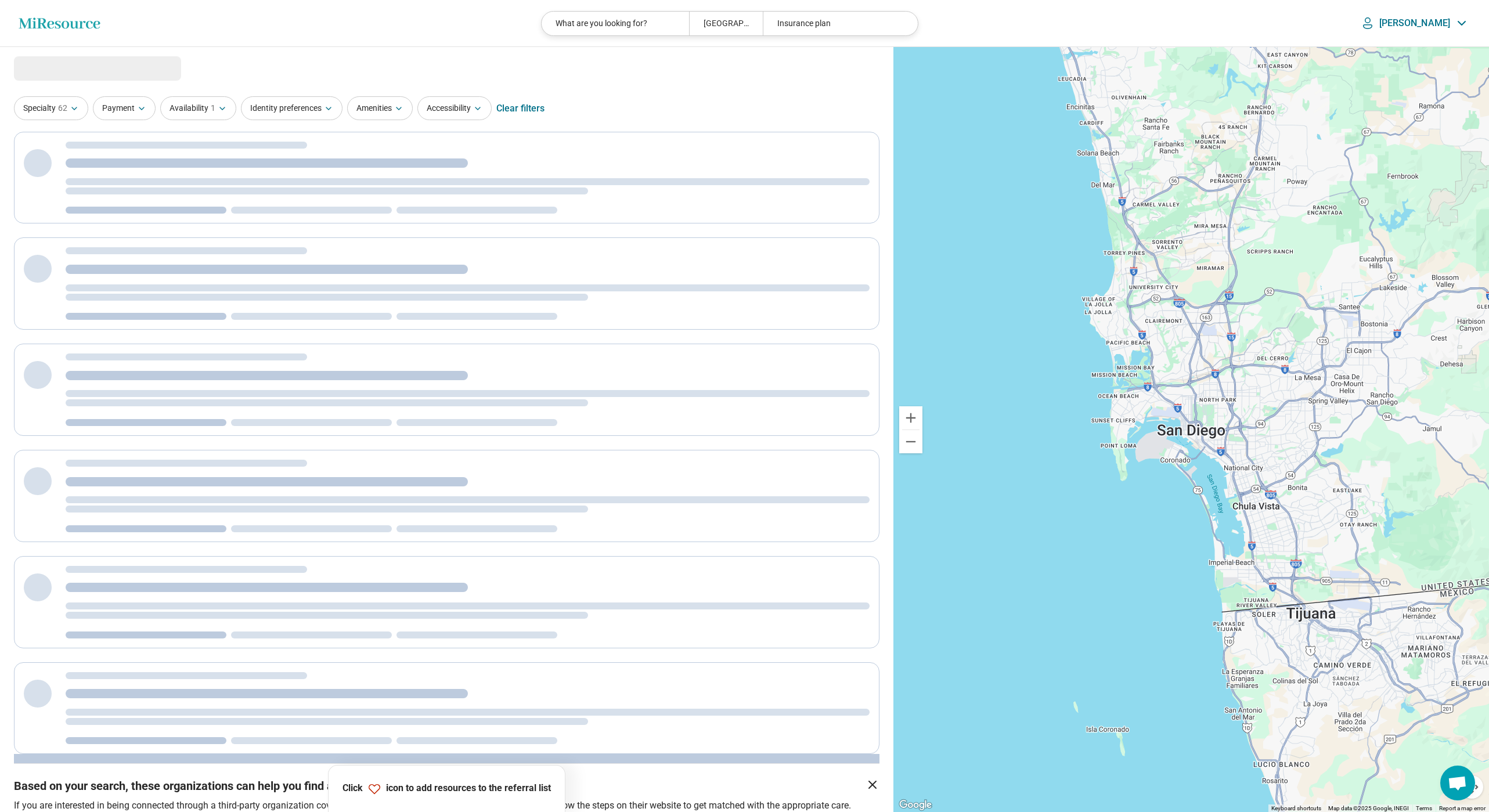
select select "***"
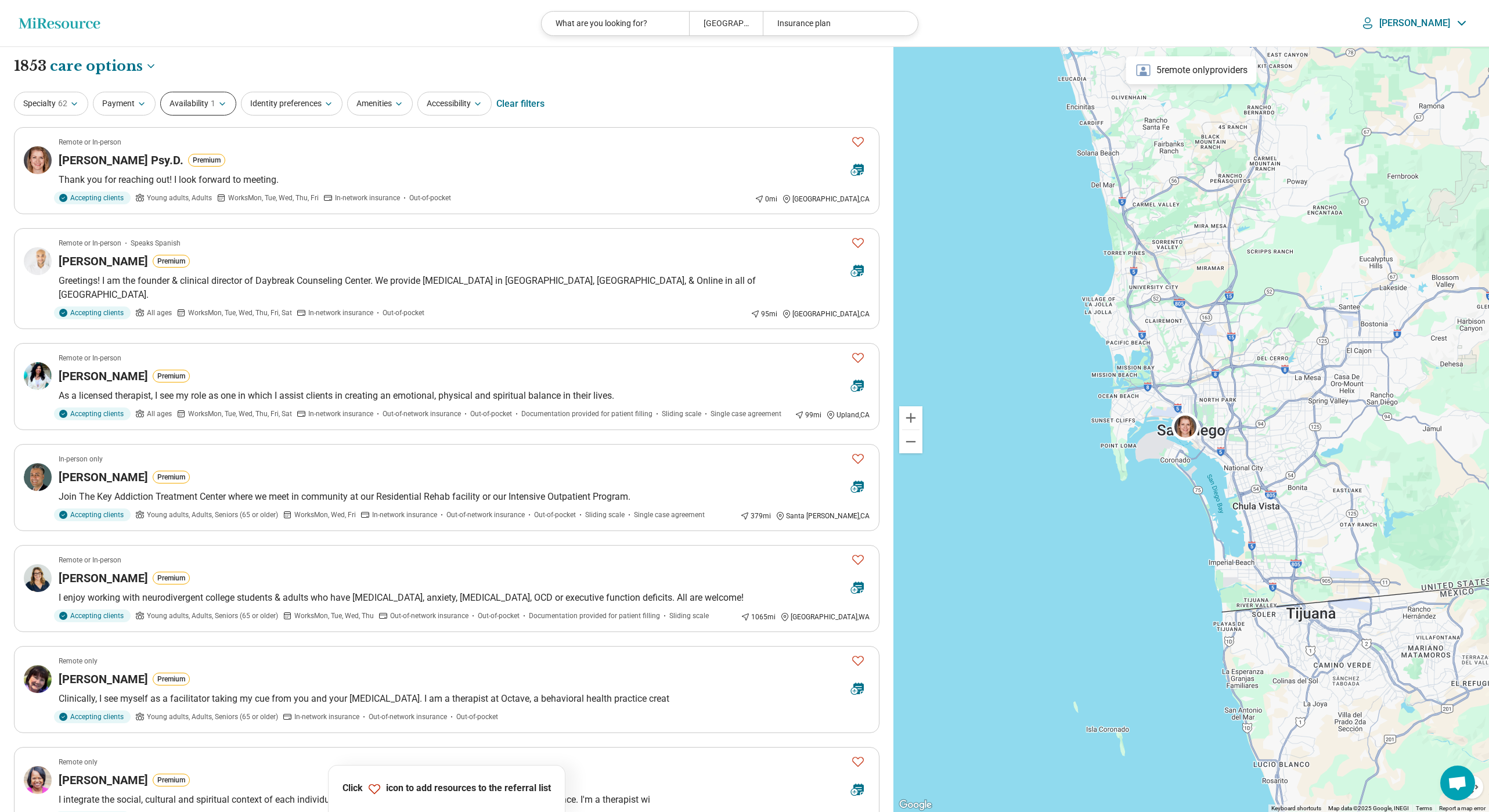
click at [203, 110] on button "Availability 1" at bounding box center [198, 103] width 76 height 24
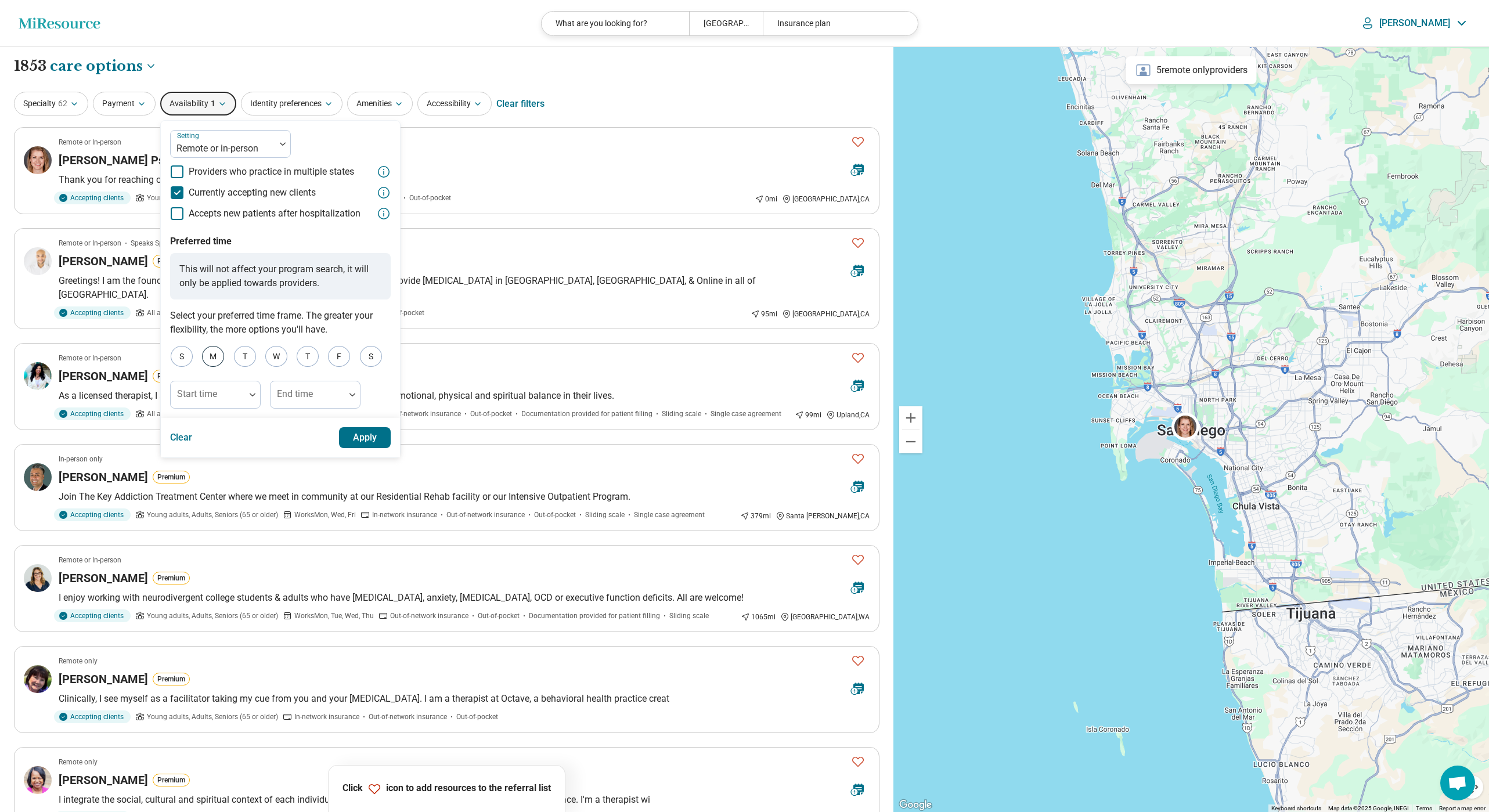
click at [217, 356] on div "M" at bounding box center [213, 356] width 22 height 21
click at [302, 358] on div "T" at bounding box center [308, 356] width 22 height 21
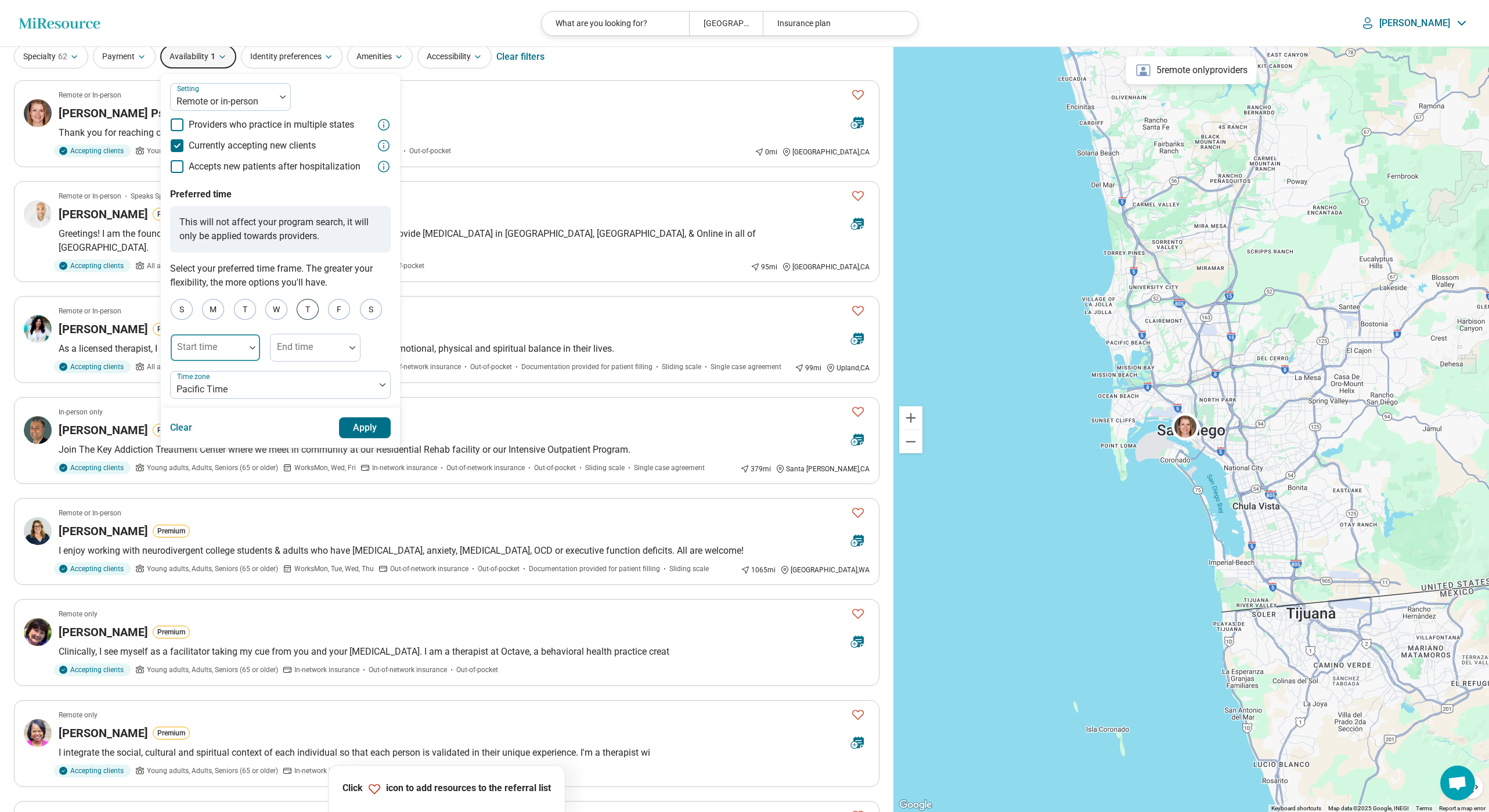
scroll to position [49, 0]
click at [377, 428] on button "Apply" at bounding box center [365, 425] width 52 height 21
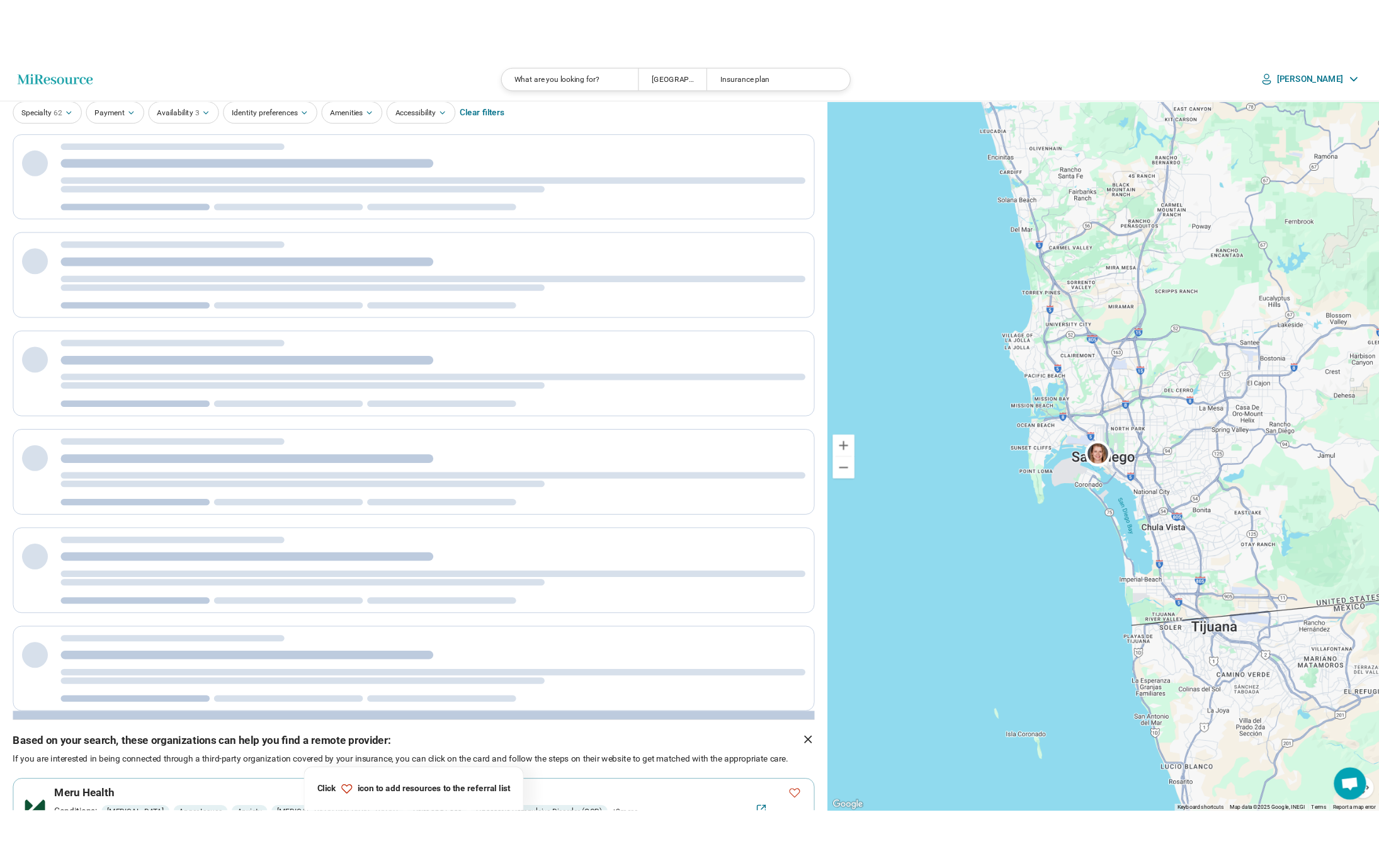
scroll to position [0, 0]
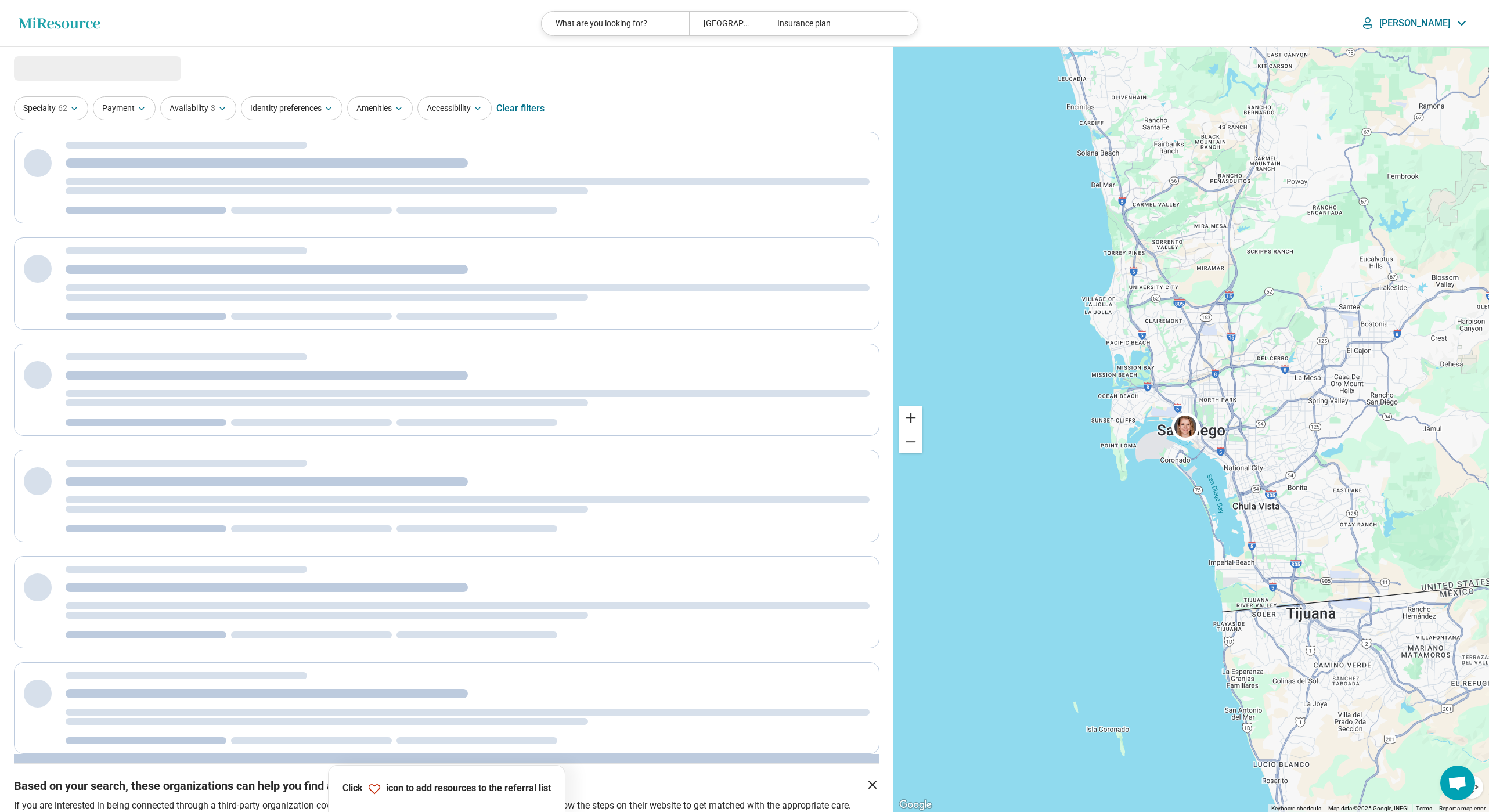
click at [906, 416] on button "Zoom in" at bounding box center [911, 418] width 23 height 23
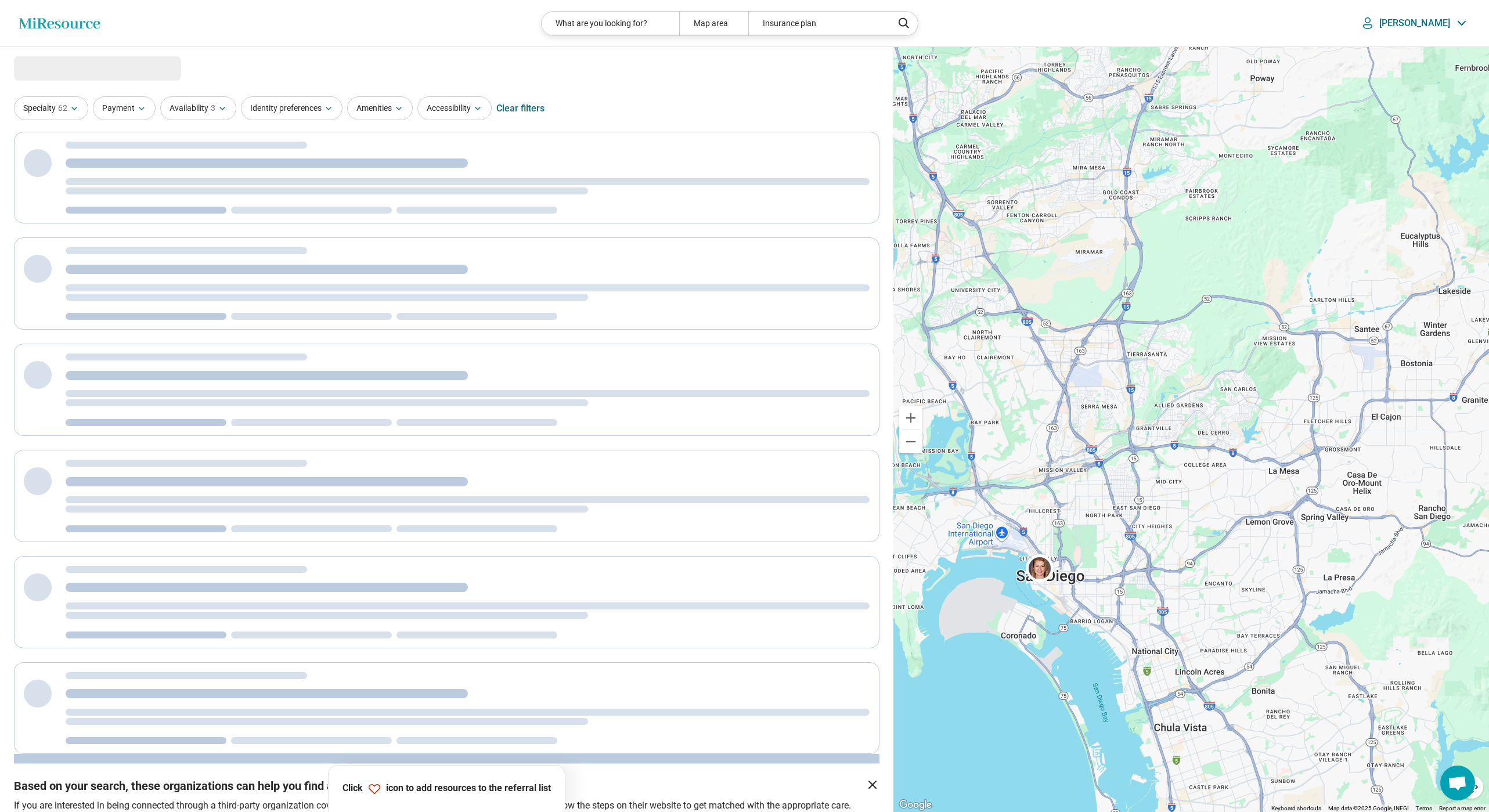
drag, startPoint x: 1251, startPoint y: 372, endPoint x: 1110, endPoint y: 519, distance: 203.7
click at [1110, 519] on div at bounding box center [1191, 429] width 595 height 765
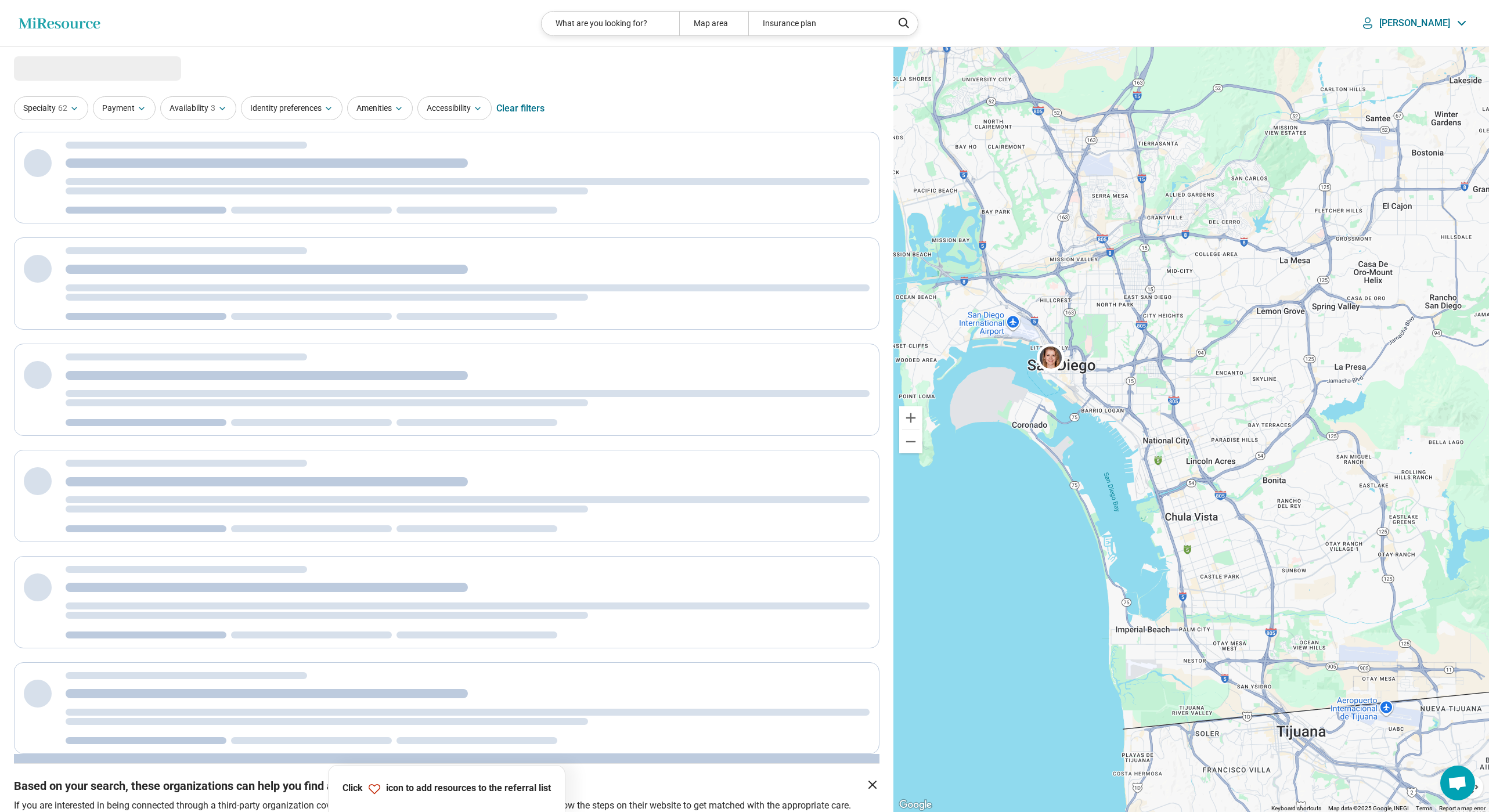
drag, startPoint x: 962, startPoint y: 265, endPoint x: 975, endPoint y: 57, distance: 208.4
click at [975, 57] on div at bounding box center [1191, 429] width 595 height 765
click at [1048, 359] on img at bounding box center [1050, 356] width 28 height 28
